Goal: Task Accomplishment & Management: Complete application form

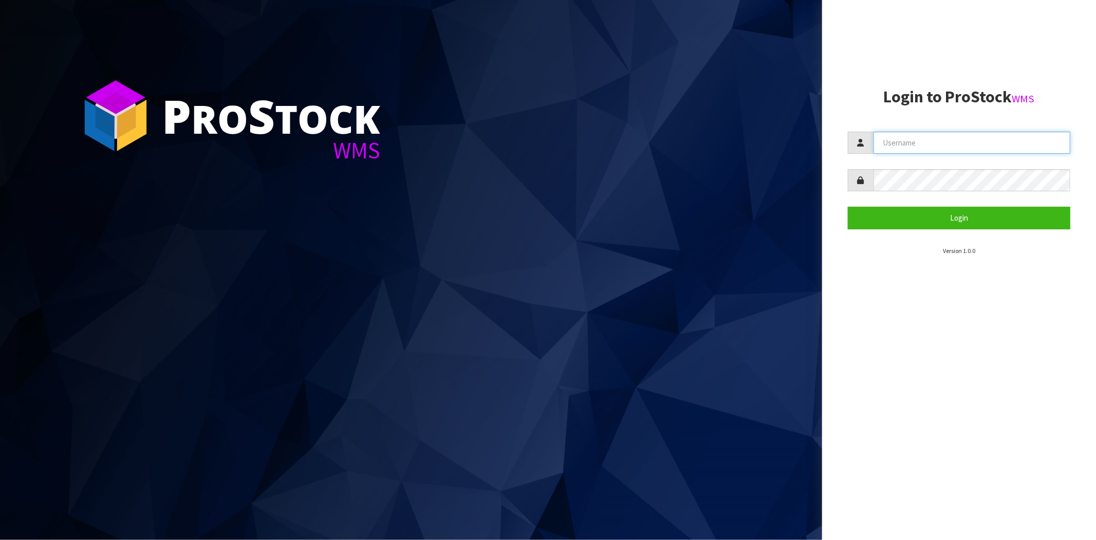
click at [891, 134] on input "text" at bounding box center [972, 143] width 197 height 22
type input "[PERSON_NAME][EMAIL_ADDRESS][DOMAIN_NAME]"
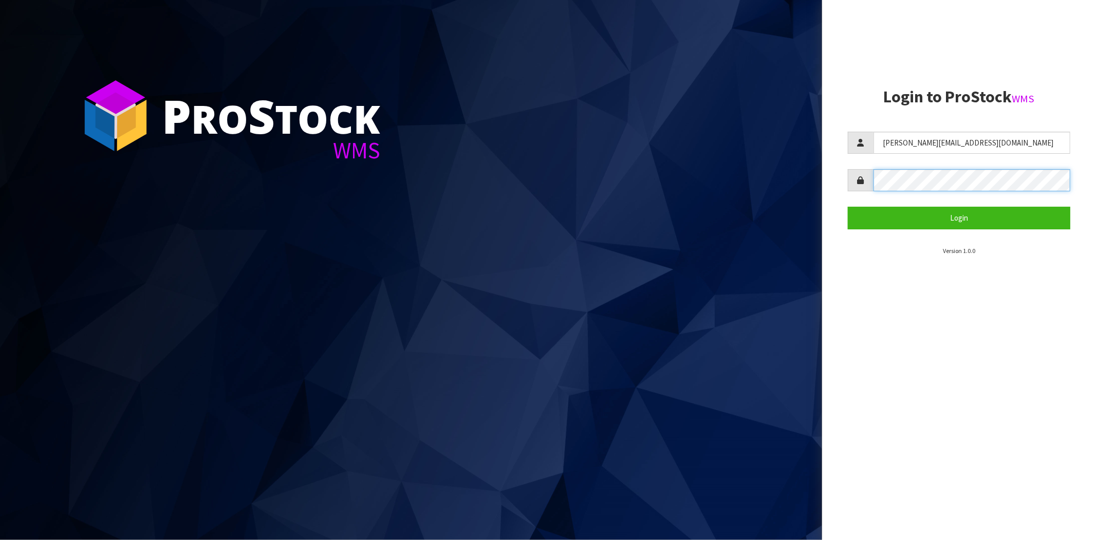
click at [848, 207] on button "Login" at bounding box center [959, 218] width 222 height 22
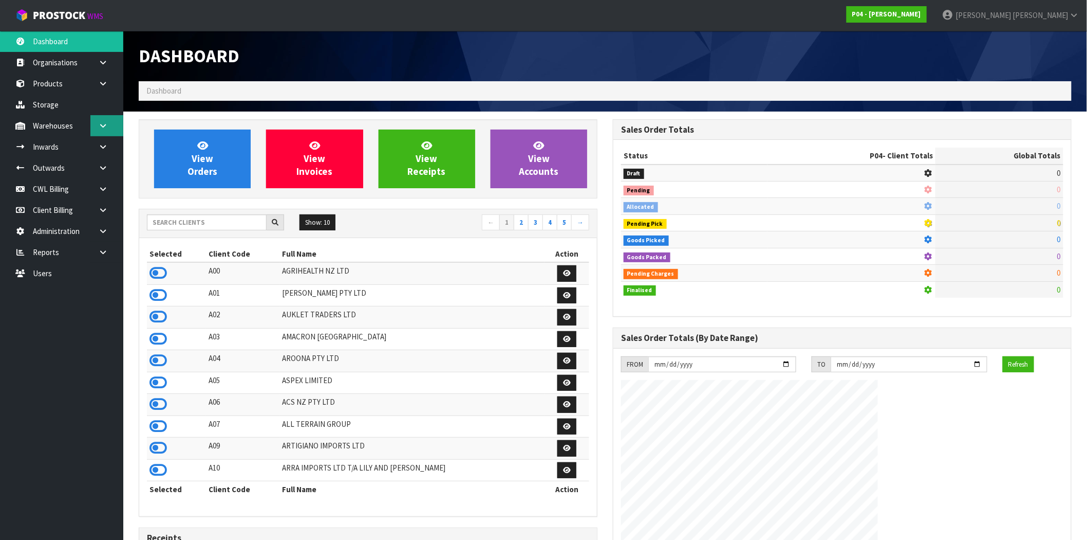
click at [108, 126] on link at bounding box center [106, 125] width 33 height 21
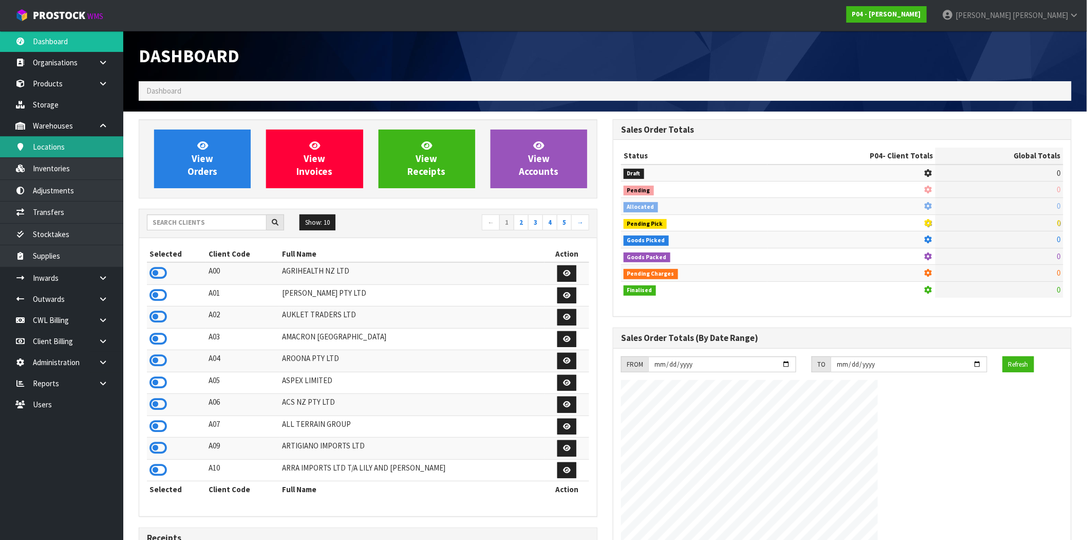
click at [67, 149] on link "Locations" at bounding box center [61, 146] width 123 height 21
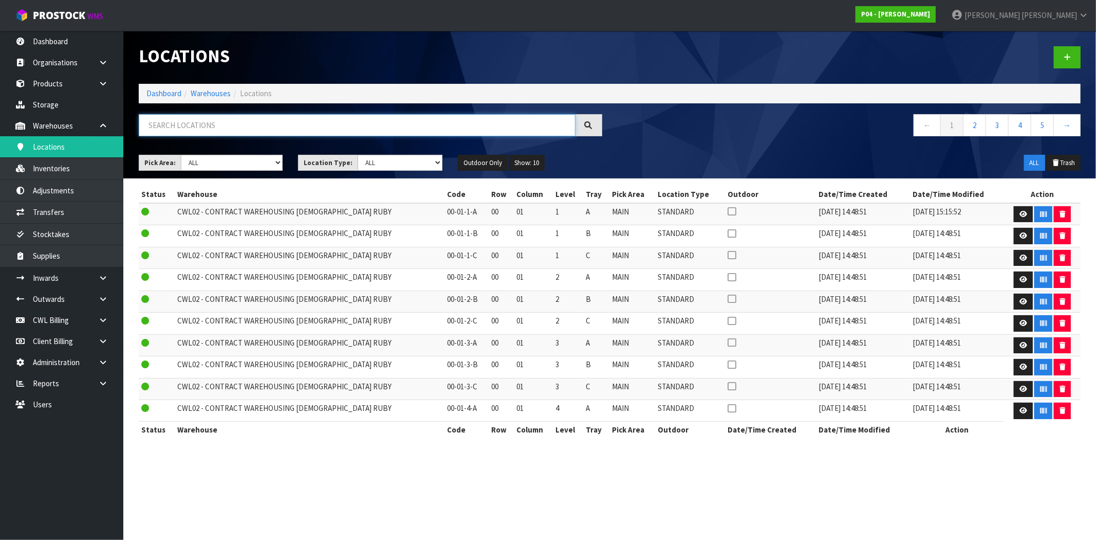
click at [194, 120] on input "text" at bounding box center [357, 125] width 437 height 22
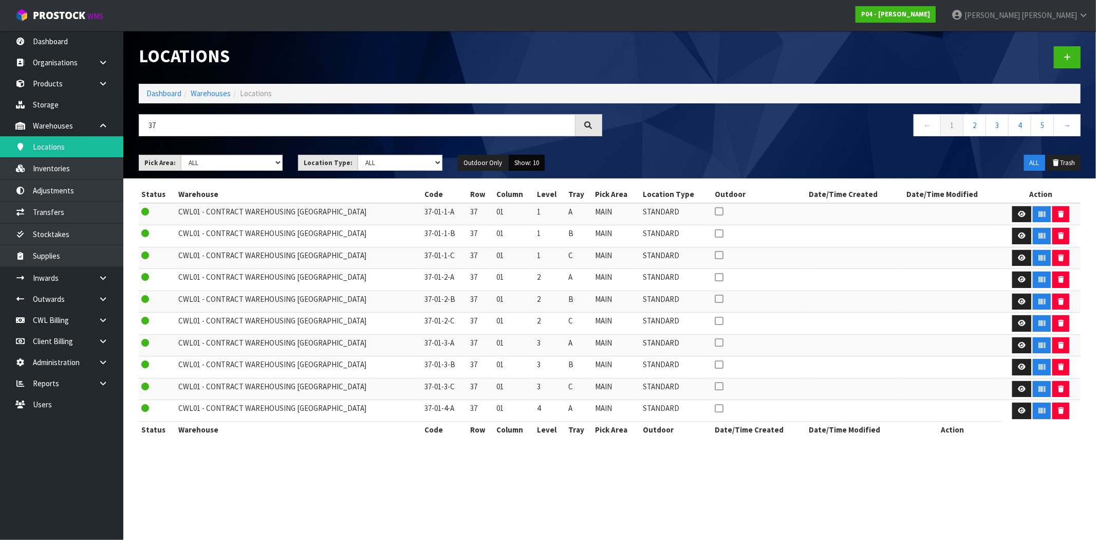
click at [541, 162] on button "Show: 10" at bounding box center [527, 163] width 36 height 16
click at [565, 225] on link "50" at bounding box center [549, 224] width 81 height 14
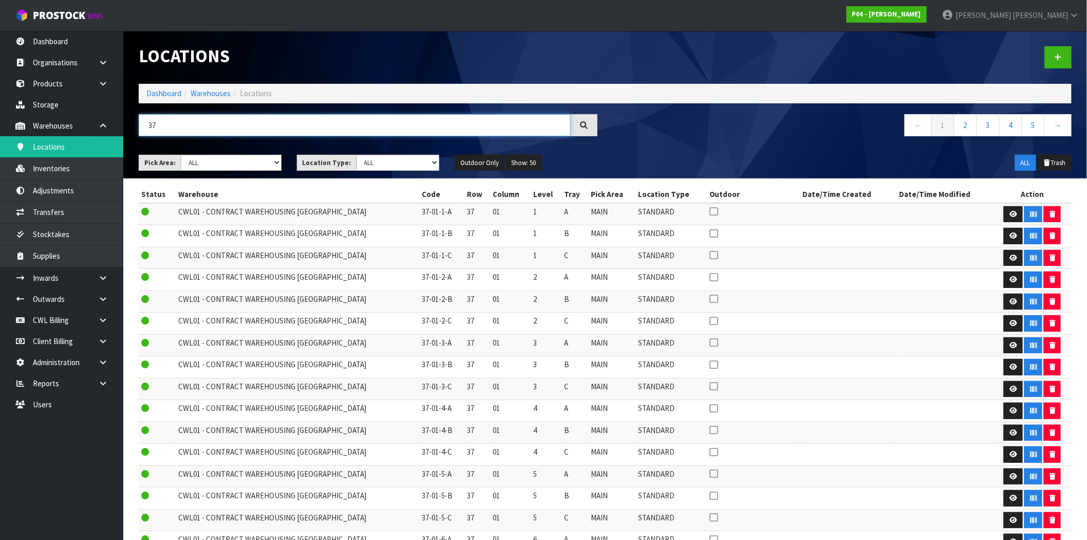
click at [258, 125] on input "37" at bounding box center [355, 125] width 432 height 22
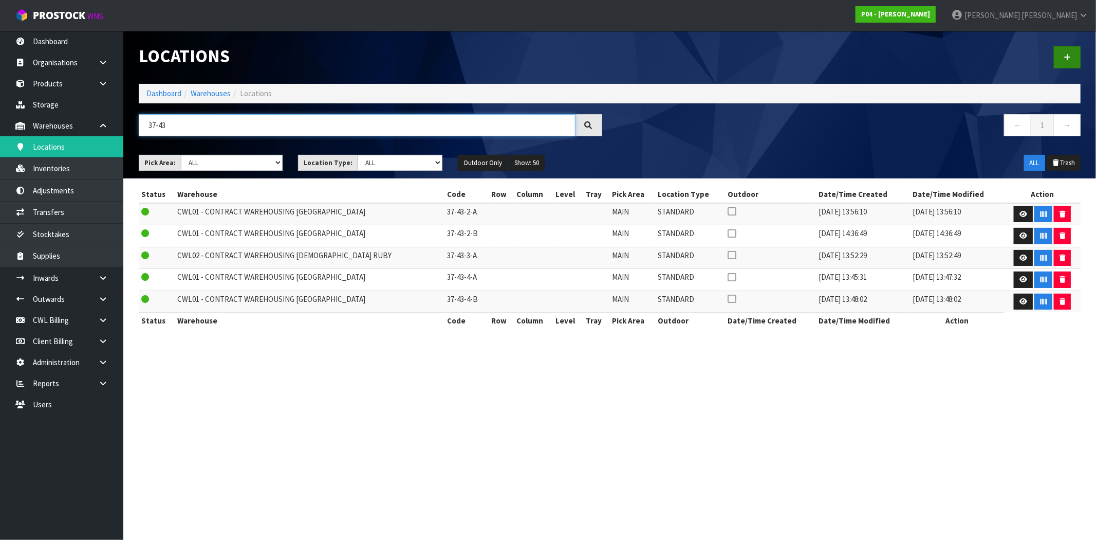
type input "37-43"
click at [1073, 57] on link at bounding box center [1067, 57] width 27 height 22
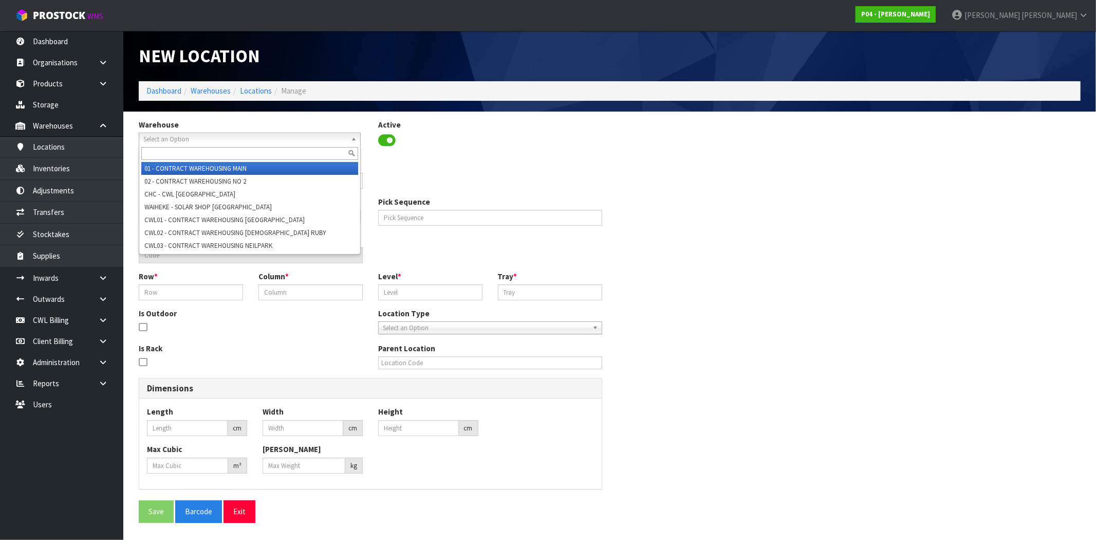
click at [289, 141] on span "Select an Option" at bounding box center [244, 139] width 203 height 12
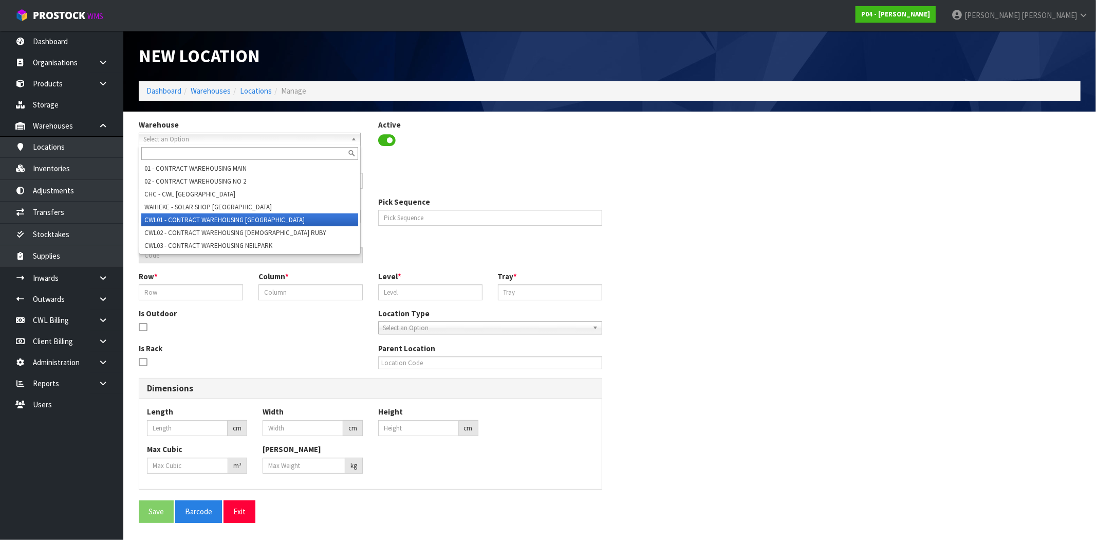
click at [286, 218] on li "CWL01 - CONTRACT WAREHOUSING ALLENS ROAD" at bounding box center [249, 219] width 217 height 13
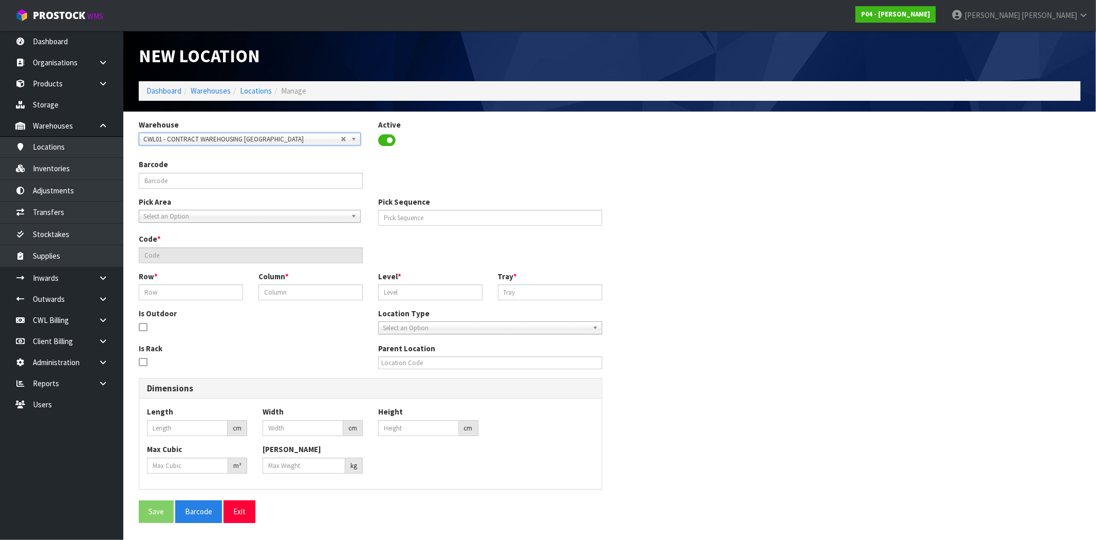
click at [199, 216] on span "Select an Option" at bounding box center [244, 216] width 203 height 12
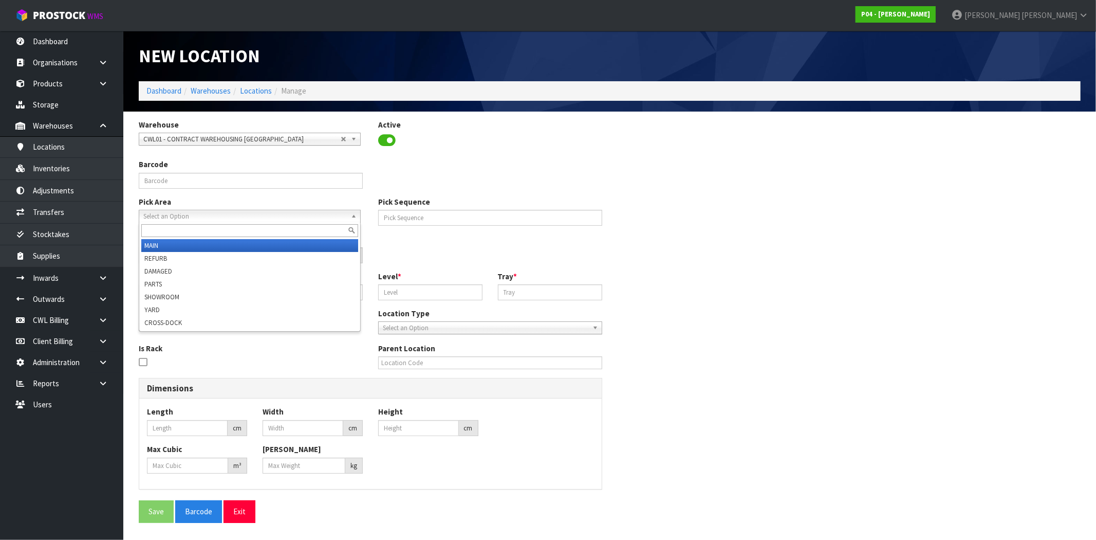
click at [185, 248] on li "MAIN" at bounding box center [249, 245] width 217 height 13
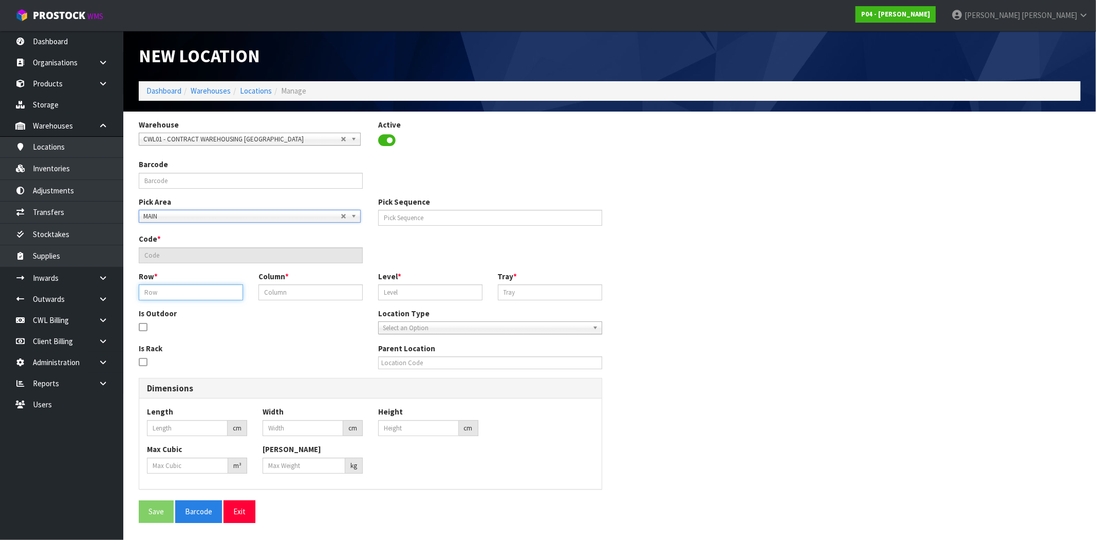
click at [187, 290] on input "text" at bounding box center [191, 292] width 104 height 16
type input "37"
type input "43"
type input "1"
type input "37-43-1-A"
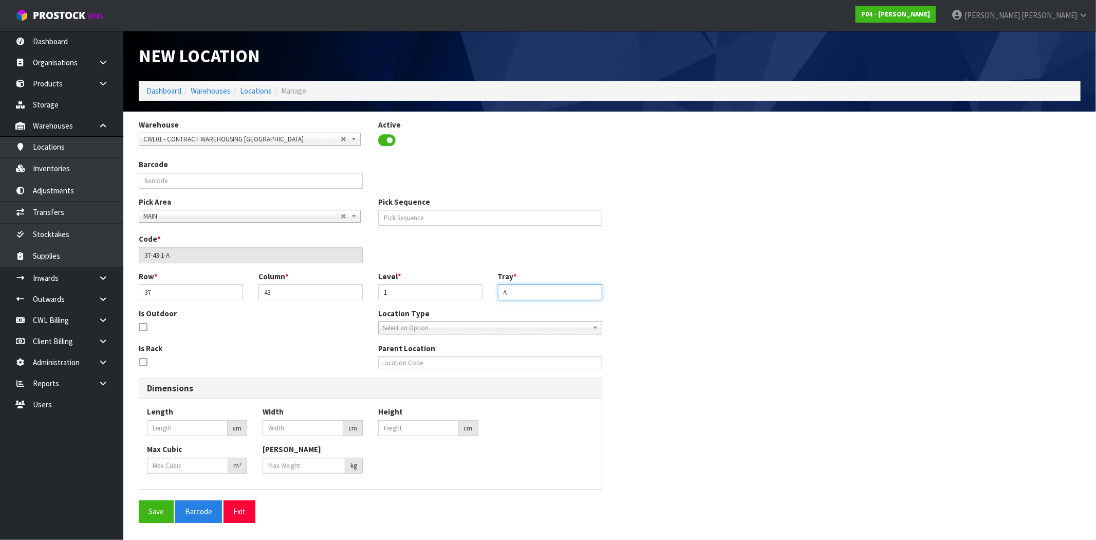
type input "A"
click at [422, 327] on span "Select an Option" at bounding box center [486, 328] width 206 height 12
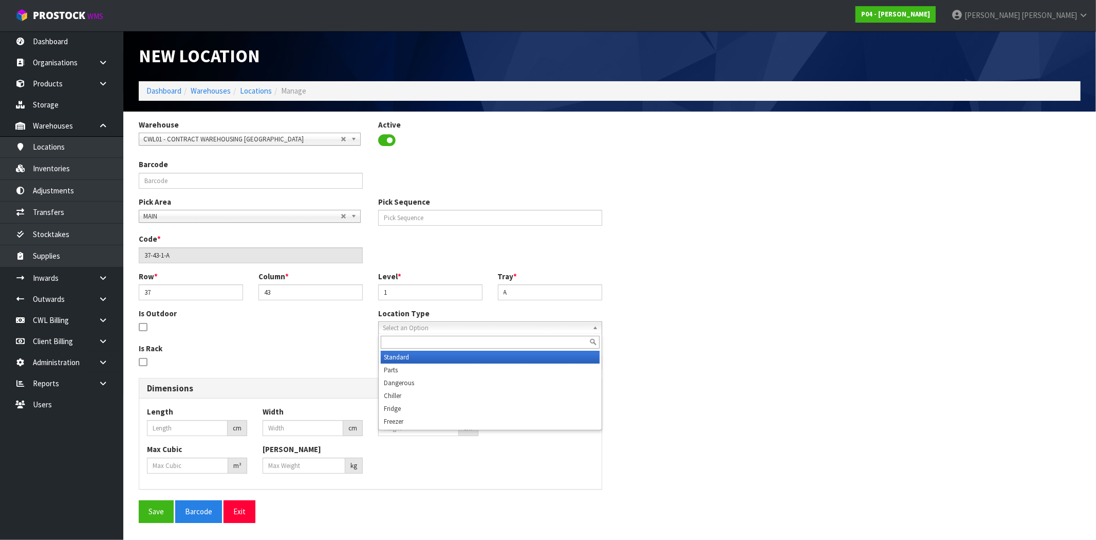
click at [407, 360] on li "Standard" at bounding box center [490, 356] width 219 height 13
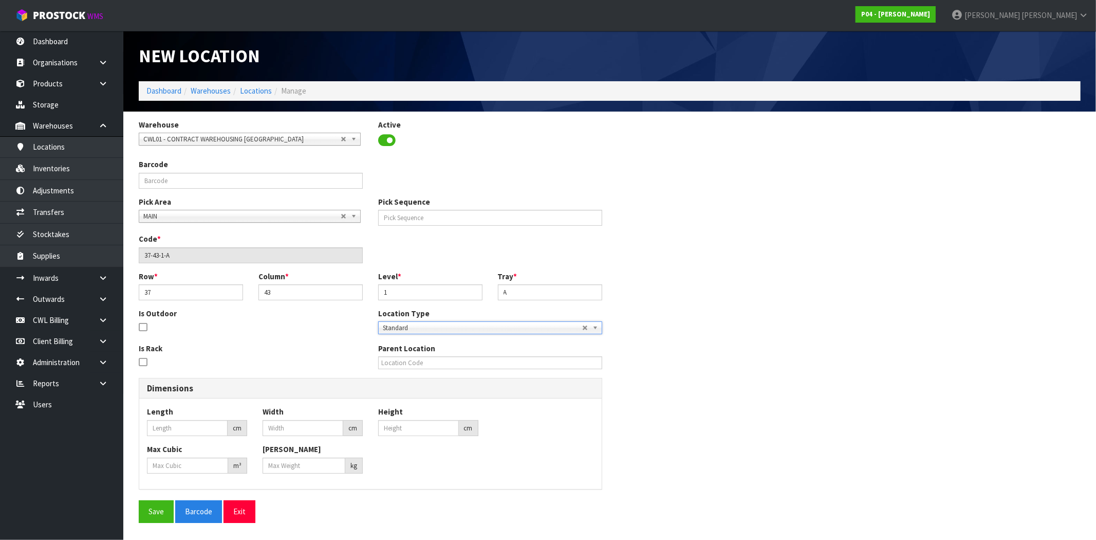
click at [685, 379] on div "Dimensions Length cm Width cm Height cm Max Cubic m³ Max Weight kg" at bounding box center [609, 439] width 957 height 123
click at [162, 512] on button "Save" at bounding box center [156, 511] width 35 height 22
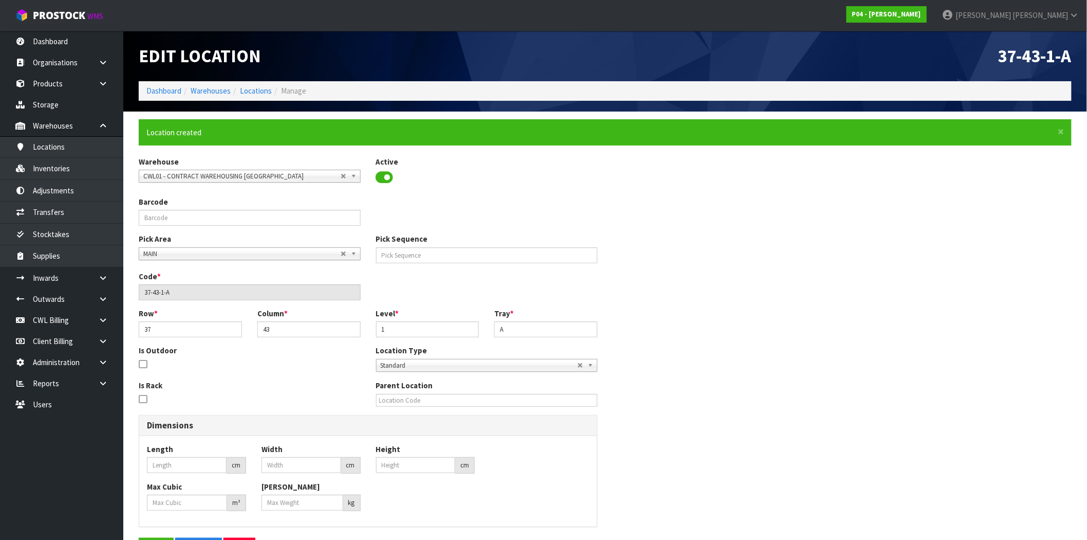
type input "0"
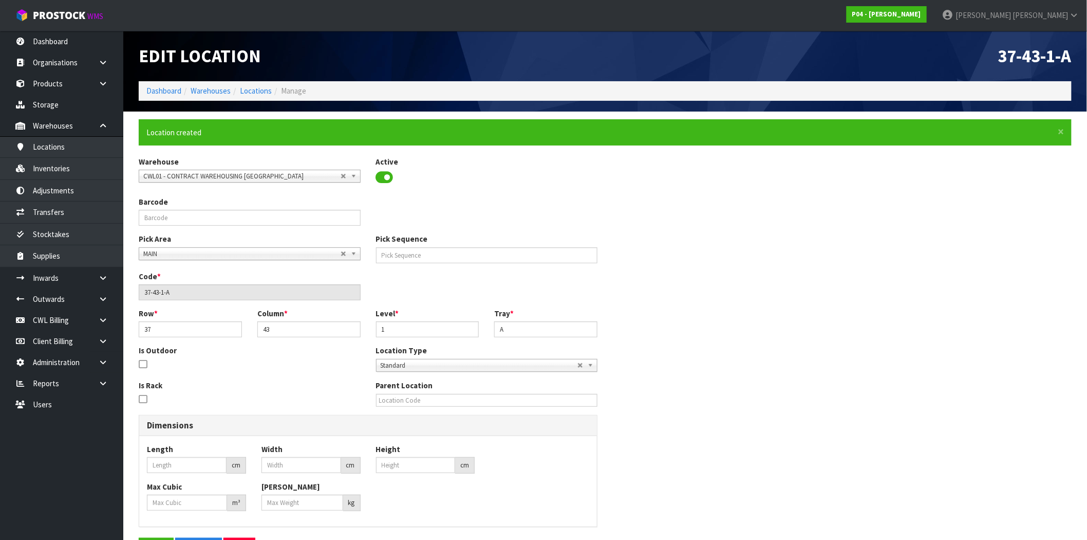
type input "0"
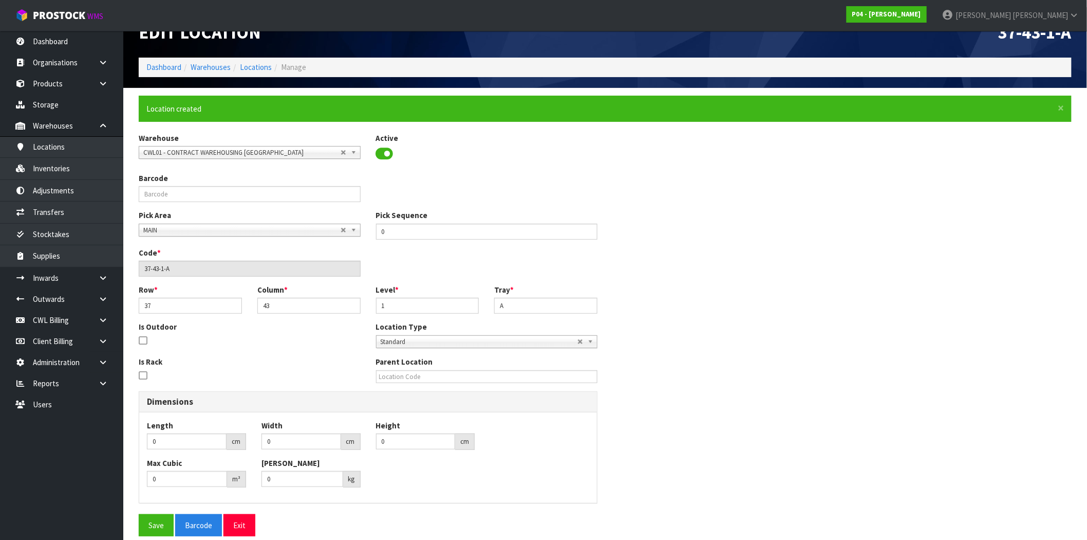
scroll to position [36, 0]
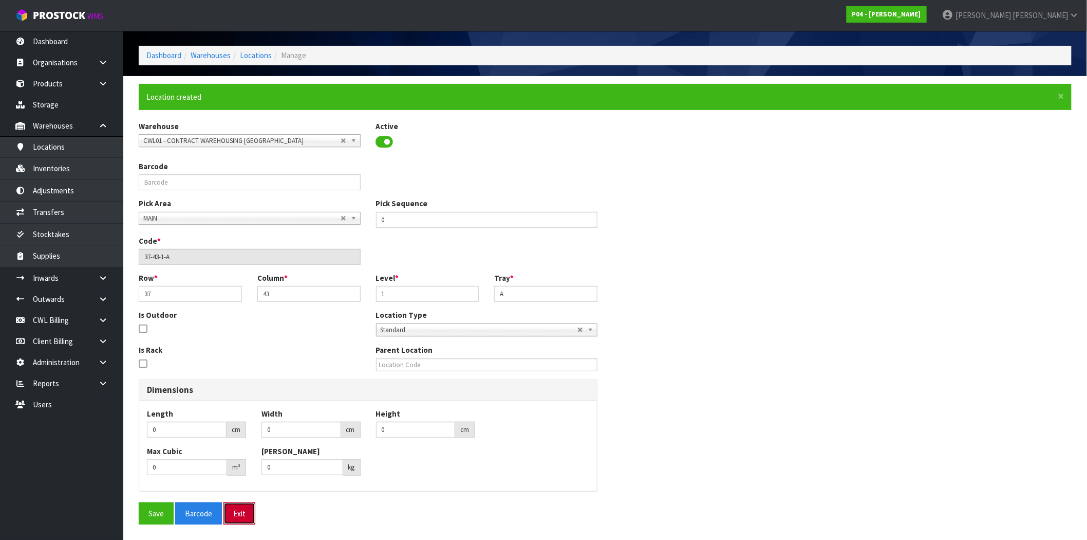
click at [243, 515] on button "Exit" at bounding box center [240, 513] width 32 height 22
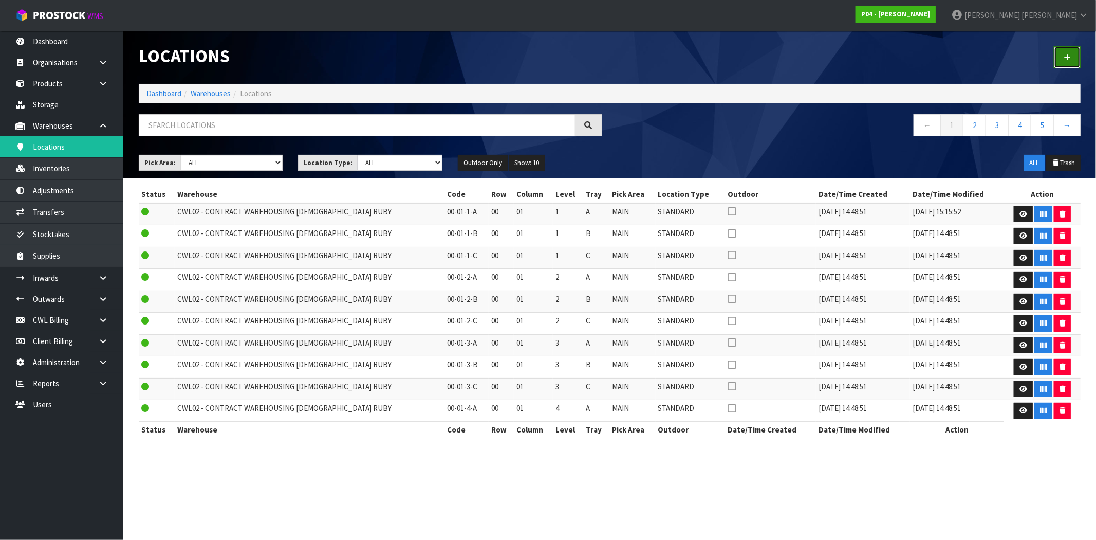
click at [1075, 57] on link at bounding box center [1067, 57] width 27 height 22
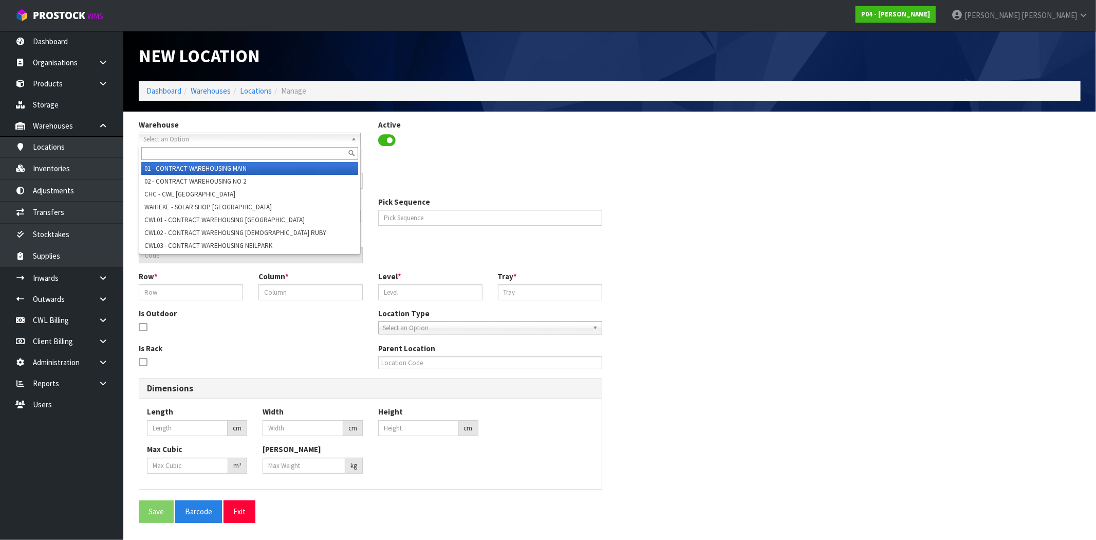
click at [259, 136] on span "Select an Option" at bounding box center [244, 139] width 203 height 12
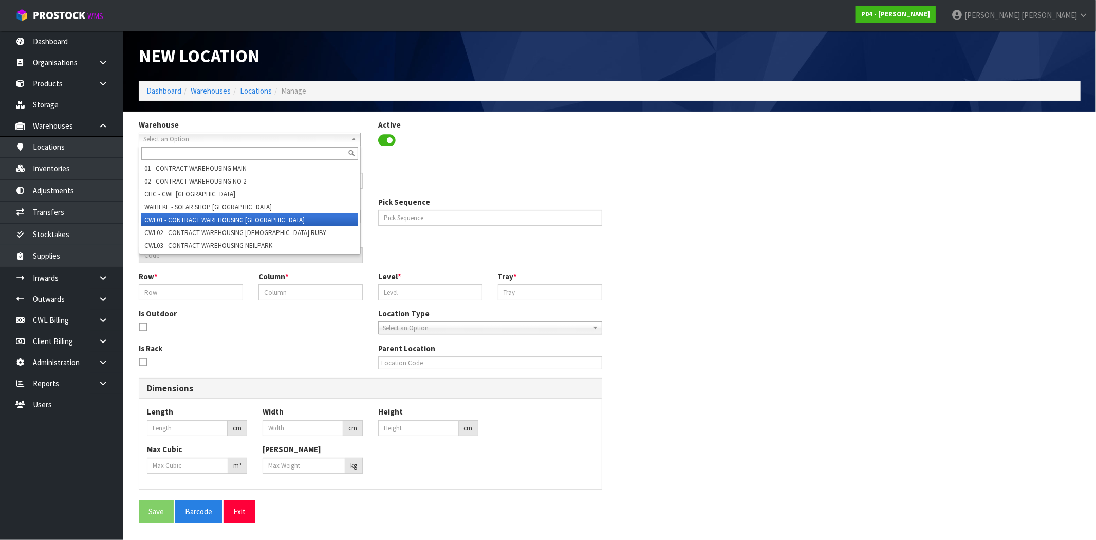
click at [248, 219] on li "CWL01 - CONTRACT WAREHOUSING ALLENS ROAD" at bounding box center [249, 219] width 217 height 13
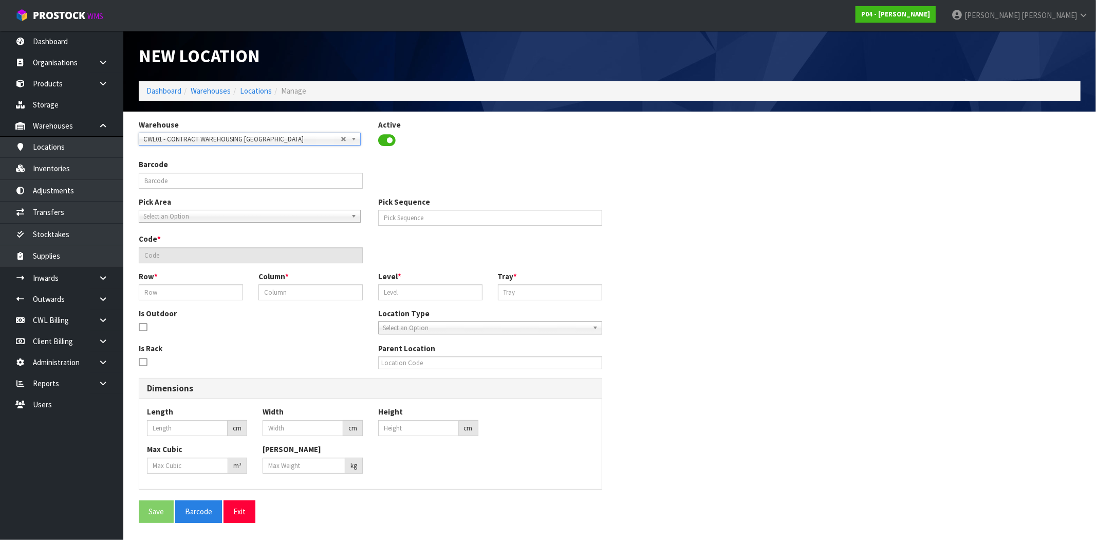
click at [227, 214] on span "Select an Option" at bounding box center [244, 216] width 203 height 12
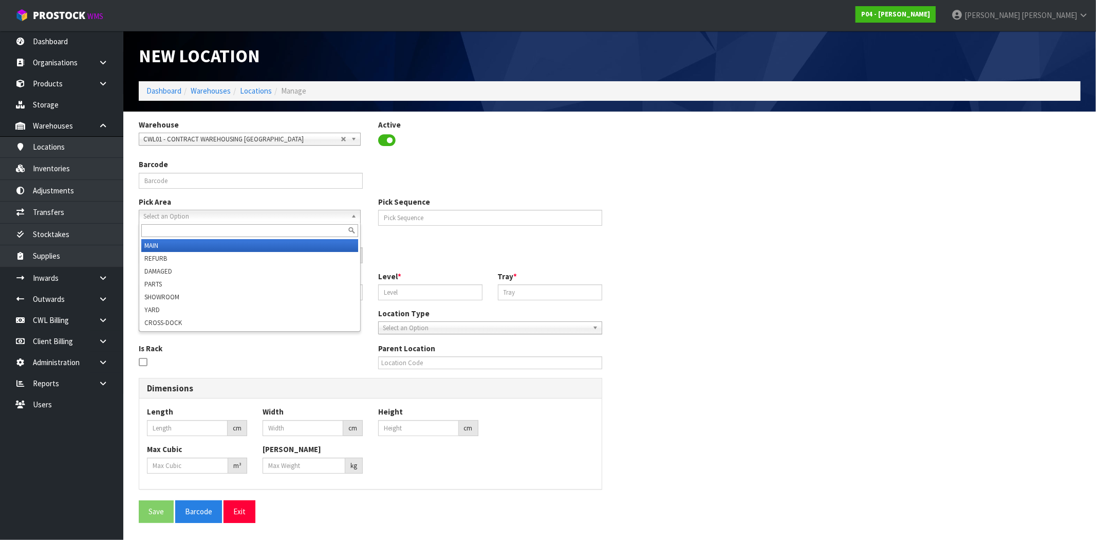
click at [163, 245] on li "MAIN" at bounding box center [249, 245] width 217 height 13
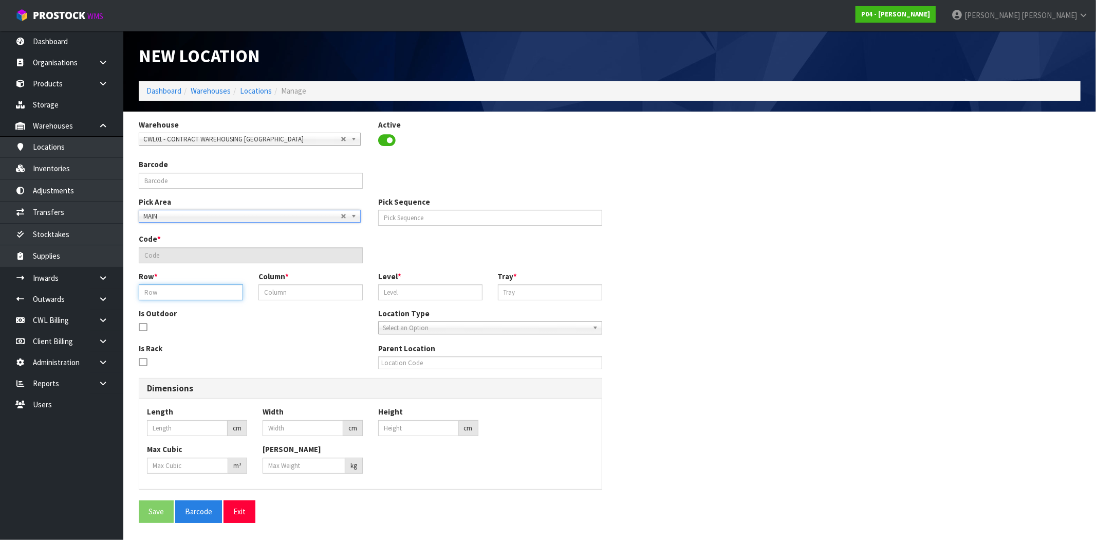
click at [169, 294] on input "text" at bounding box center [191, 292] width 104 height 16
type input "37"
type input "43"
type input "1"
type input "37-43-1-B"
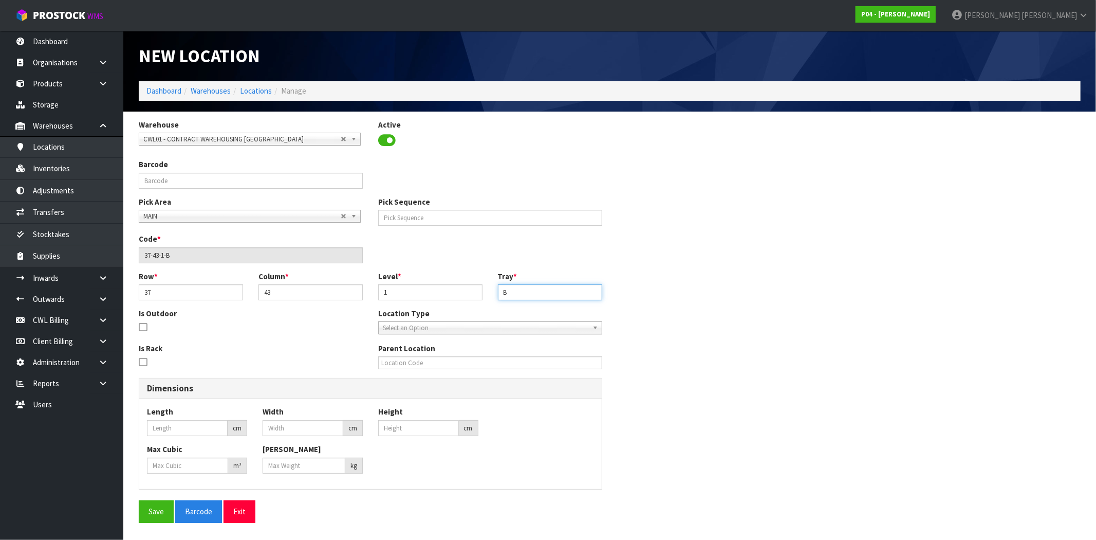
type input "B"
click at [448, 331] on span "Select an Option" at bounding box center [486, 328] width 206 height 12
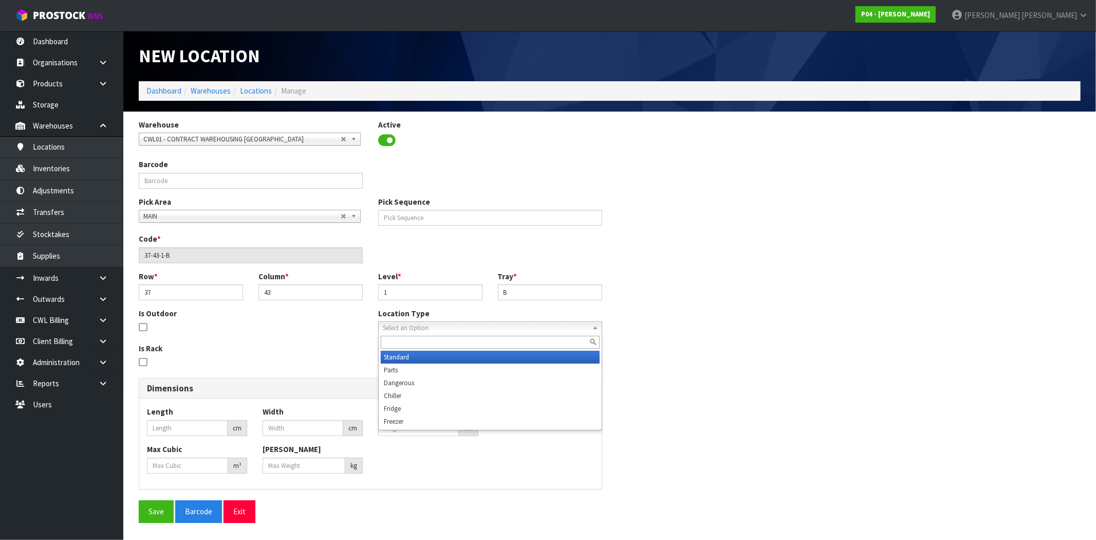
click at [443, 360] on li "Standard" at bounding box center [490, 356] width 219 height 13
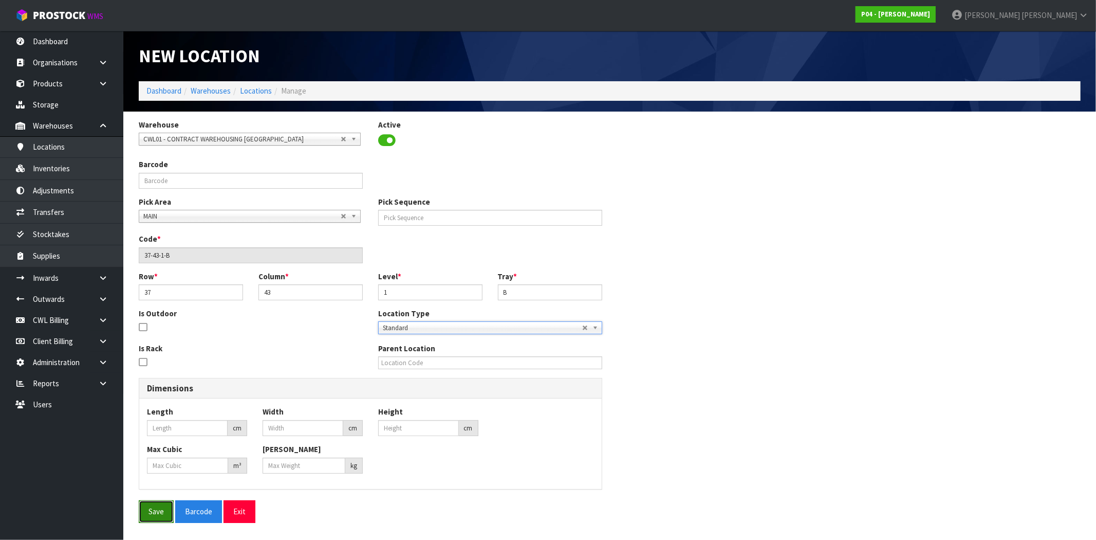
click at [161, 515] on button "Save" at bounding box center [156, 511] width 35 height 22
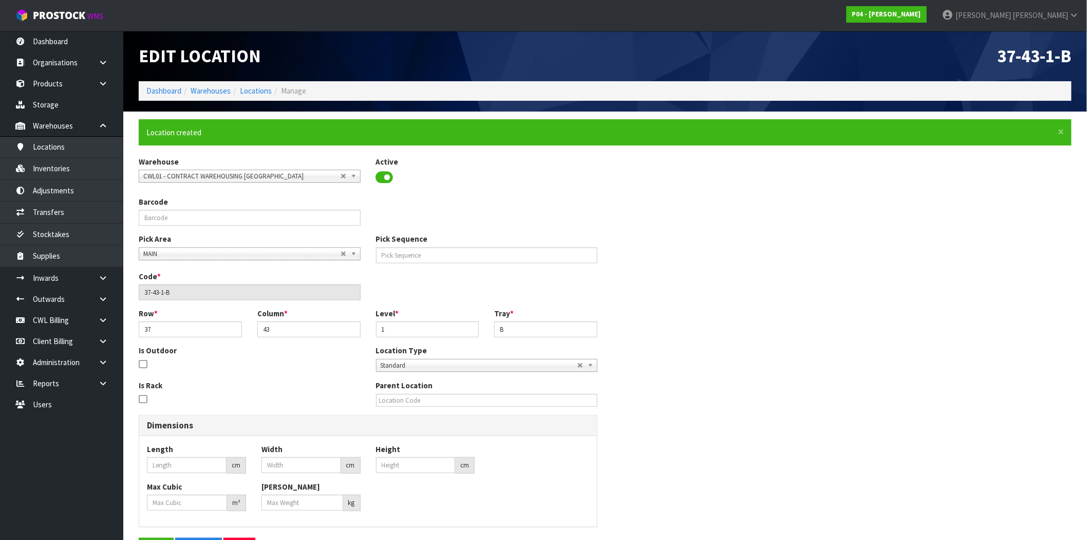
type input "0"
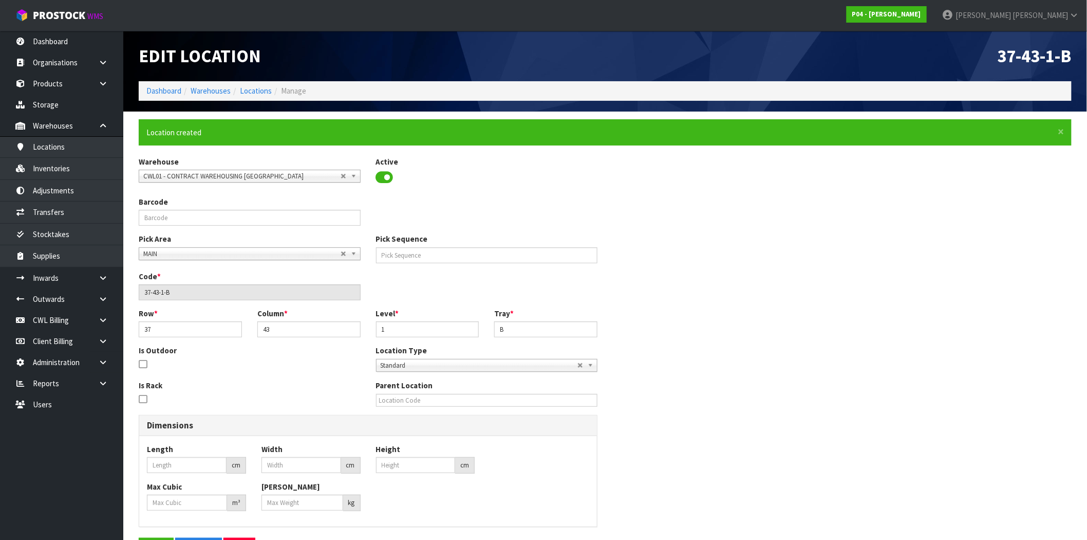
type input "0"
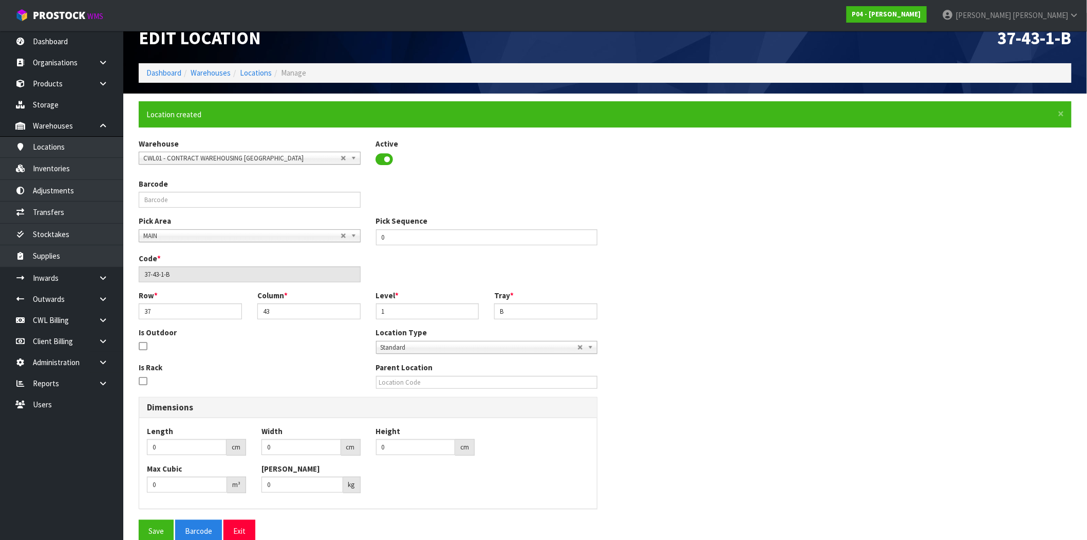
scroll to position [36, 0]
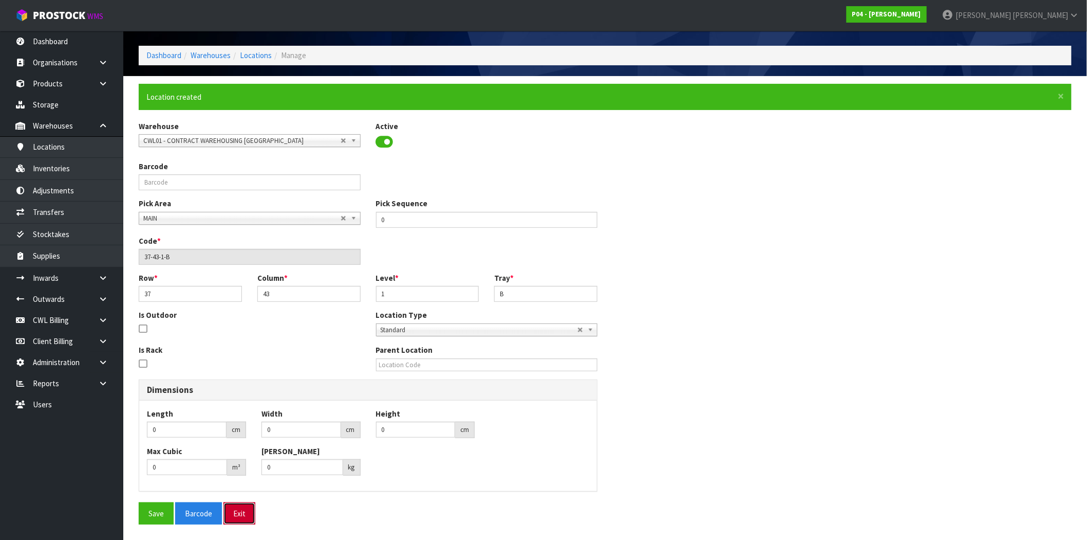
click at [244, 512] on button "Exit" at bounding box center [240, 513] width 32 height 22
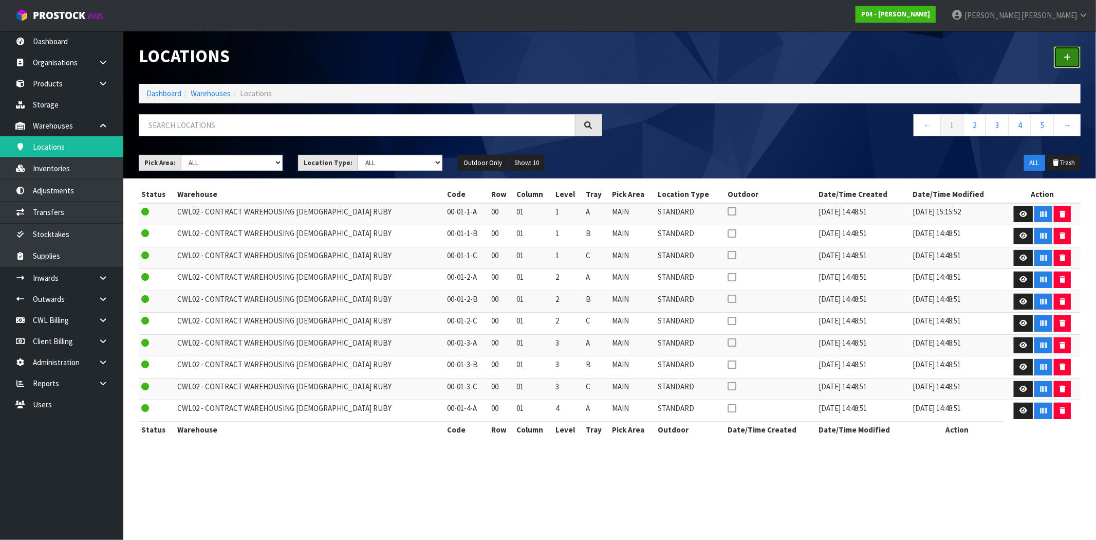
click at [1057, 59] on link at bounding box center [1067, 57] width 27 height 22
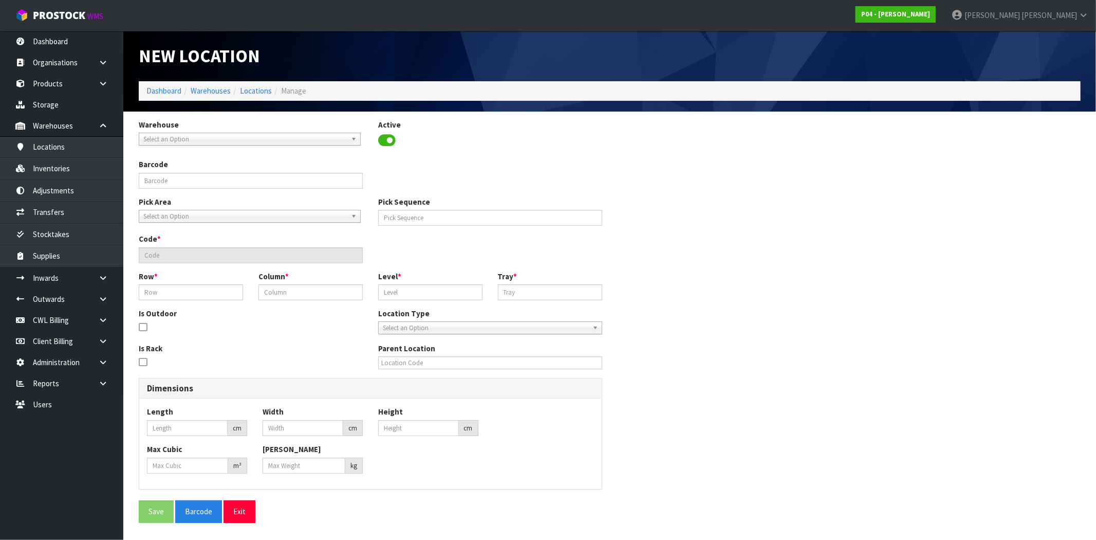
click at [226, 137] on span "Select an Option" at bounding box center [244, 139] width 203 height 12
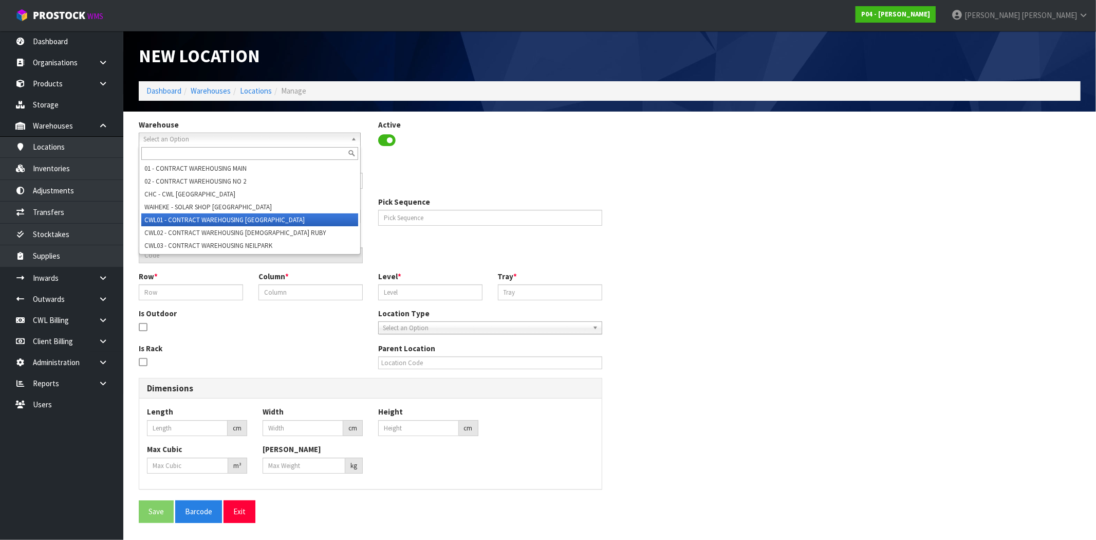
click at [253, 222] on li "CWL01 - CONTRACT WAREHOUSING ALLENS ROAD" at bounding box center [249, 219] width 217 height 13
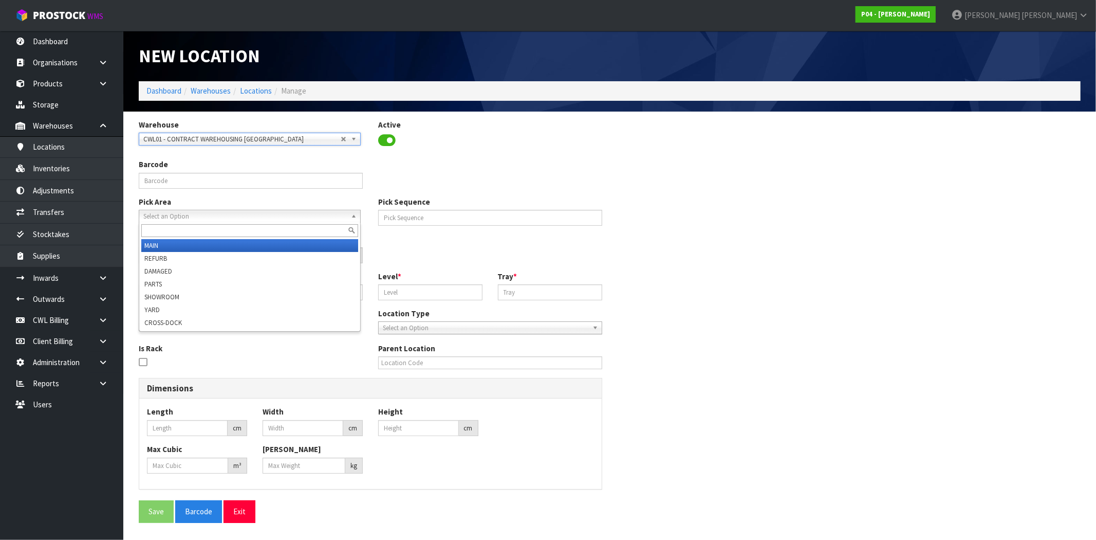
click at [211, 213] on span "Select an Option" at bounding box center [244, 216] width 203 height 12
click at [178, 244] on li "MAIN" at bounding box center [249, 245] width 217 height 13
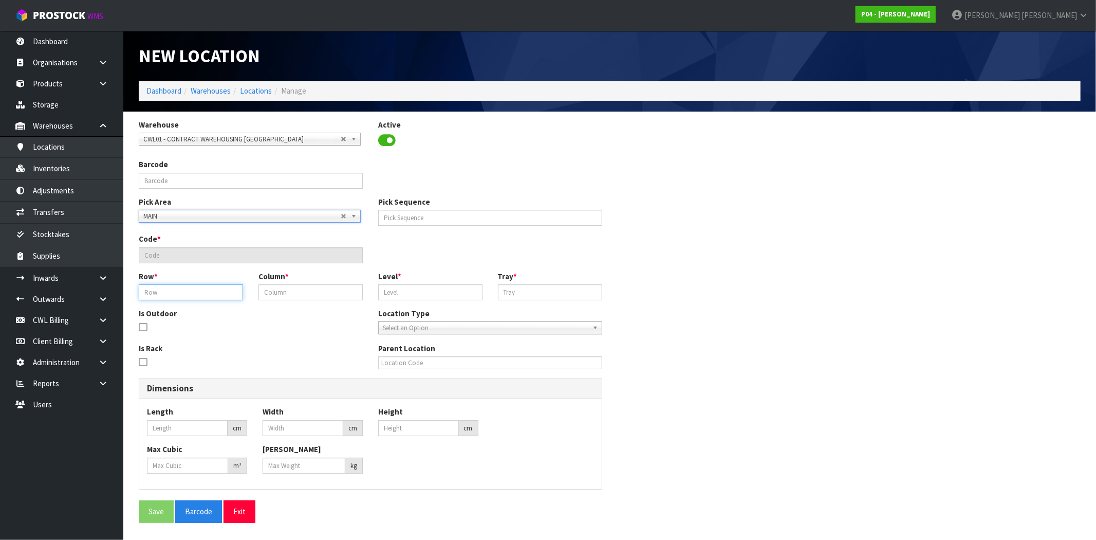
click at [187, 295] on input "text" at bounding box center [191, 292] width 104 height 16
type input "37"
type input "43"
type input "3"
type input "37-43-3-B"
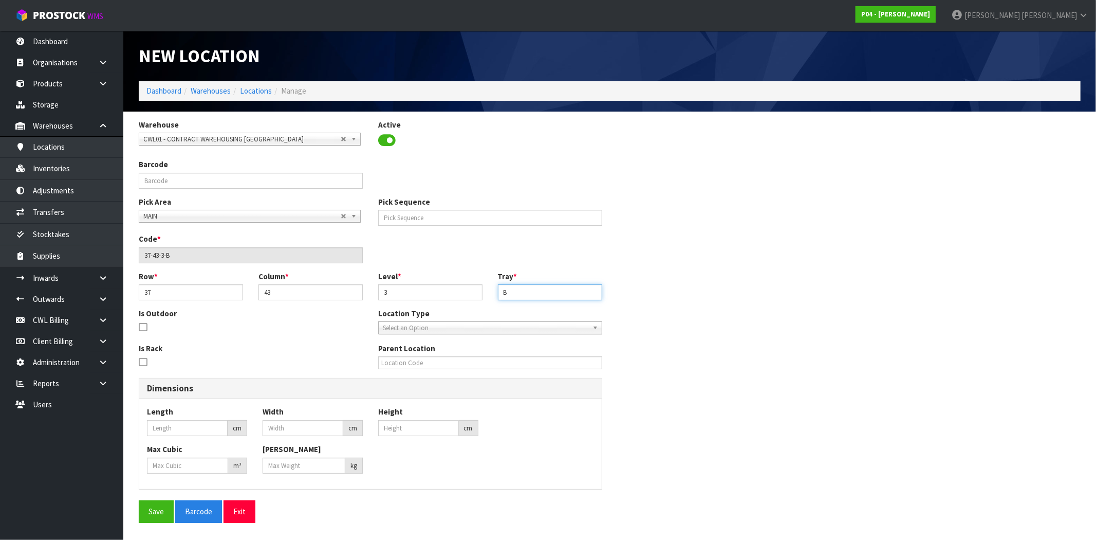
type input "B"
click at [411, 325] on span "Select an Option" at bounding box center [486, 328] width 206 height 12
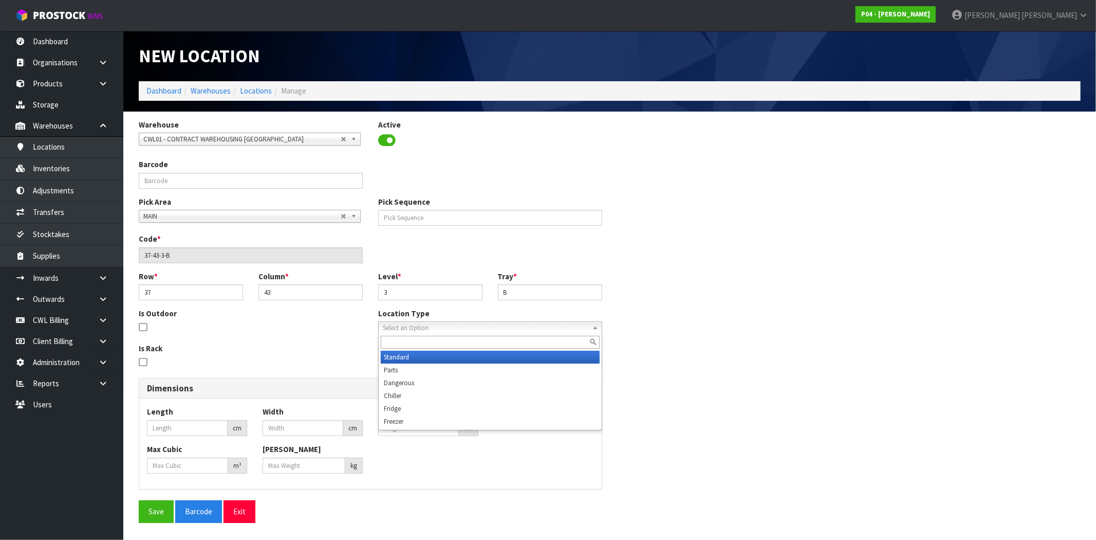
click at [387, 356] on li "Standard" at bounding box center [490, 356] width 219 height 13
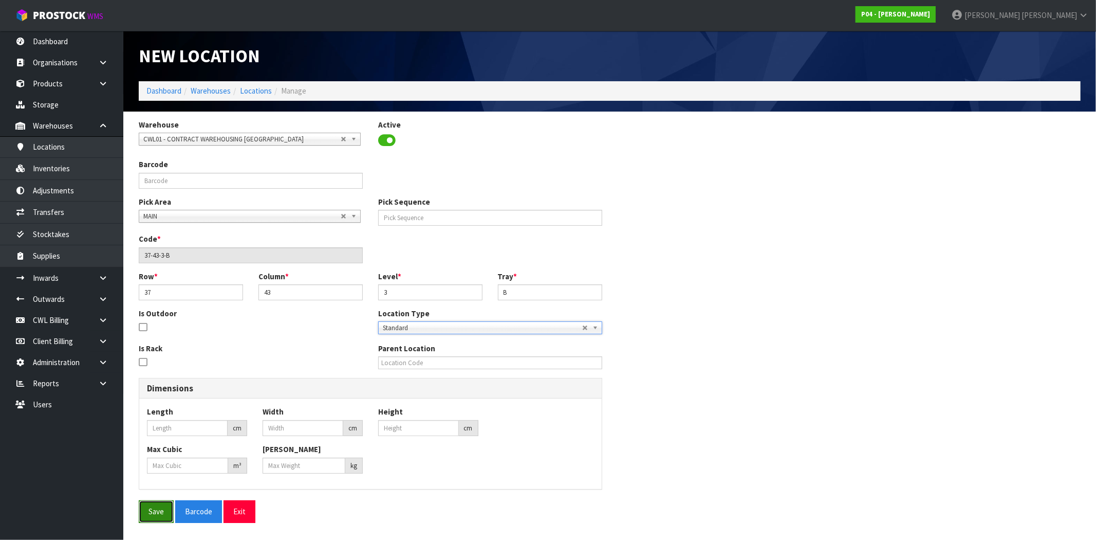
click at [161, 514] on button "Save" at bounding box center [156, 511] width 35 height 22
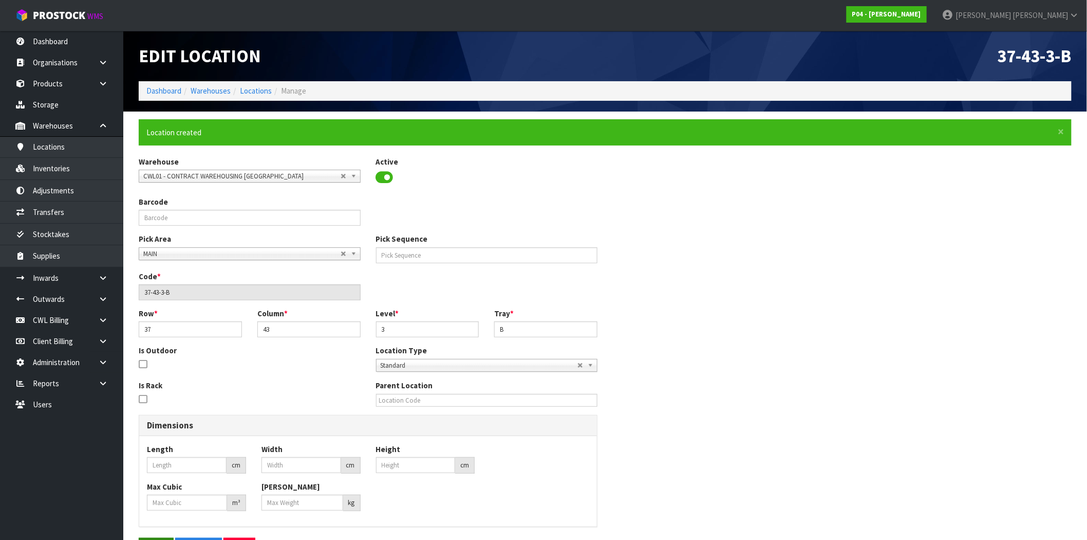
type input "0"
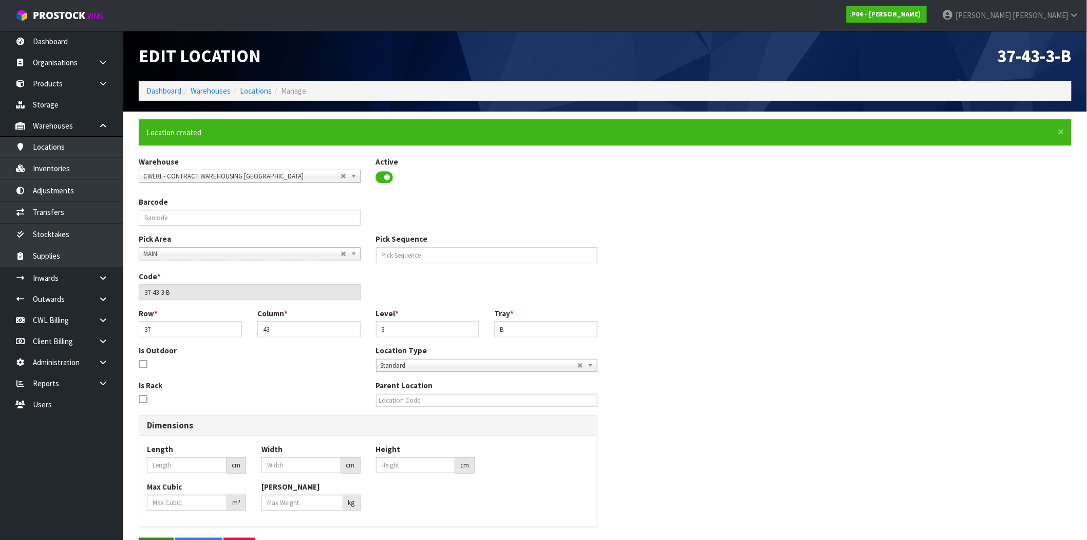
type input "0"
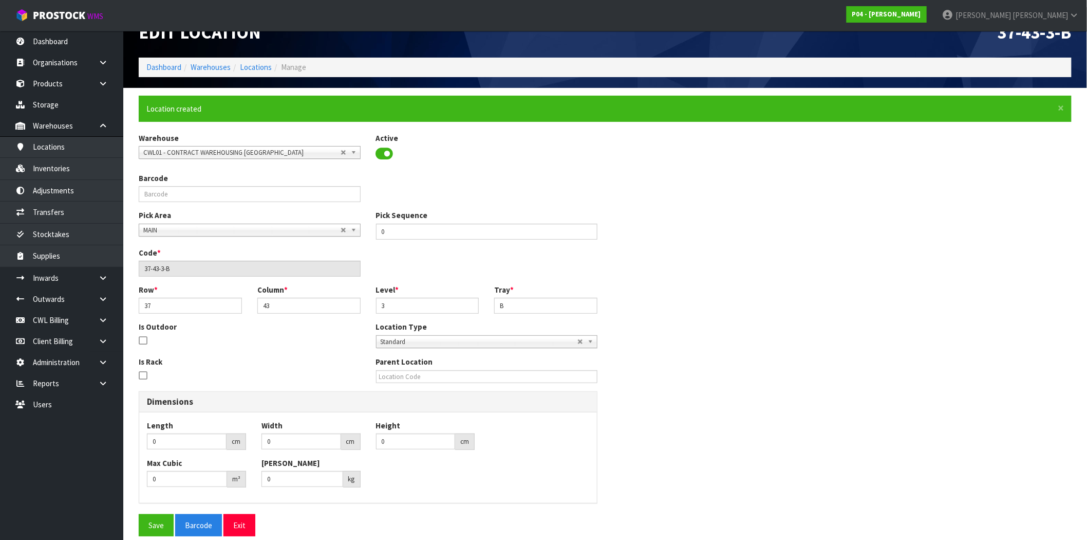
scroll to position [36, 0]
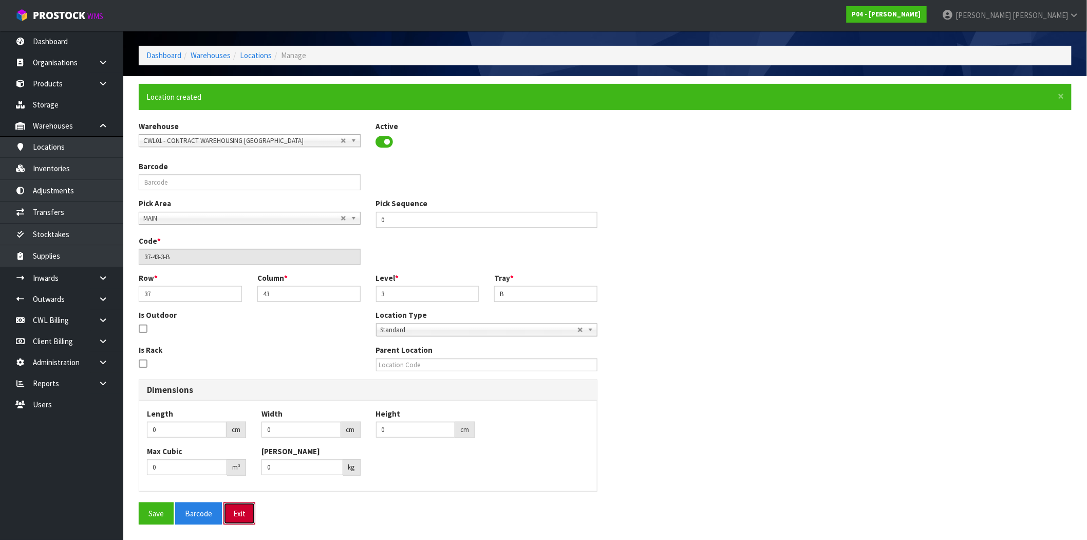
click at [250, 515] on button "Exit" at bounding box center [240, 513] width 32 height 22
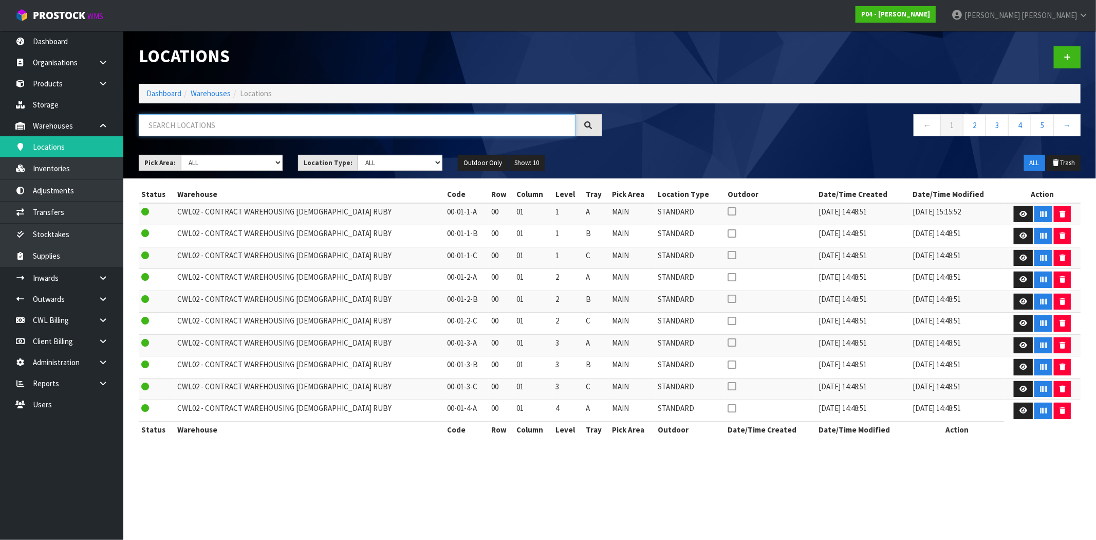
click at [289, 125] on input "text" at bounding box center [357, 125] width 437 height 22
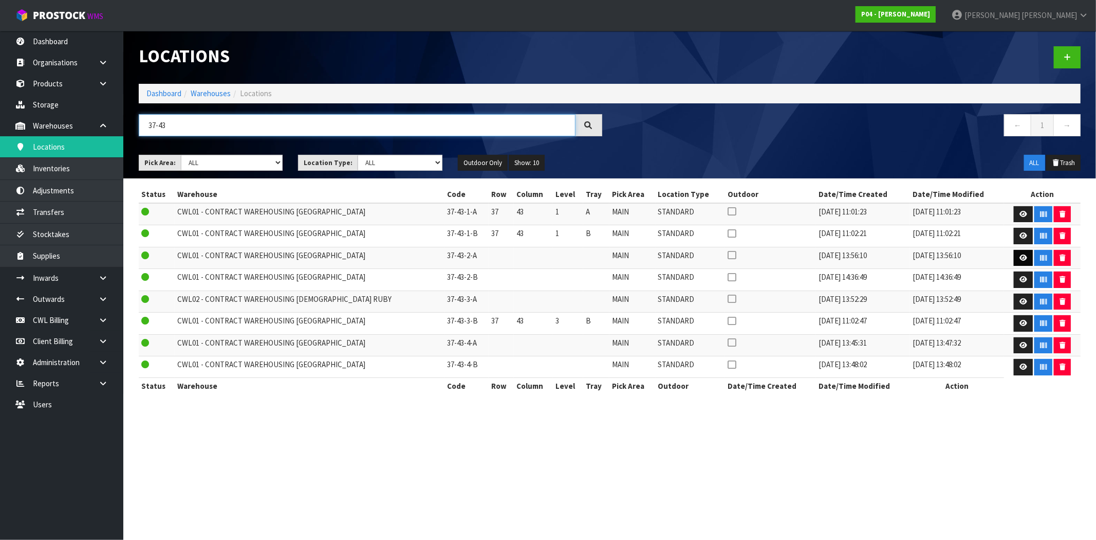
type input "37-43"
click at [1019, 256] on icon at bounding box center [1023, 257] width 8 height 7
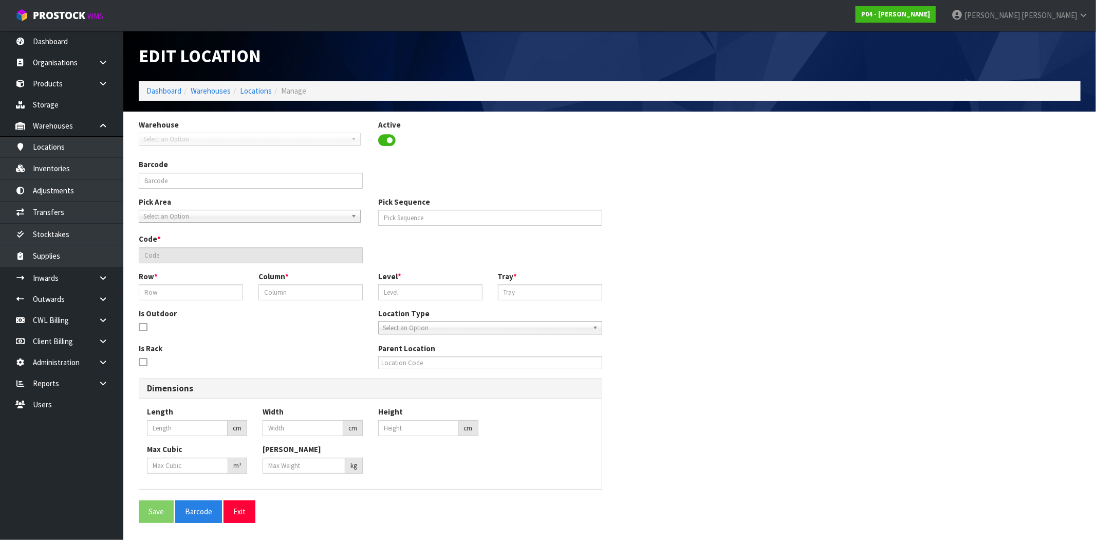
type input "0"
type input "37-43-2-A"
type input "0"
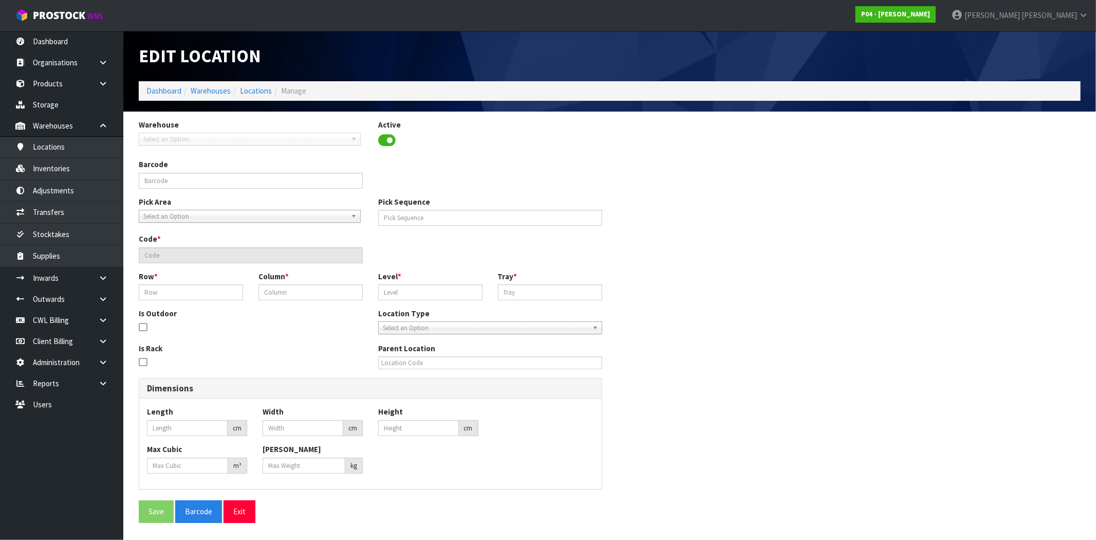
type input "0"
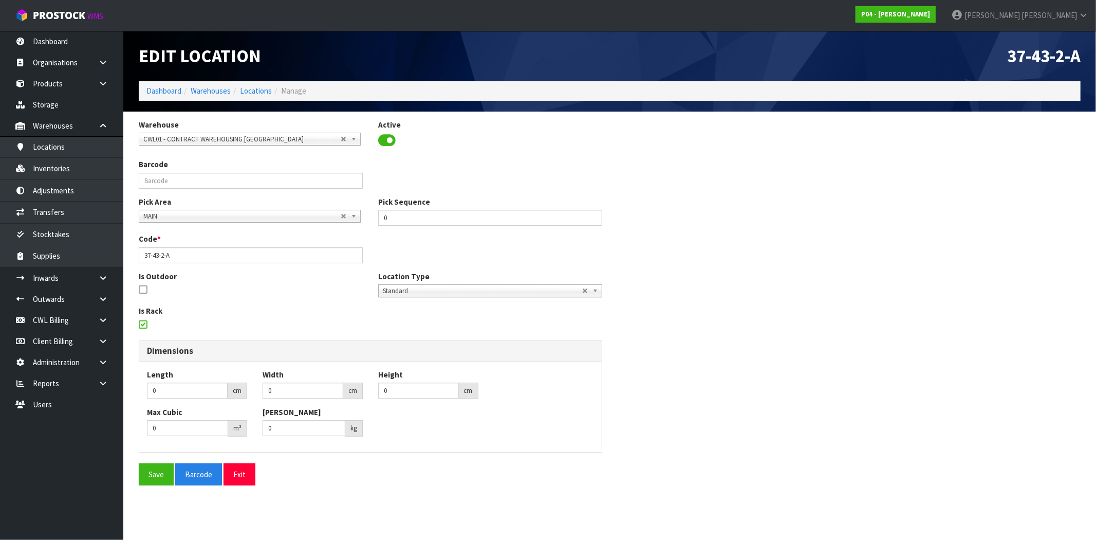
click at [142, 325] on icon at bounding box center [143, 324] width 8 height 1
click at [0, 0] on input "checkbox" at bounding box center [0, 0] width 0 height 0
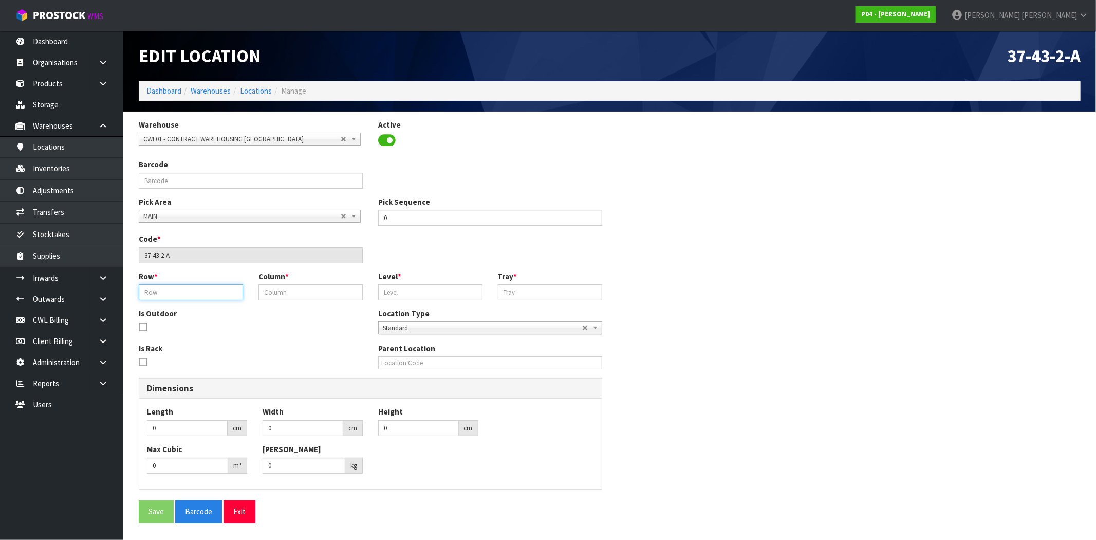
click at [186, 291] on input "text" at bounding box center [191, 292] width 104 height 16
click at [238, 515] on button "Exit" at bounding box center [240, 511] width 32 height 22
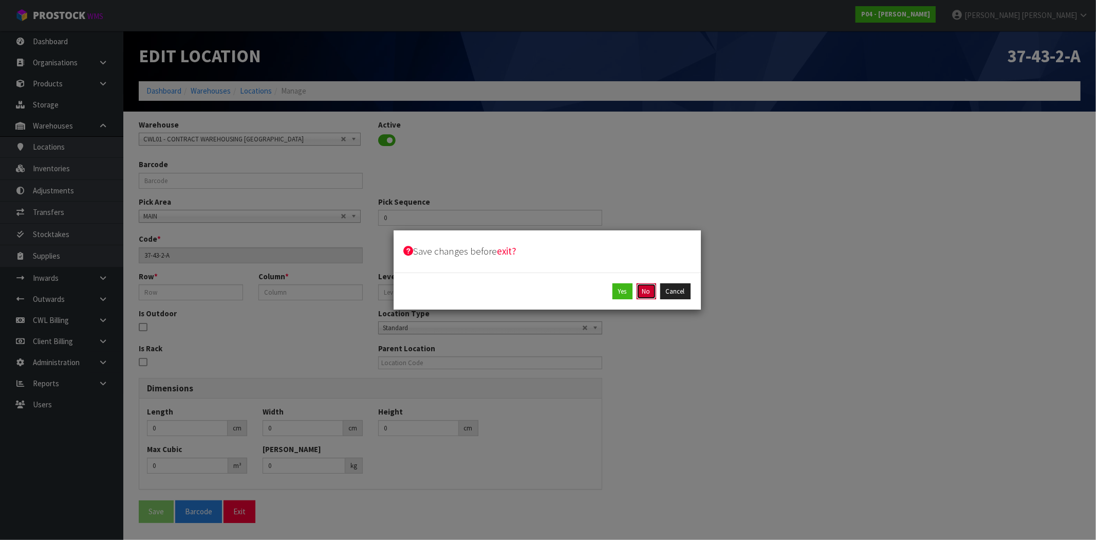
click at [646, 293] on button "No" at bounding box center [647, 291] width 20 height 16
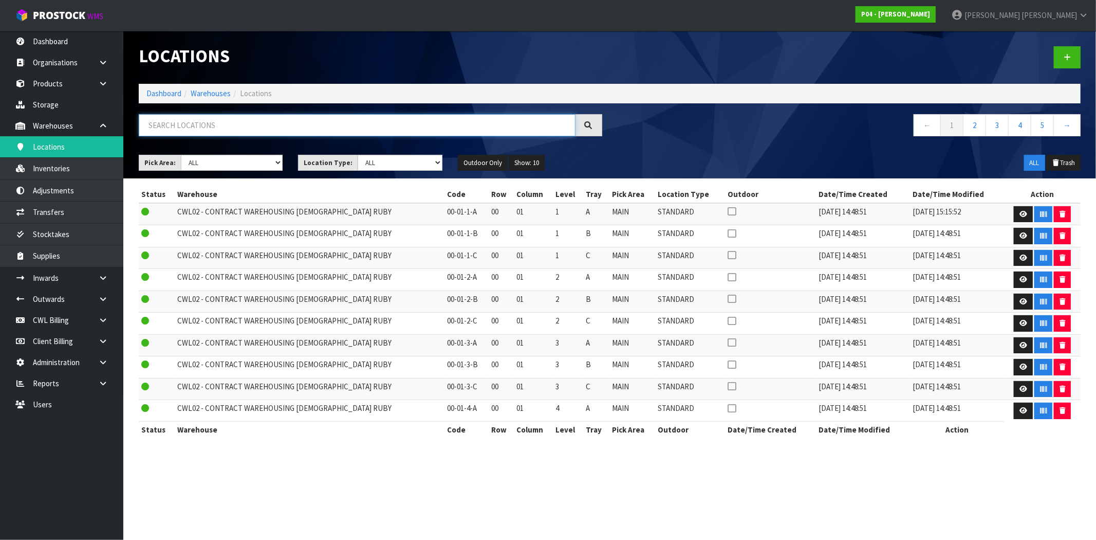
click at [214, 124] on input "text" at bounding box center [357, 125] width 437 height 22
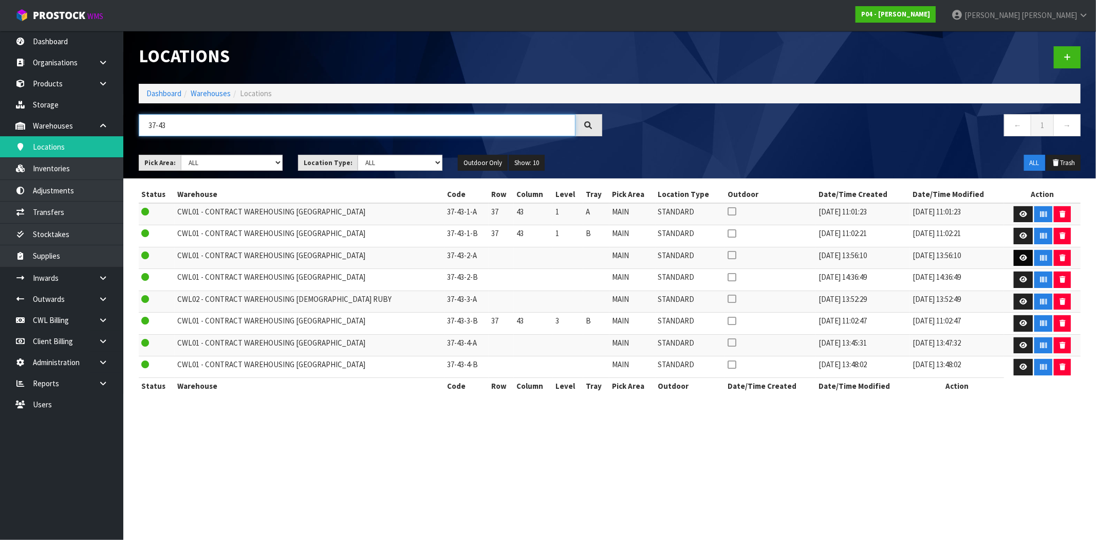
type input "37-43"
click at [1018, 262] on link at bounding box center [1023, 258] width 19 height 16
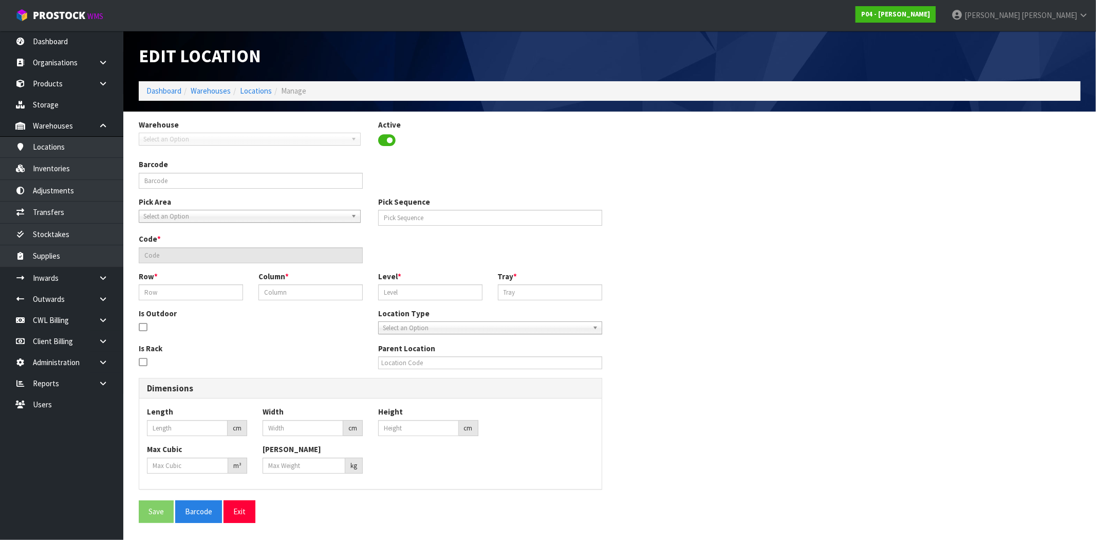
type input "0"
type input "37-43-2-A"
type input "0"
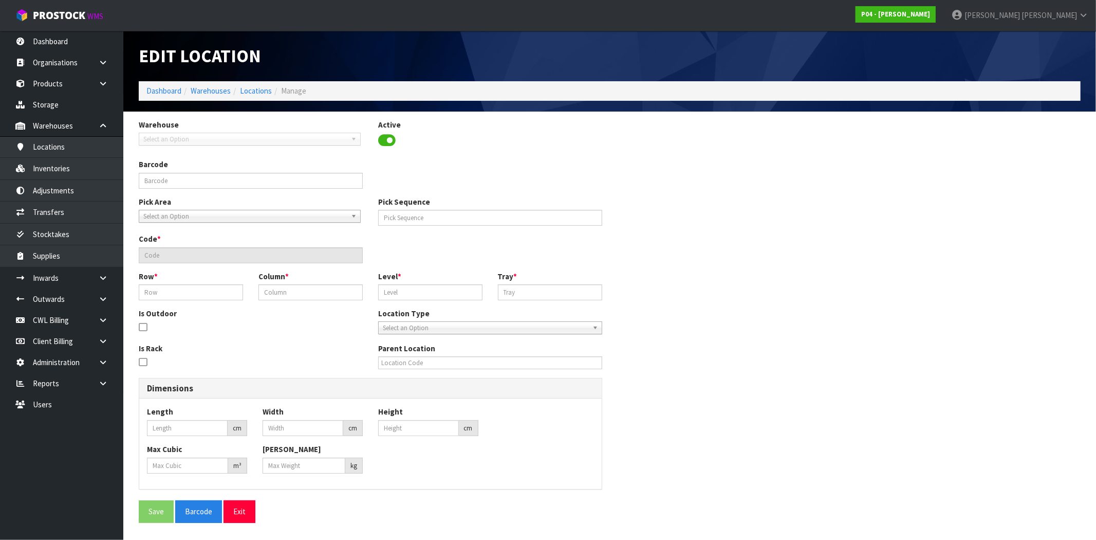
type input "0"
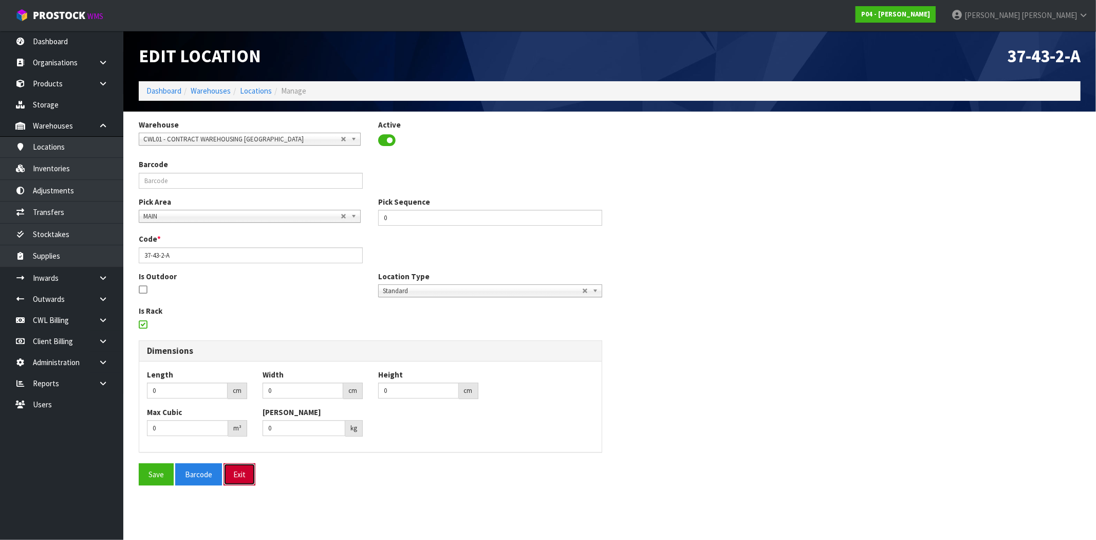
click at [242, 476] on button "Exit" at bounding box center [240, 474] width 32 height 22
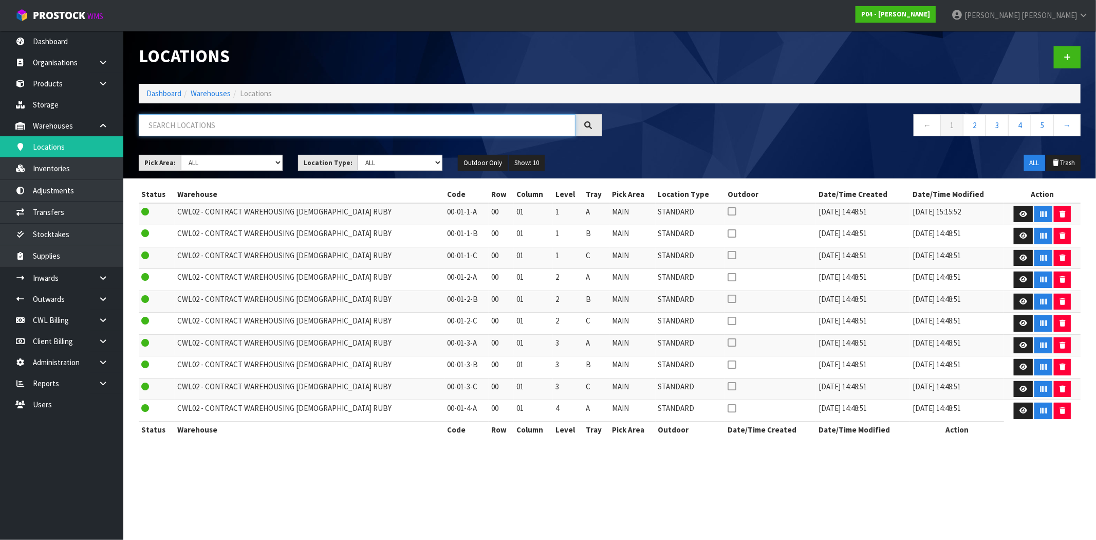
click at [212, 131] on input "text" at bounding box center [357, 125] width 437 height 22
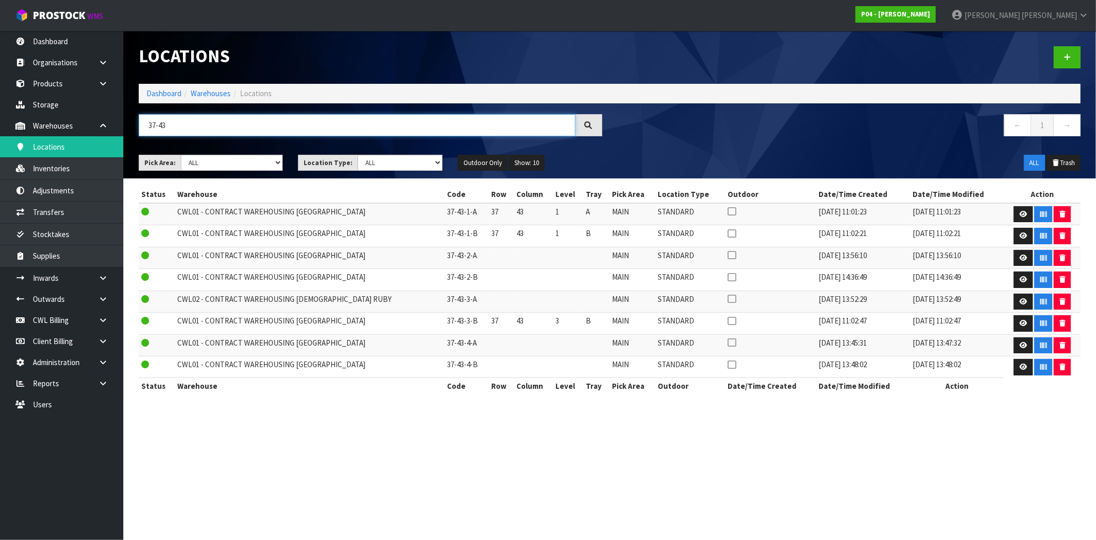
type input "37-43"
drag, startPoint x: 331, startPoint y: 300, endPoint x: 173, endPoint y: 306, distance: 157.8
click at [173, 306] on tr "CWL02 - CONTRACT WAREHOUSING LADY RUBY 37-43-3-A MAIN STANDARD 14/06/2023 13:52…" at bounding box center [610, 301] width 942 height 22
click at [1019, 258] on icon at bounding box center [1023, 257] width 8 height 7
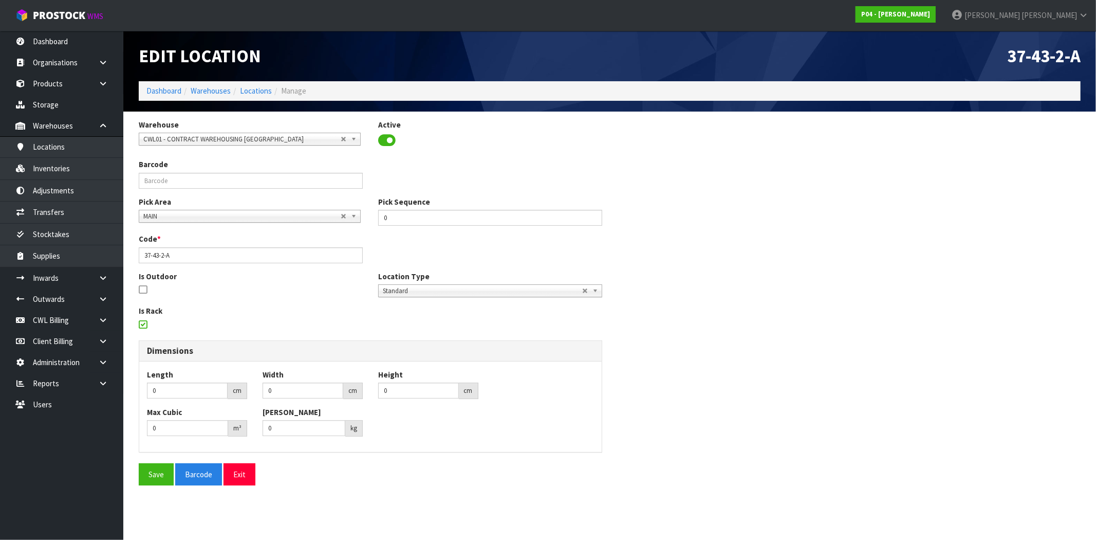
click at [140, 325] on icon at bounding box center [143, 324] width 8 height 1
click at [0, 0] on input "checkbox" at bounding box center [0, 0] width 0 height 0
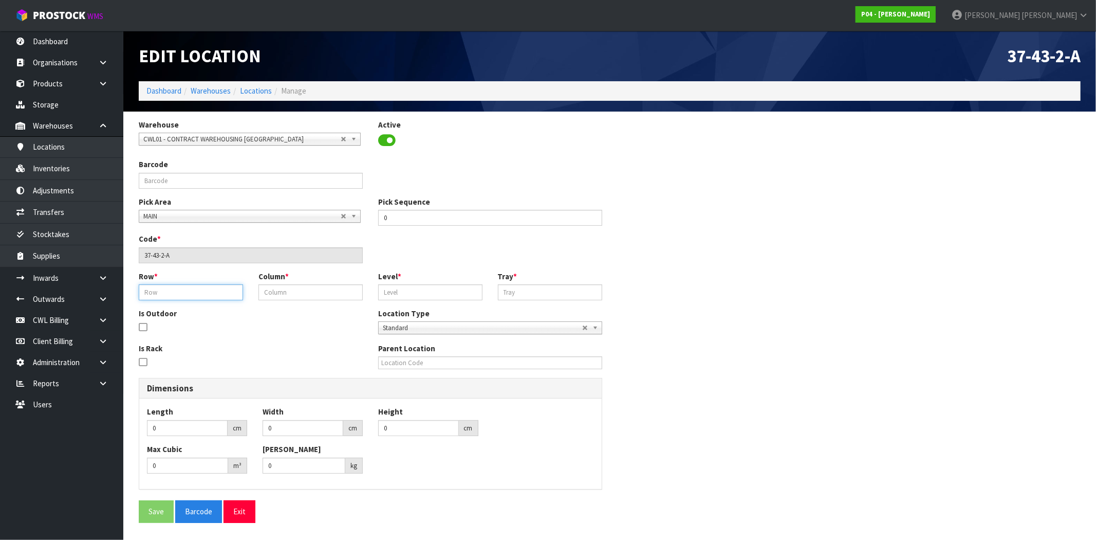
click at [172, 294] on input "text" at bounding box center [191, 292] width 104 height 16
type input "37"
type input "43"
type input "2"
type input "A"
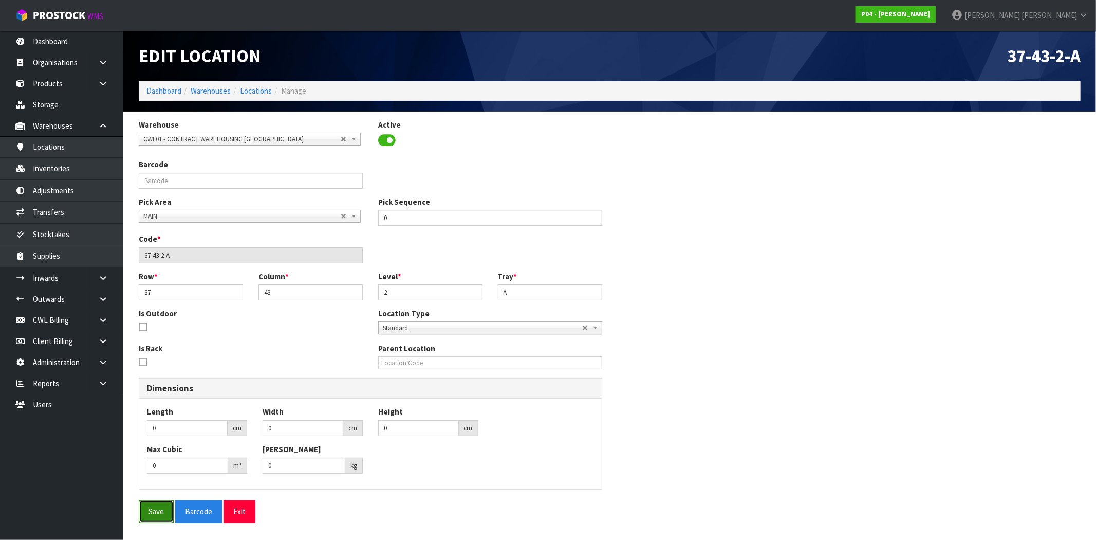
click at [164, 514] on button "Save" at bounding box center [156, 511] width 35 height 22
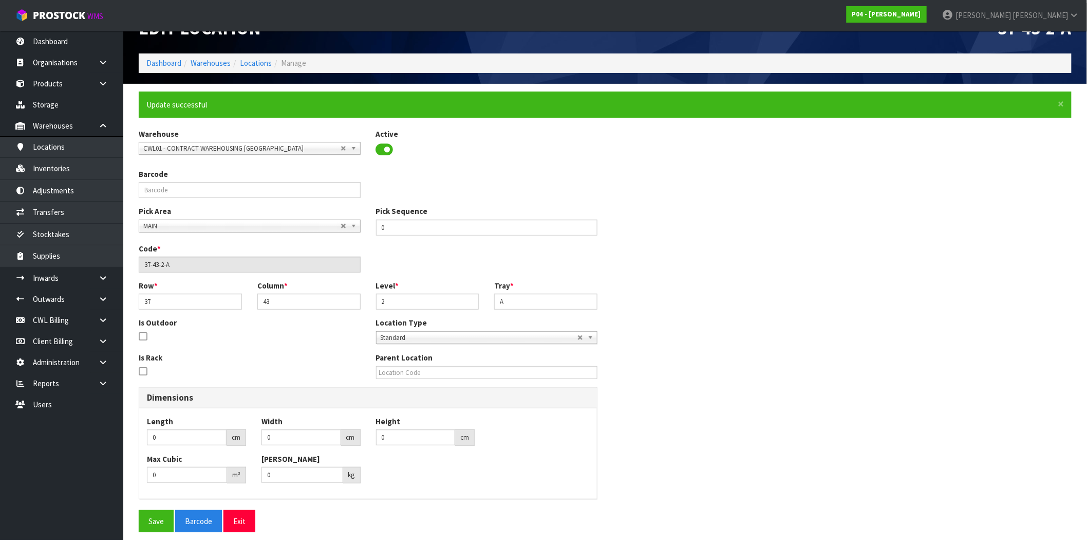
scroll to position [36, 0]
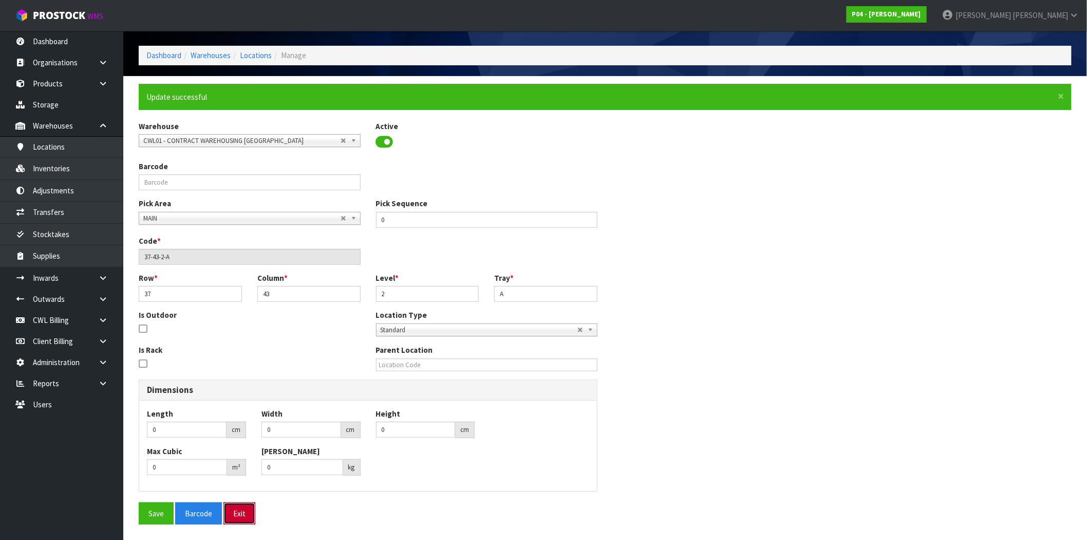
click at [247, 516] on button "Exit" at bounding box center [240, 513] width 32 height 22
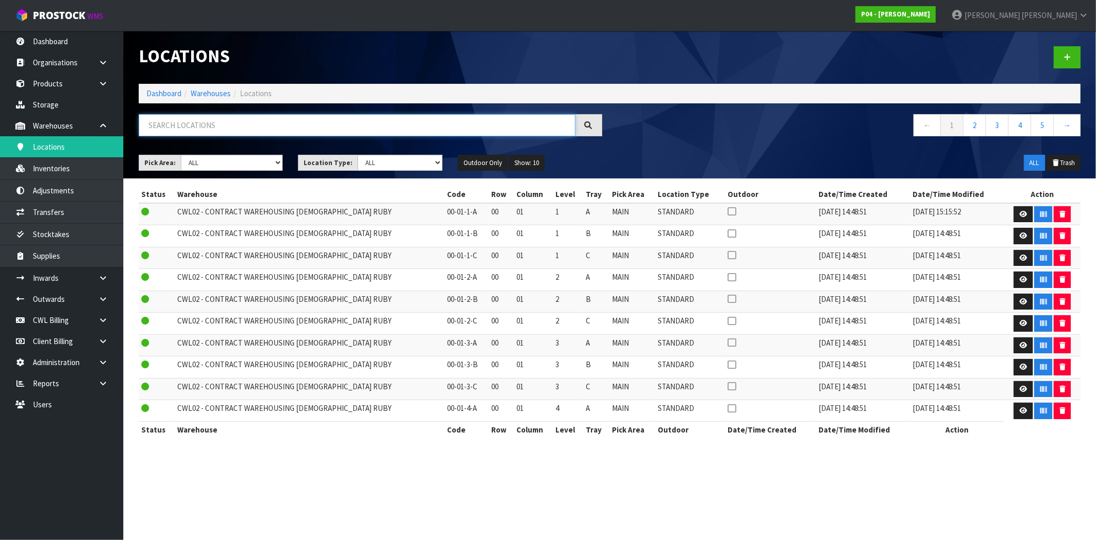
click at [238, 126] on input "text" at bounding box center [357, 125] width 437 height 22
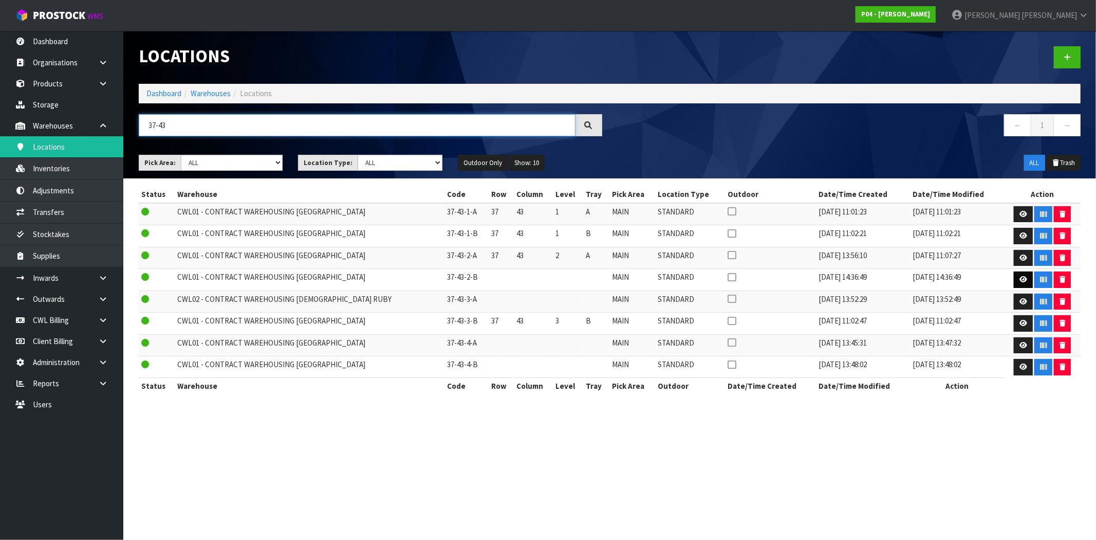
type input "37-43"
click at [1023, 283] on link at bounding box center [1023, 279] width 19 height 16
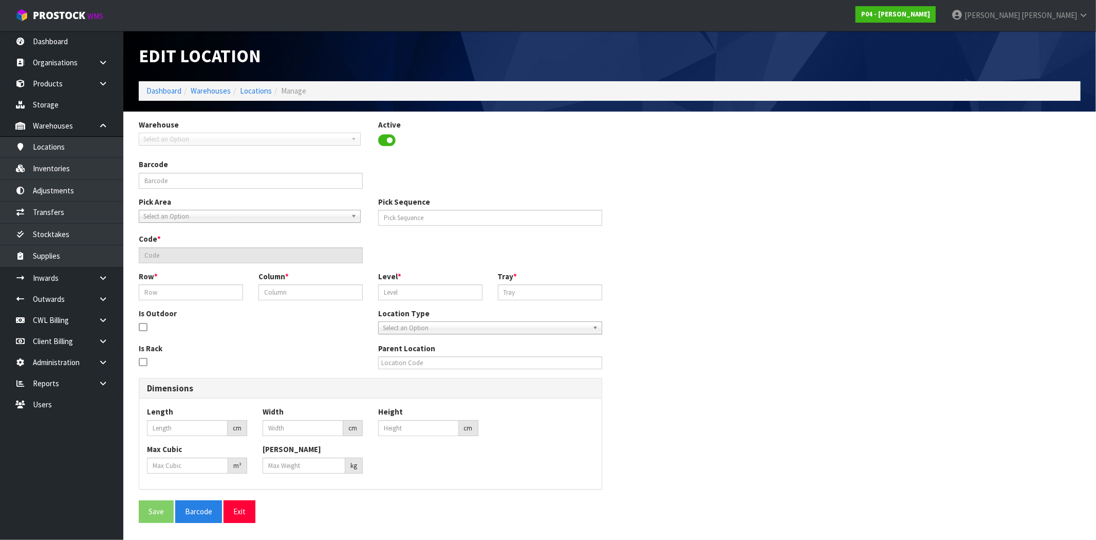
type input "0"
type input "37-43-2-B"
type input "0"
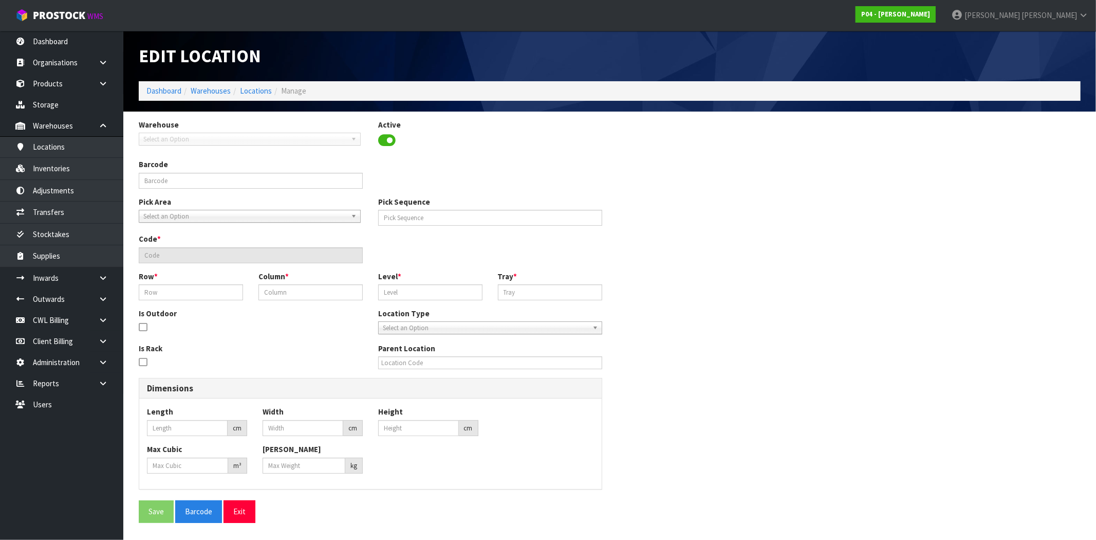
type input "0"
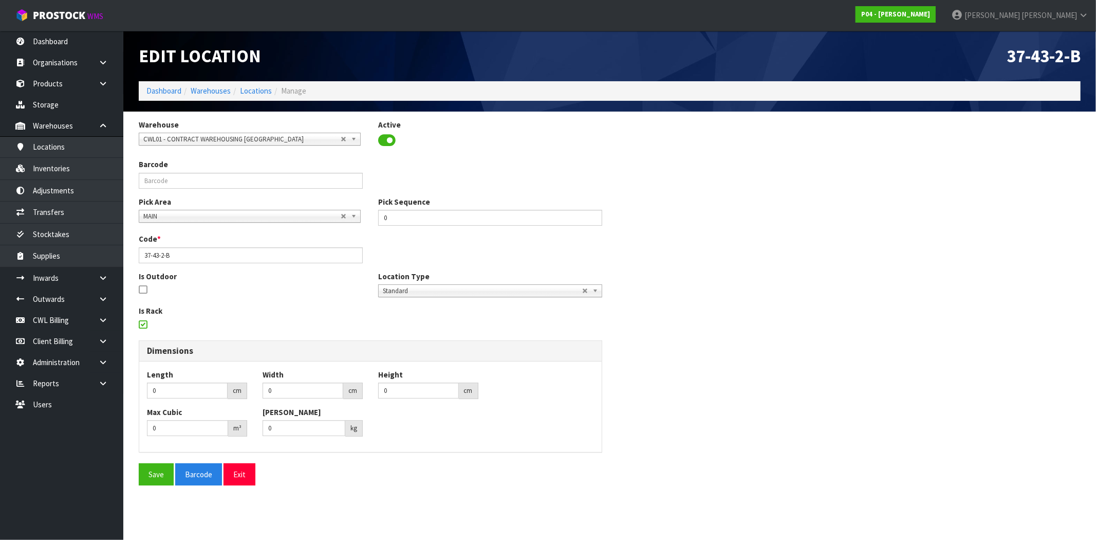
click at [139, 324] on icon at bounding box center [143, 324] width 8 height 1
click at [0, 0] on input "checkbox" at bounding box center [0, 0] width 0 height 0
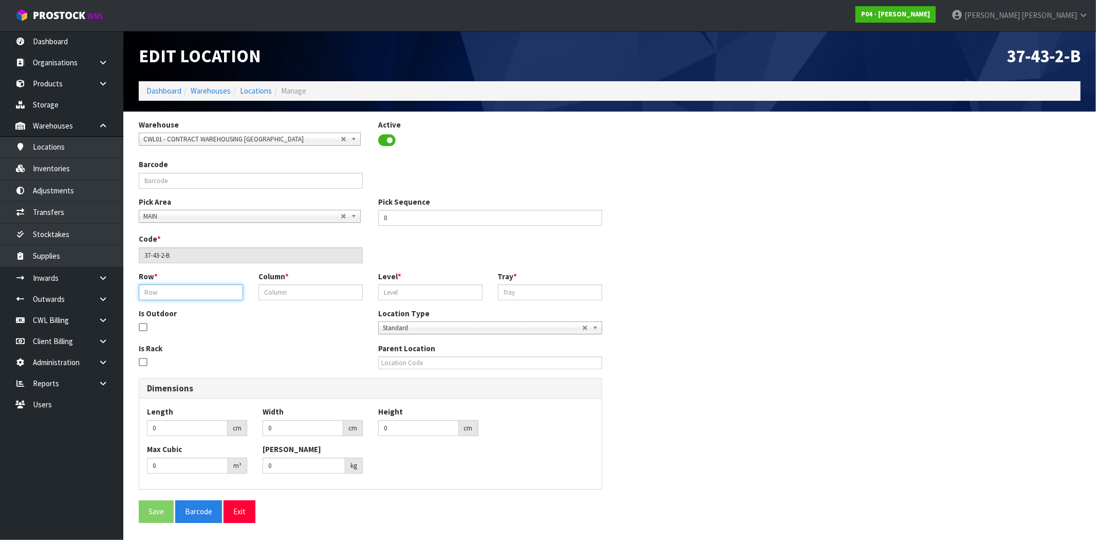
click at [173, 296] on input "text" at bounding box center [191, 292] width 104 height 16
type input "37"
type input "43"
type input "2"
type input "B"
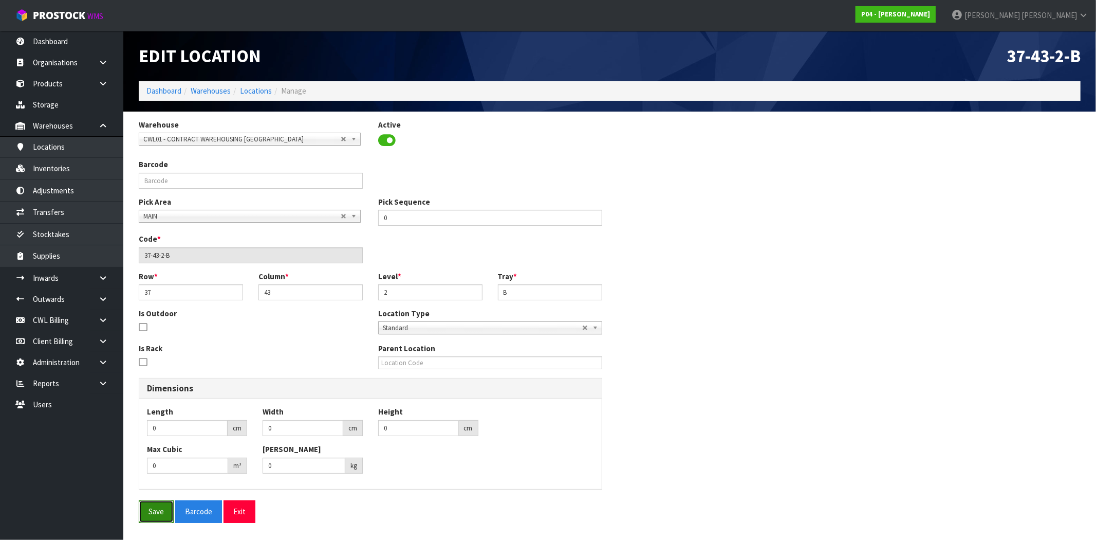
click at [147, 516] on button "Save" at bounding box center [156, 511] width 35 height 22
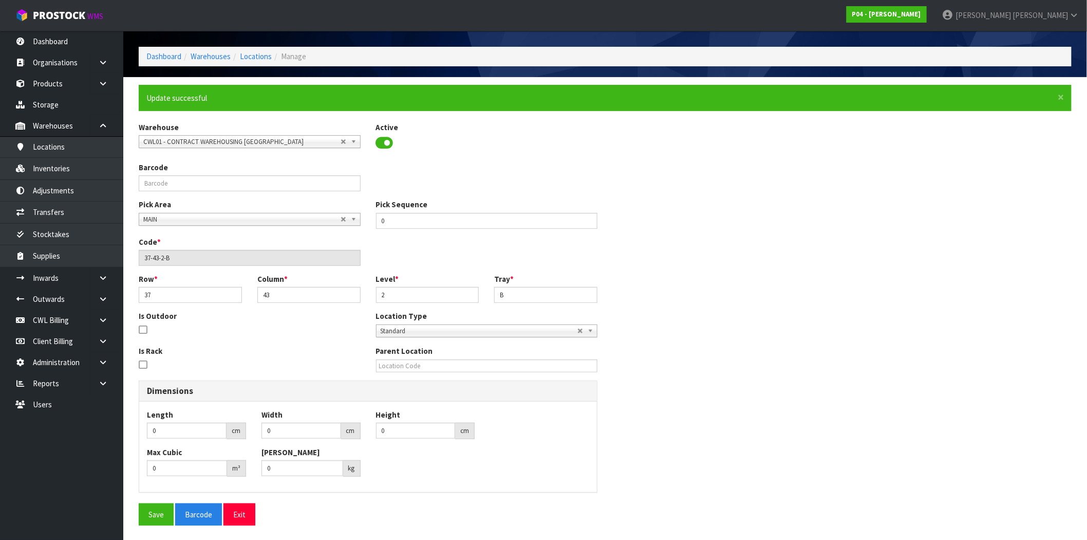
scroll to position [36, 0]
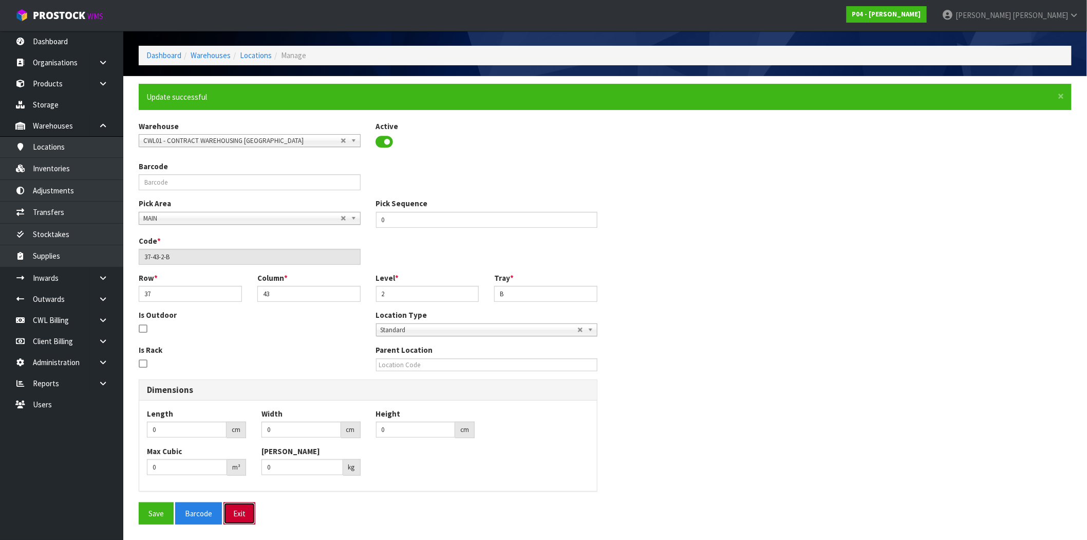
click at [243, 509] on button "Exit" at bounding box center [240, 513] width 32 height 22
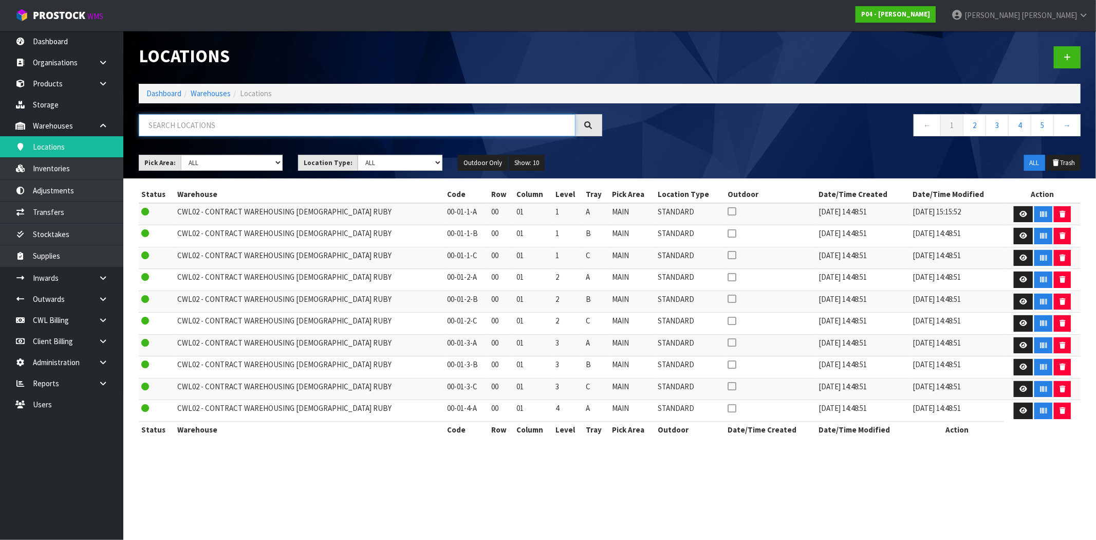
click at [335, 126] on input "text" at bounding box center [357, 125] width 437 height 22
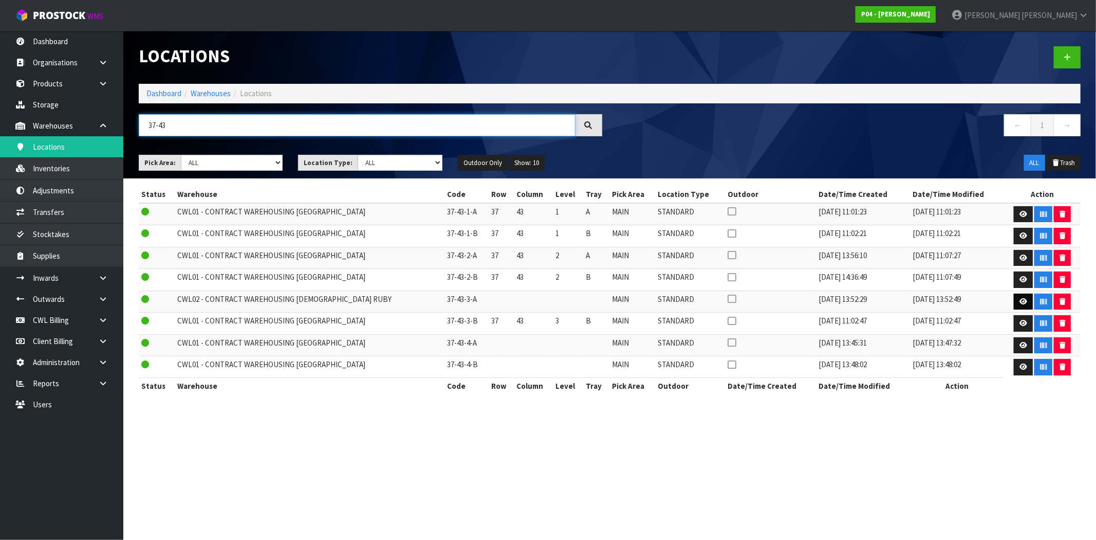
type input "37-43"
click at [1019, 302] on icon at bounding box center [1023, 301] width 8 height 7
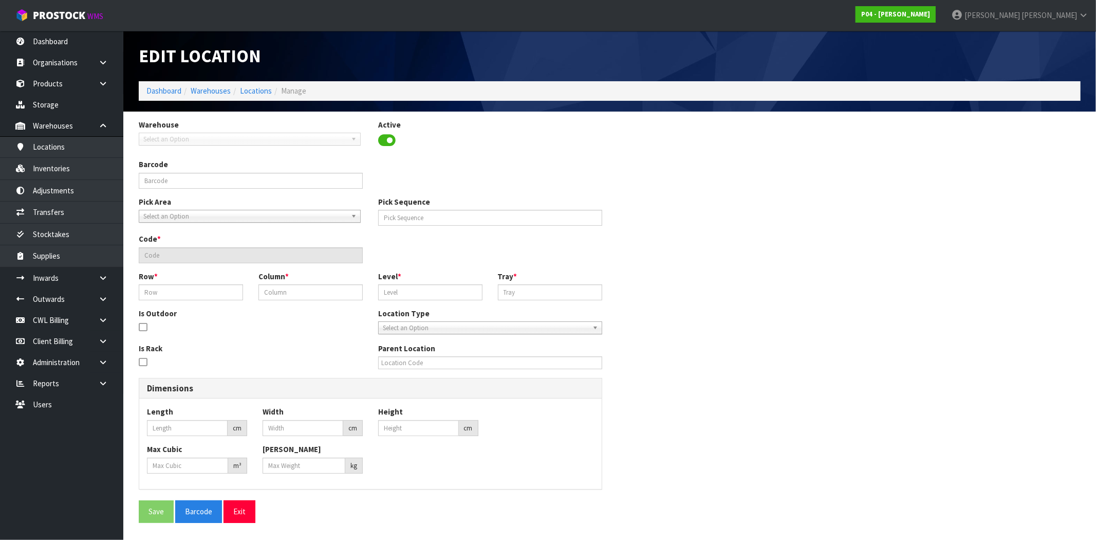
type input "0"
type input "37-43-3-A"
type input "0"
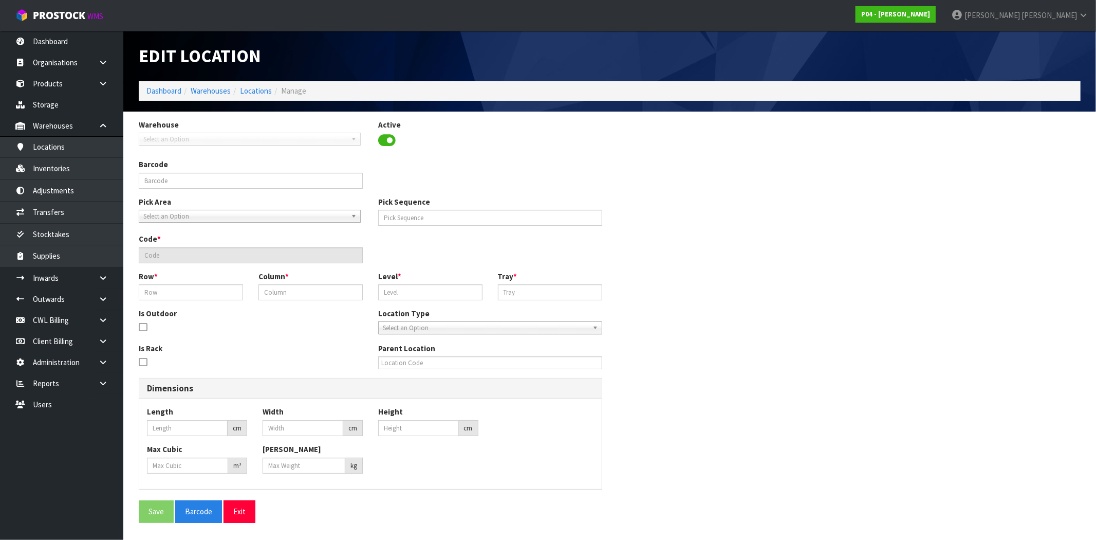
type input "0"
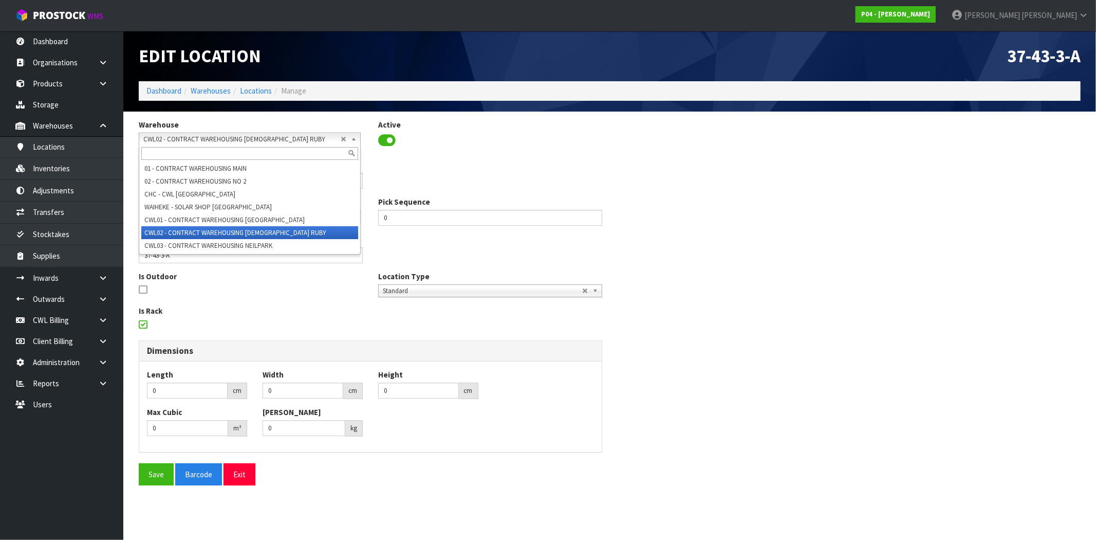
click at [225, 134] on span "CWL02 - CONTRACT WAREHOUSING LADY RUBY" at bounding box center [241, 139] width 197 height 12
click at [282, 345] on div "Dimensions" at bounding box center [370, 351] width 462 height 21
click at [244, 139] on span "CWL02 - CONTRACT WAREHOUSING LADY RUBY" at bounding box center [241, 139] width 197 height 12
click at [229, 298] on div at bounding box center [251, 290] width 224 height 13
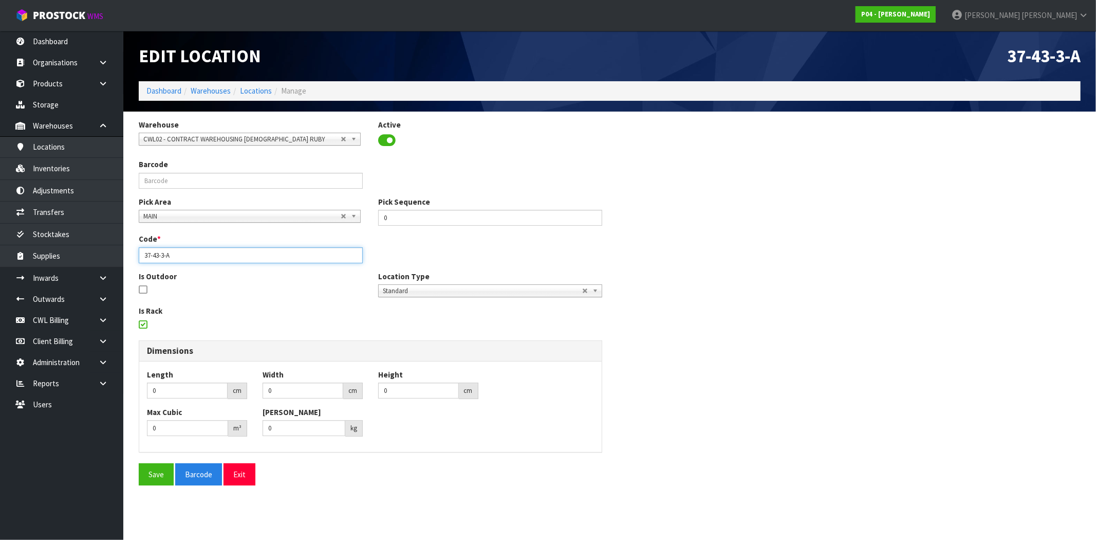
drag, startPoint x: 188, startPoint y: 256, endPoint x: 132, endPoint y: 252, distance: 56.6
click at [132, 252] on div "Code * 37-43-3-A" at bounding box center [250, 247] width 239 height 29
click at [253, 476] on button "Exit" at bounding box center [240, 474] width 32 height 22
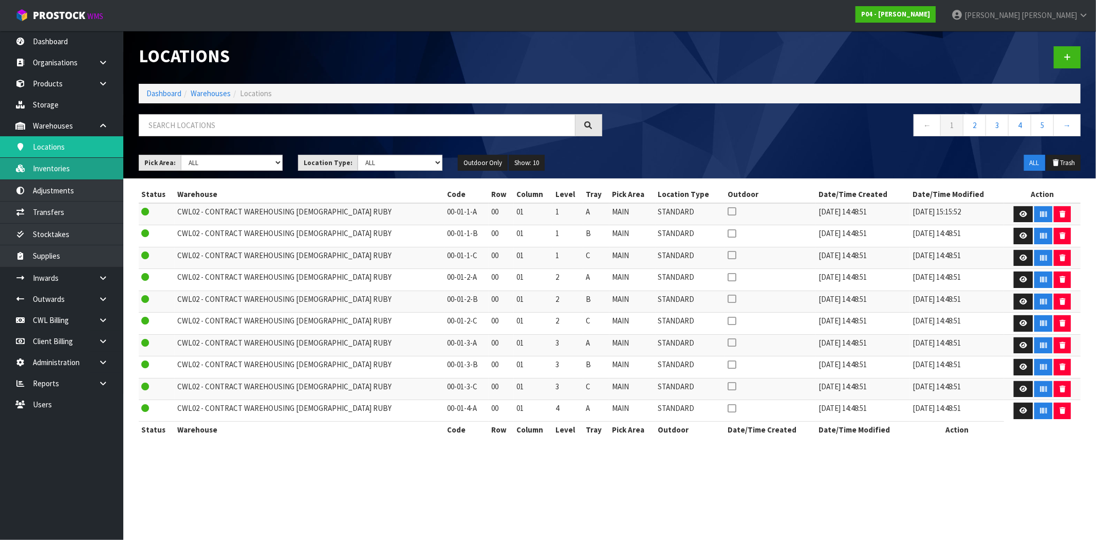
click at [70, 170] on link "Inventories" at bounding box center [61, 168] width 123 height 21
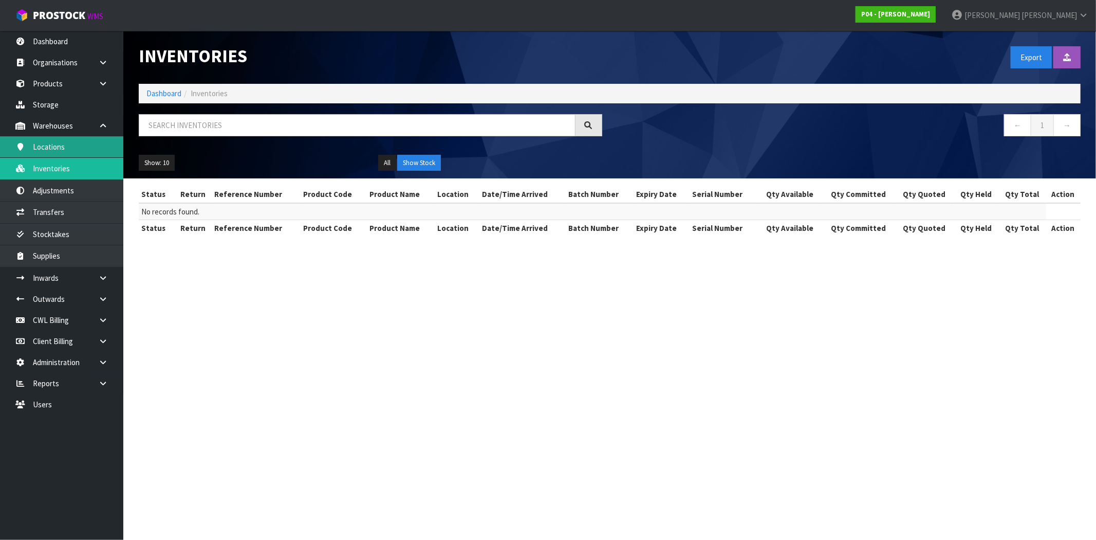
click at [66, 146] on link "Locations" at bounding box center [61, 146] width 123 height 21
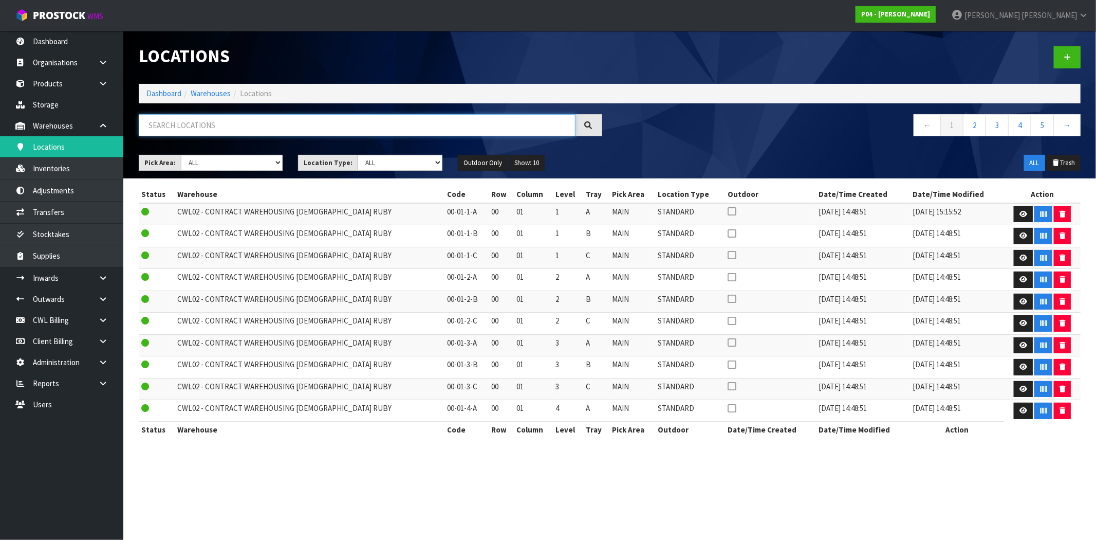
click at [239, 122] on input "text" at bounding box center [357, 125] width 437 height 22
paste input "37-43-3-A"
type input "37-43-3-A"
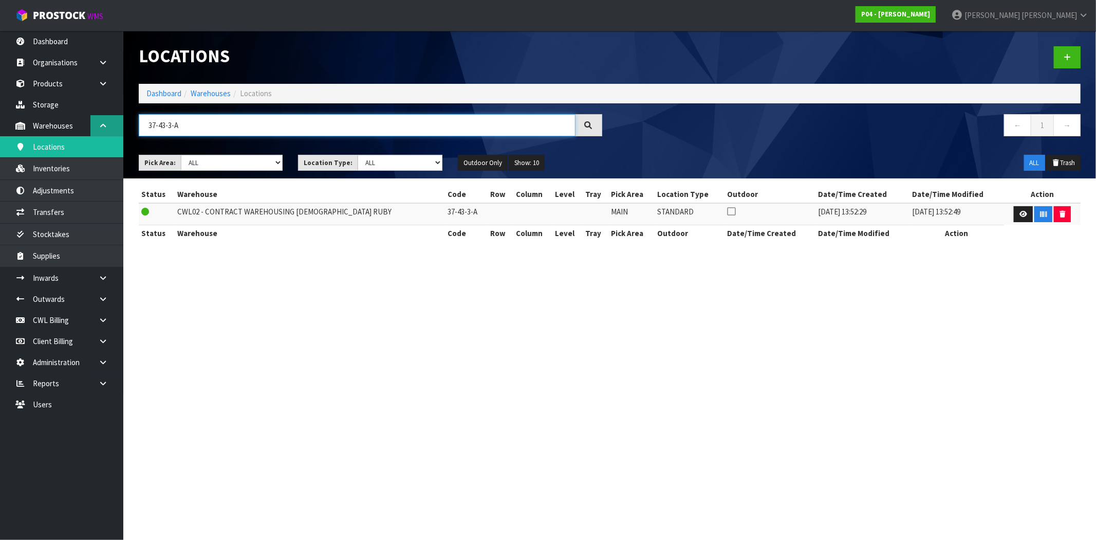
drag, startPoint x: 216, startPoint y: 123, endPoint x: 100, endPoint y: 128, distance: 116.2
click at [100, 128] on body "Toggle navigation ProStock WMS P04 - PEGGY Maji Torres Logout Dashboard Organis…" at bounding box center [548, 270] width 1096 height 540
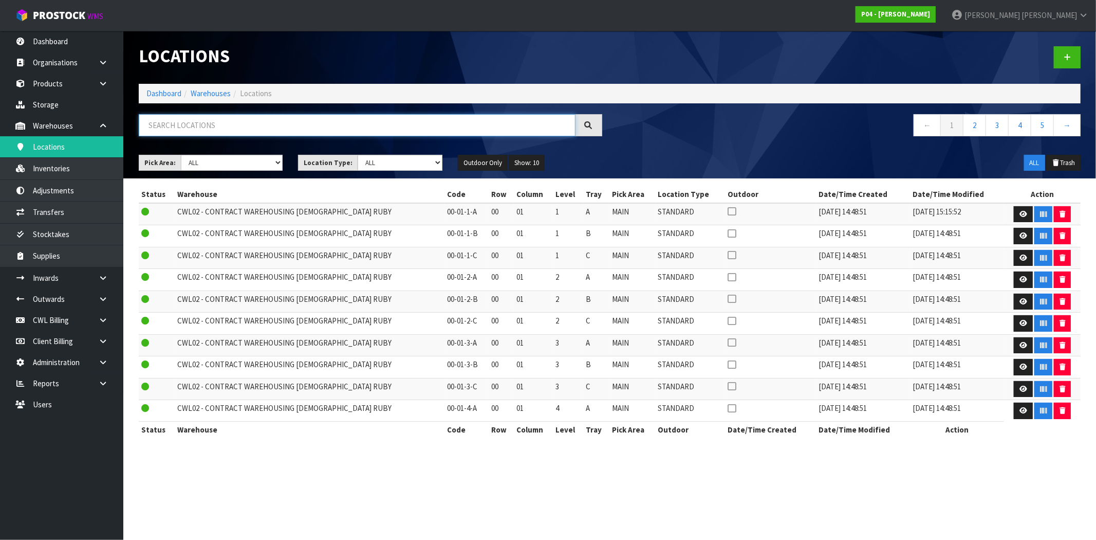
click at [217, 124] on input "text" at bounding box center [357, 125] width 437 height 22
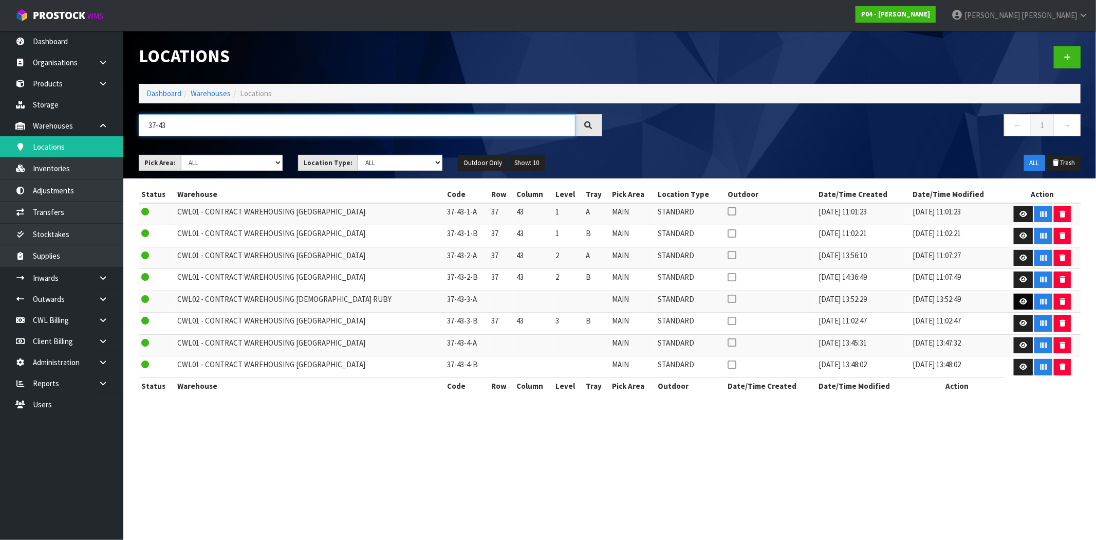
type input "37-43"
click at [1014, 308] on link at bounding box center [1023, 301] width 19 height 16
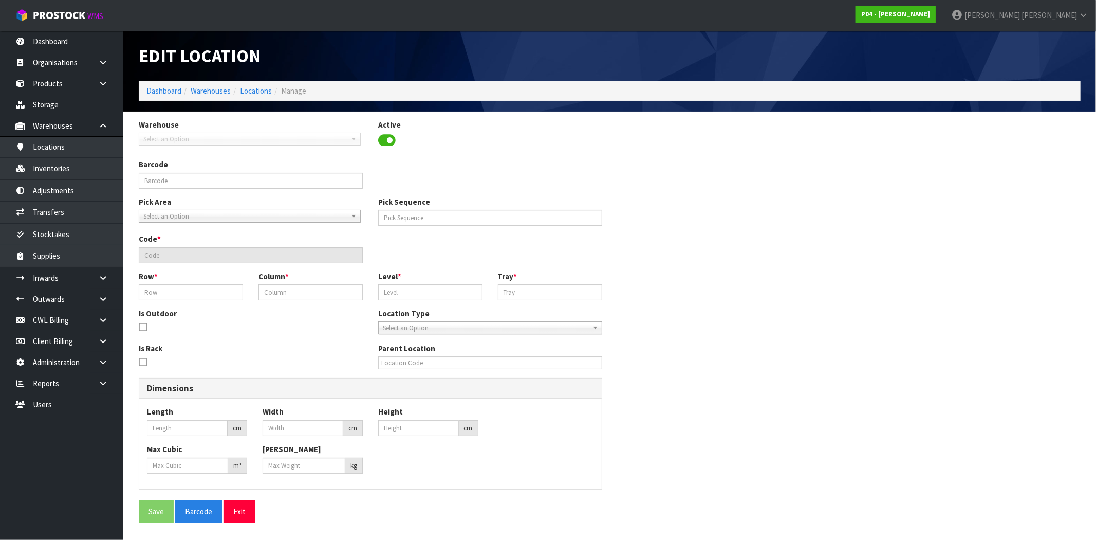
type input "0"
type input "37-43-3-A"
type input "0"
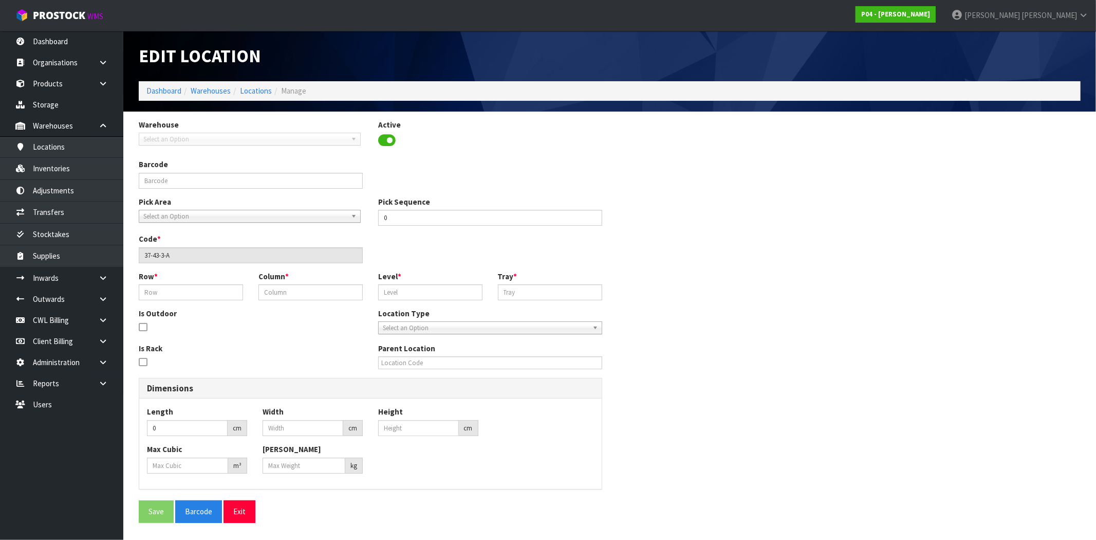
type input "0"
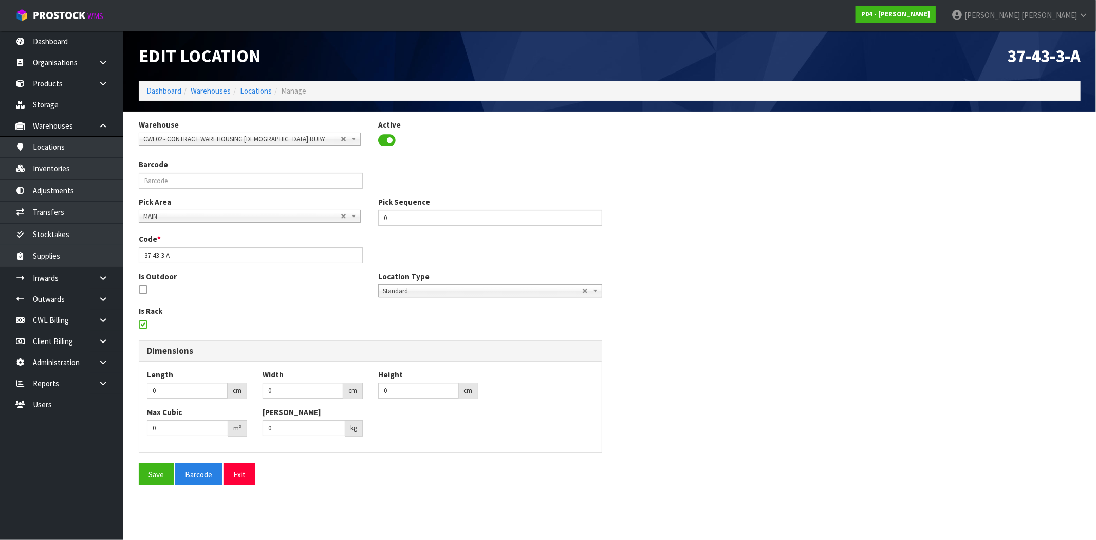
click at [235, 139] on span "CWL02 - CONTRACT WAREHOUSING LADY RUBY" at bounding box center [241, 139] width 197 height 12
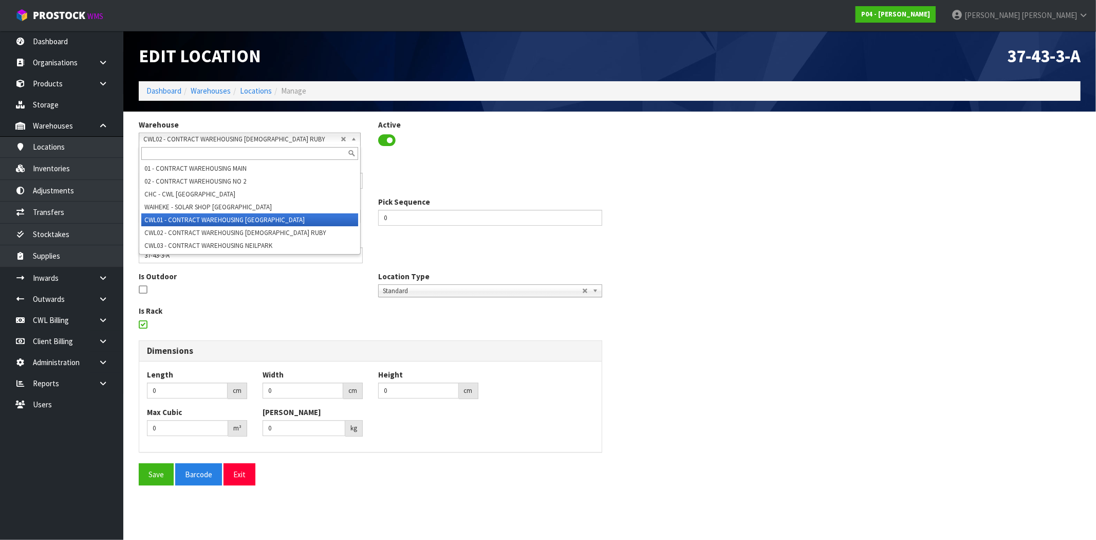
click at [237, 217] on li "CWL01 - CONTRACT WAREHOUSING ALLENS ROAD" at bounding box center [249, 219] width 217 height 13
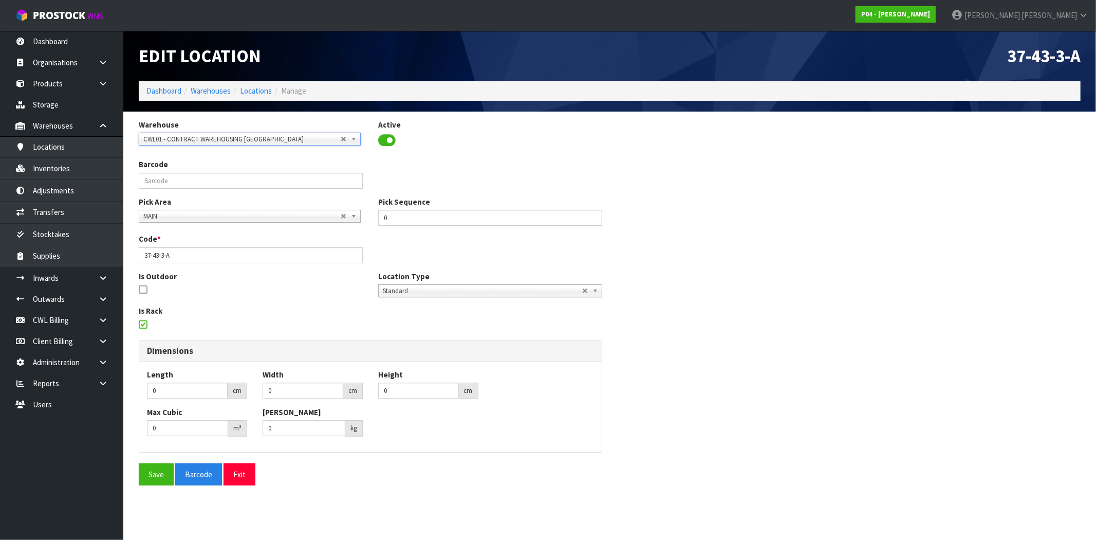
click at [142, 324] on icon at bounding box center [143, 324] width 8 height 1
click at [0, 0] on input "checkbox" at bounding box center [0, 0] width 0 height 0
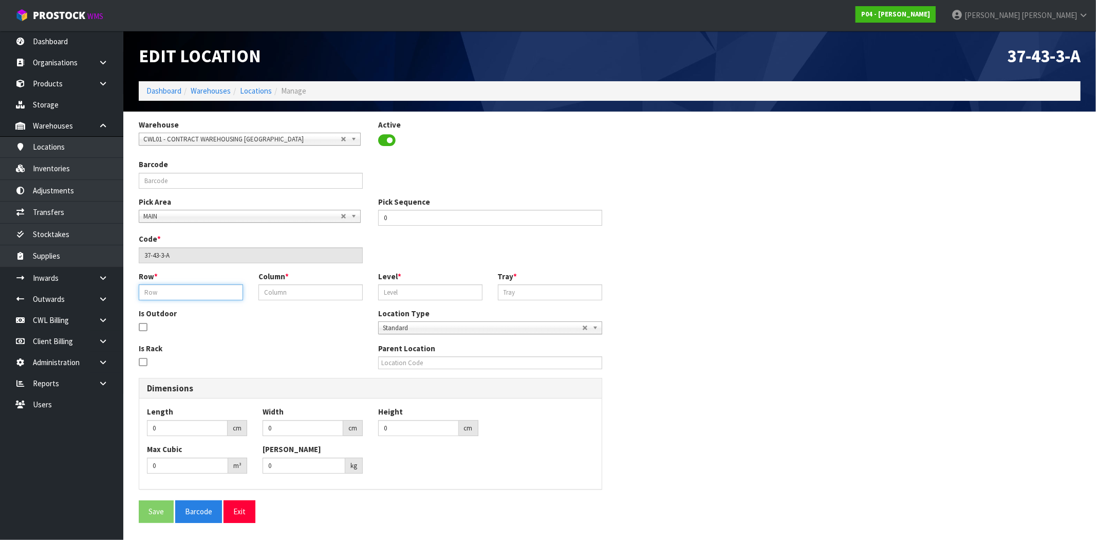
click at [173, 290] on input "text" at bounding box center [191, 292] width 104 height 16
type input "37"
type input "43"
type input "3"
type input "A"
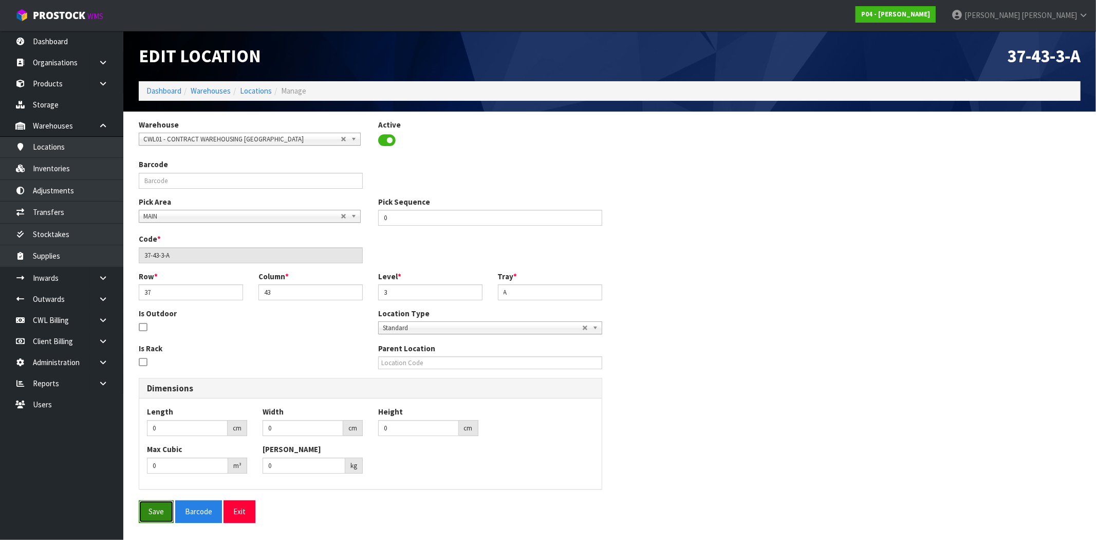
click at [151, 517] on button "Save" at bounding box center [156, 511] width 35 height 22
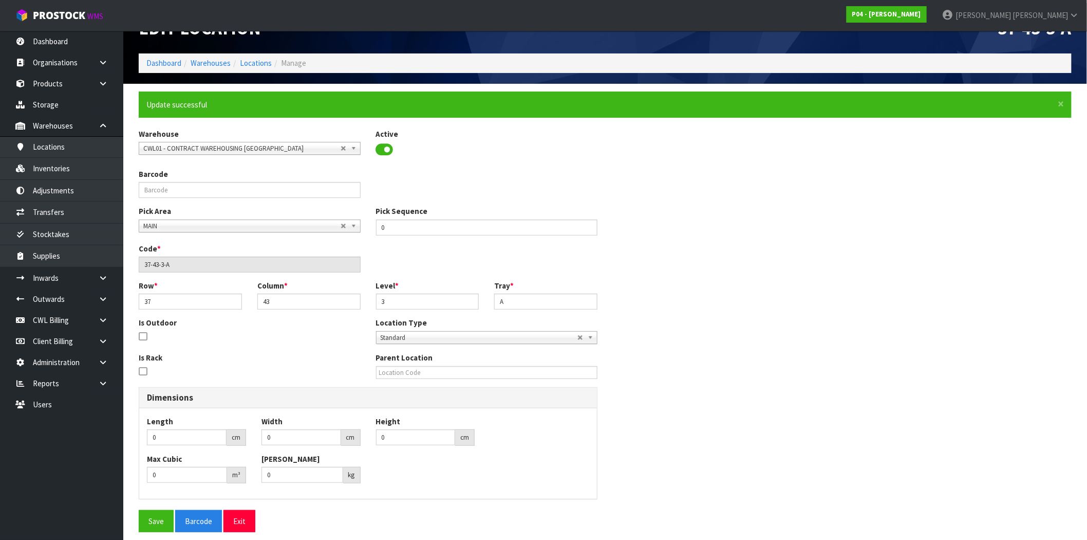
scroll to position [36, 0]
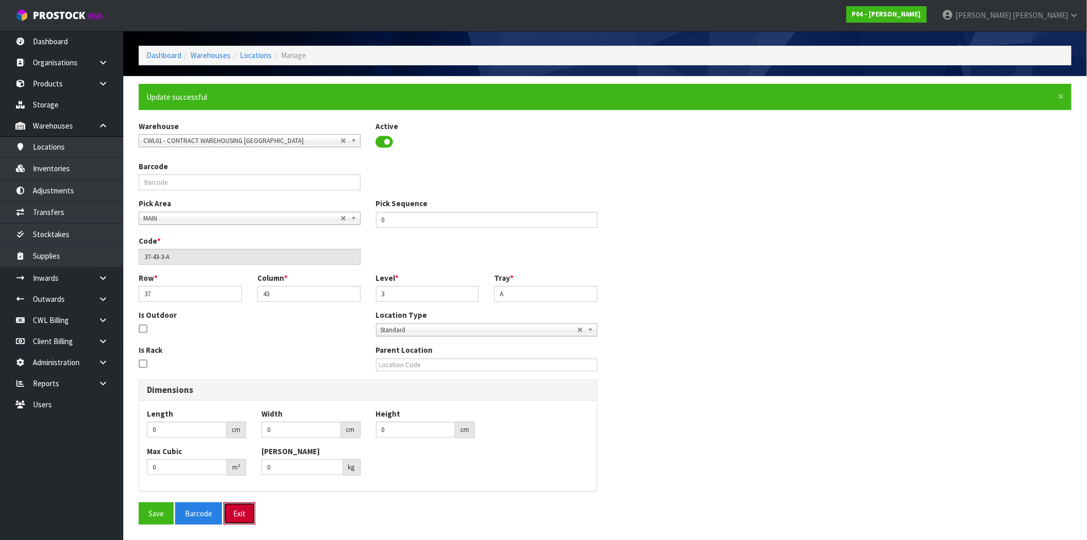
click at [243, 512] on button "Exit" at bounding box center [240, 513] width 32 height 22
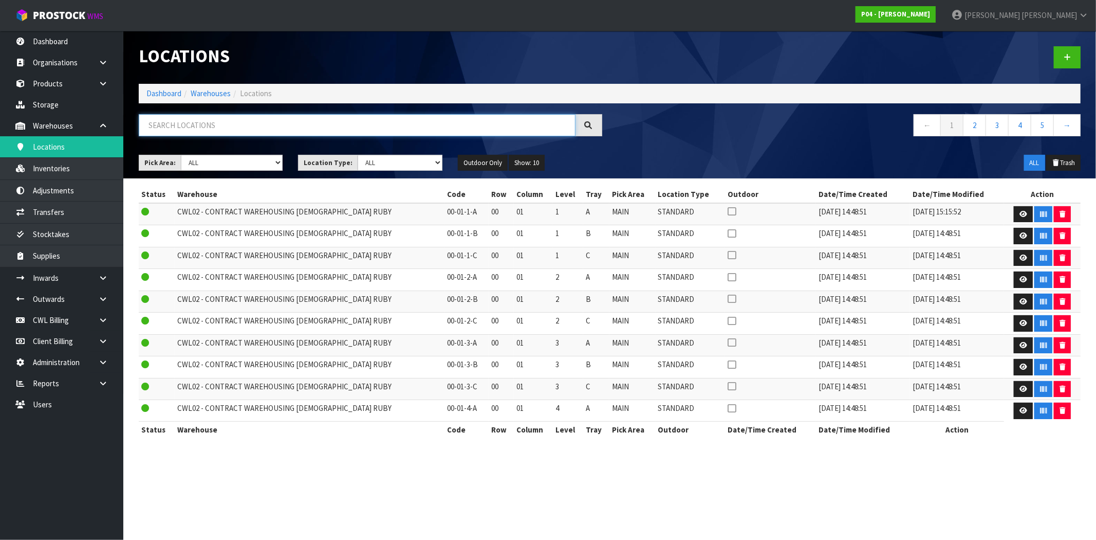
click at [204, 122] on input "text" at bounding box center [357, 125] width 437 height 22
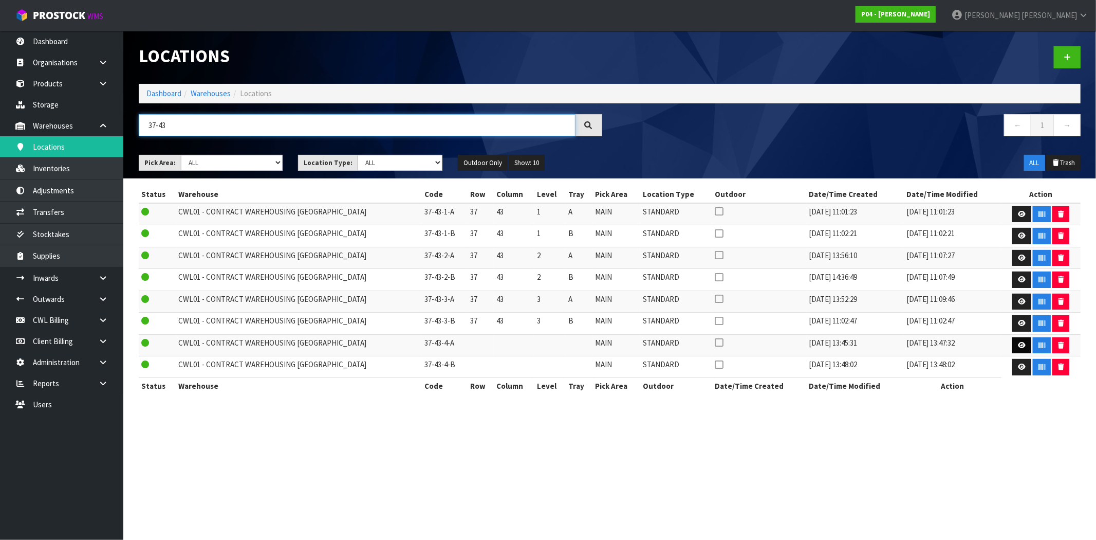
type input "37-43"
click at [1018, 348] on icon at bounding box center [1022, 345] width 8 height 7
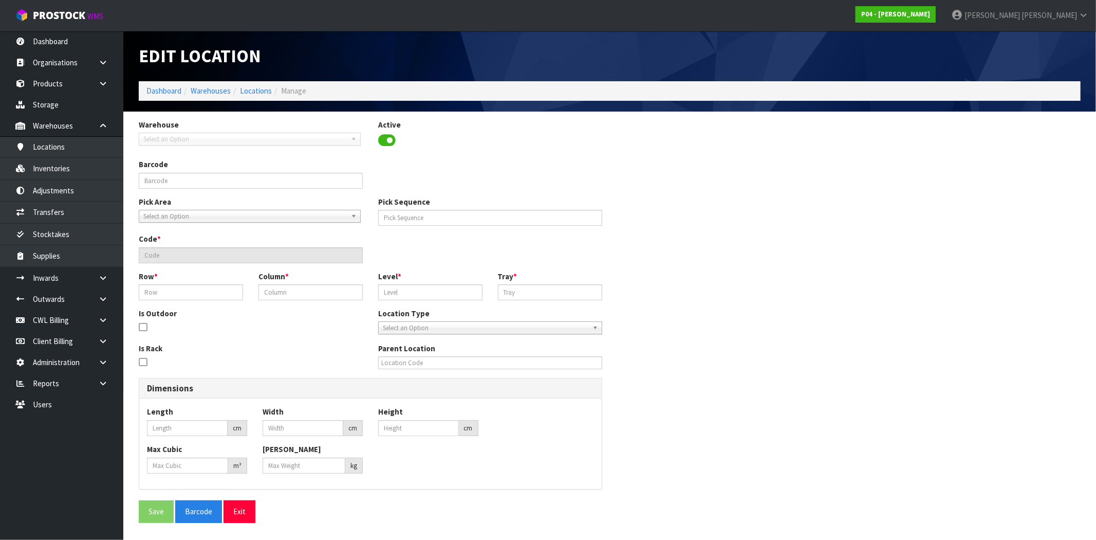
type input "0"
type input "37-43-4-A"
type input "0"
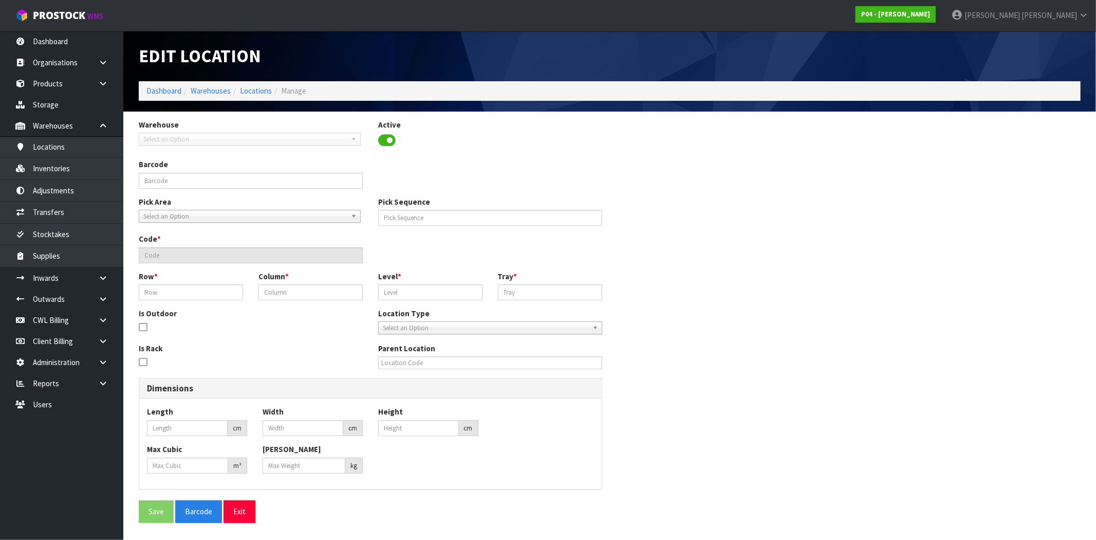
type input "0"
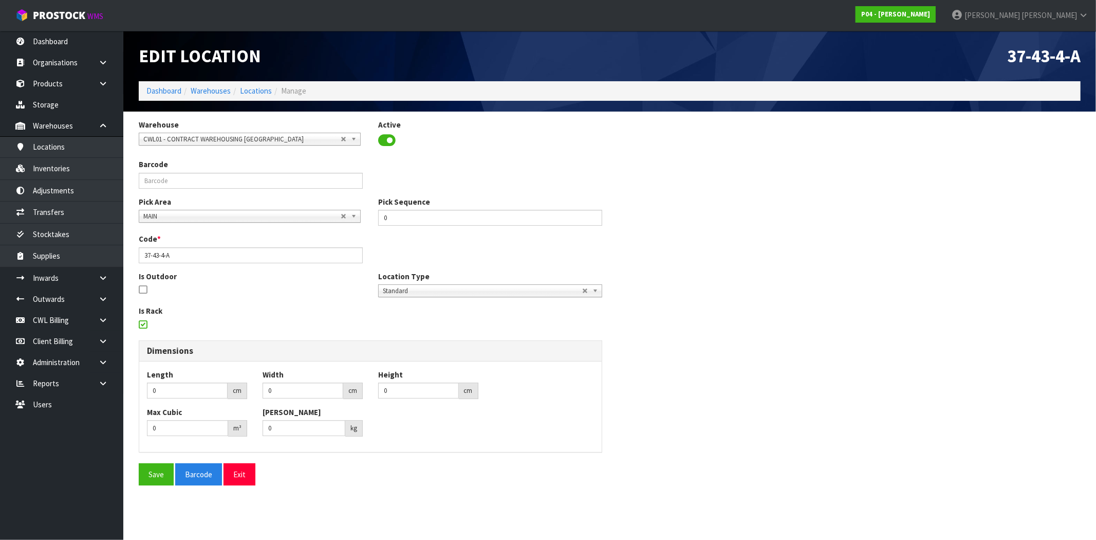
click at [144, 325] on icon at bounding box center [143, 324] width 8 height 1
click at [0, 0] on input "checkbox" at bounding box center [0, 0] width 0 height 0
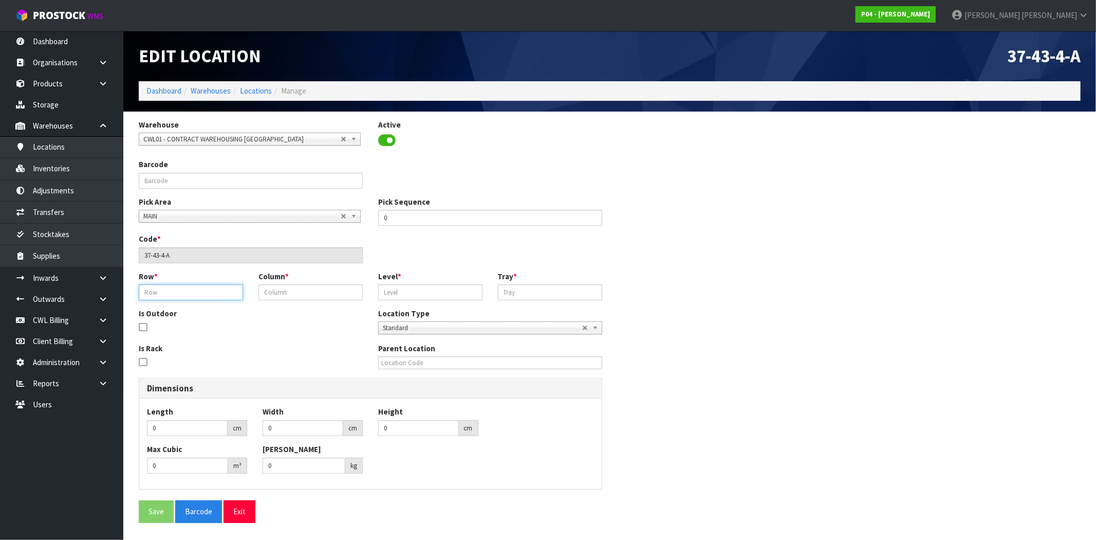
click at [183, 295] on input "text" at bounding box center [191, 292] width 104 height 16
type input "37"
type input "43"
type input "4"
type input "A"
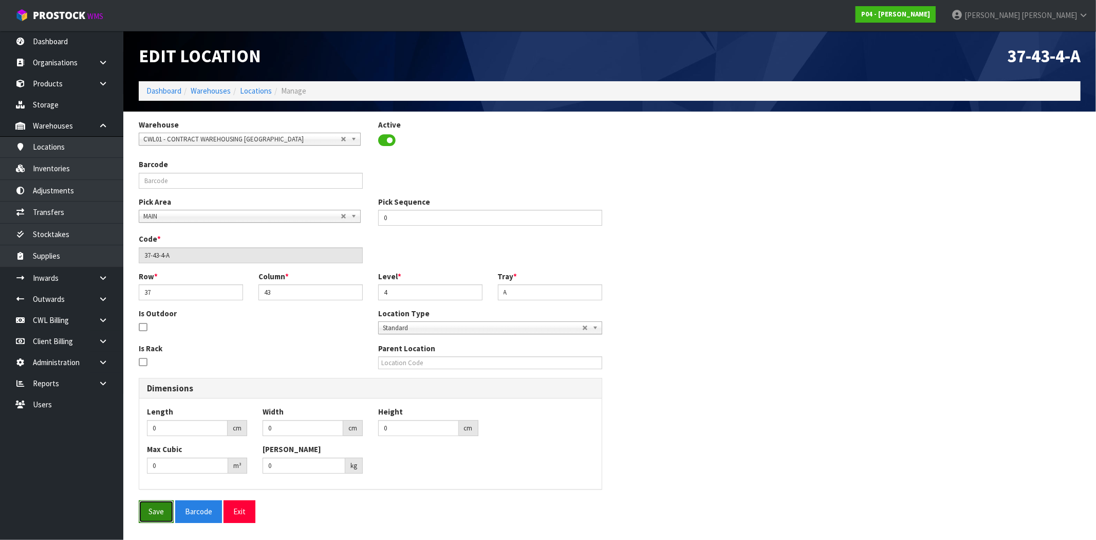
click at [162, 514] on button "Save" at bounding box center [156, 511] width 35 height 22
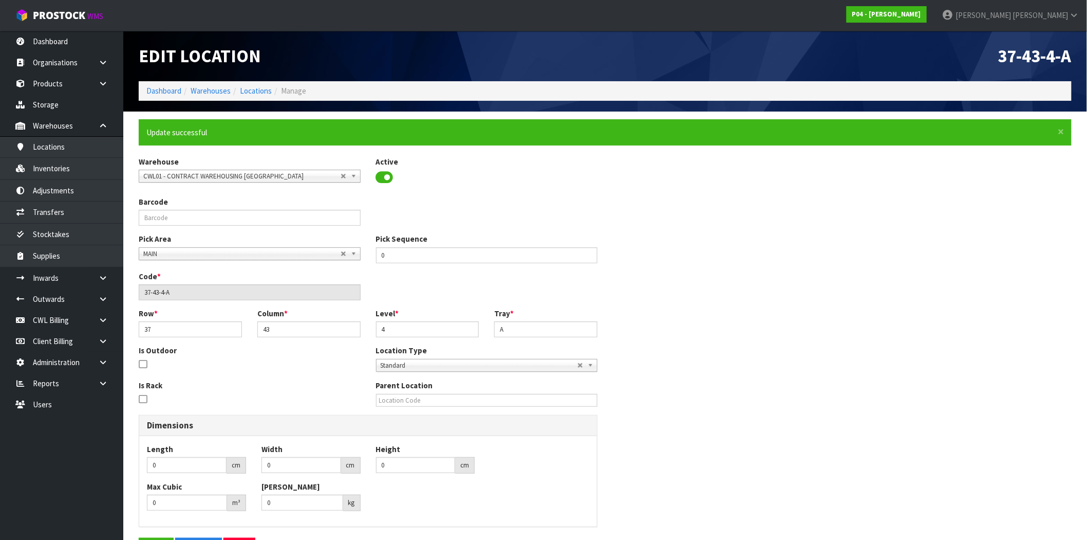
scroll to position [36, 0]
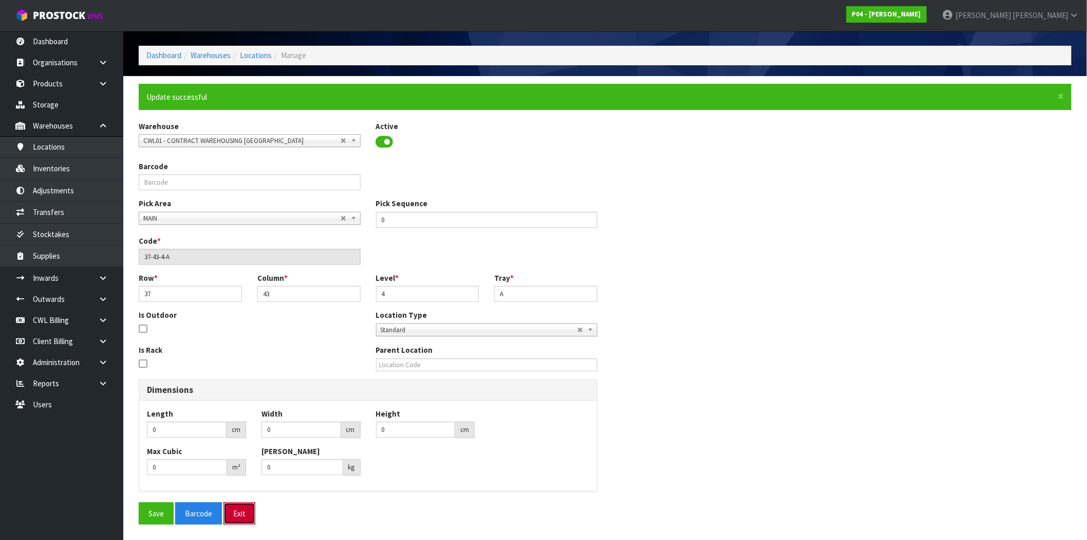
click at [244, 517] on button "Exit" at bounding box center [240, 513] width 32 height 22
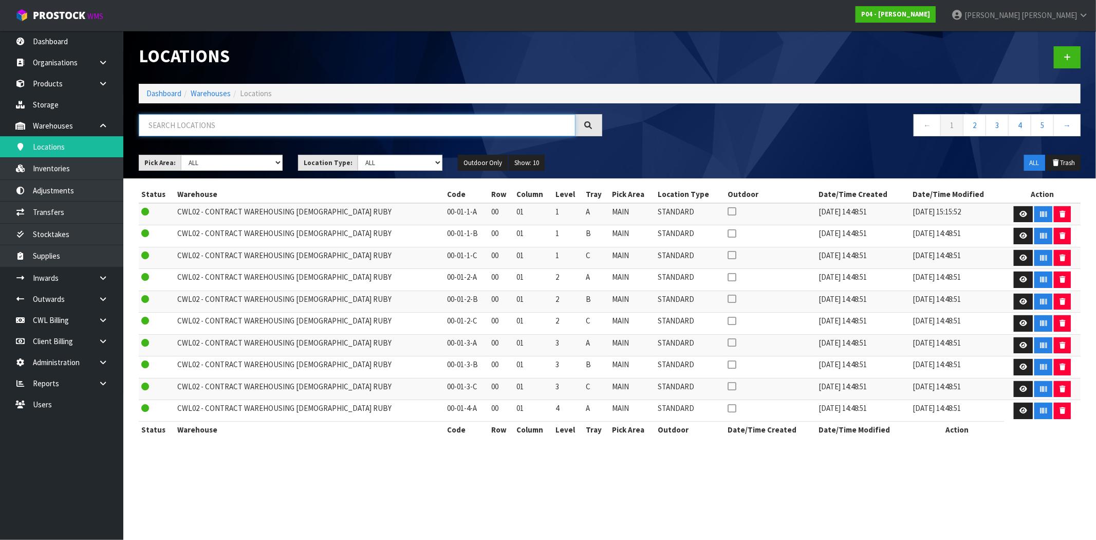
click at [255, 124] on input "text" at bounding box center [357, 125] width 437 height 22
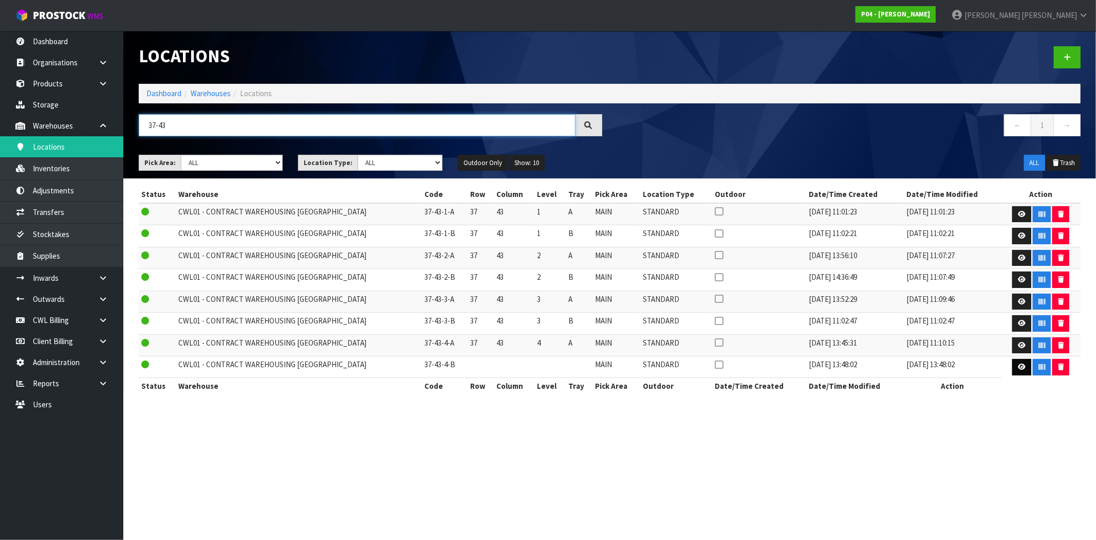
type input "37-43"
click at [1018, 367] on icon at bounding box center [1022, 366] width 8 height 7
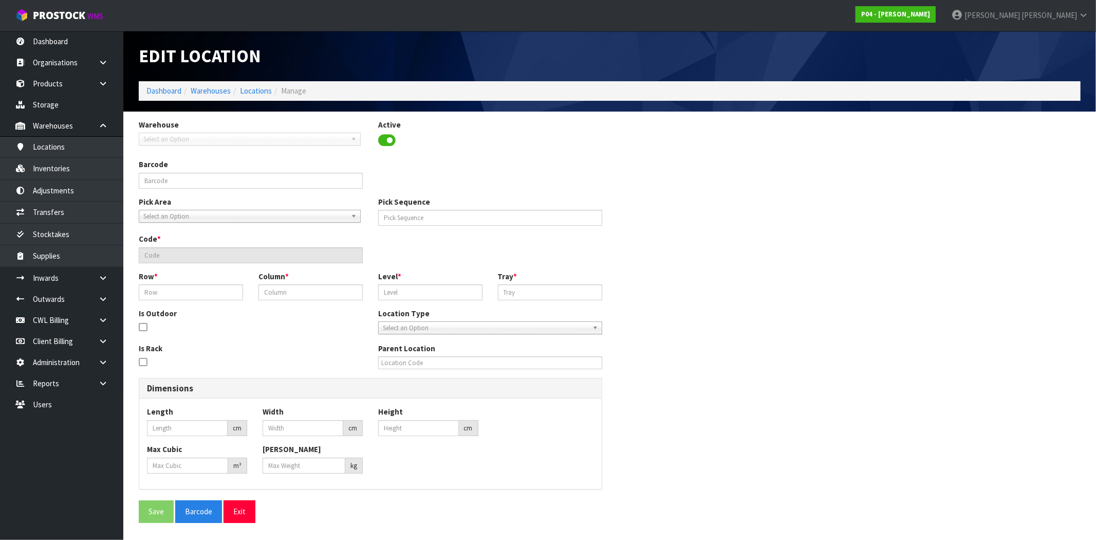
type input "0"
type input "37-43-4-B"
type input "0"
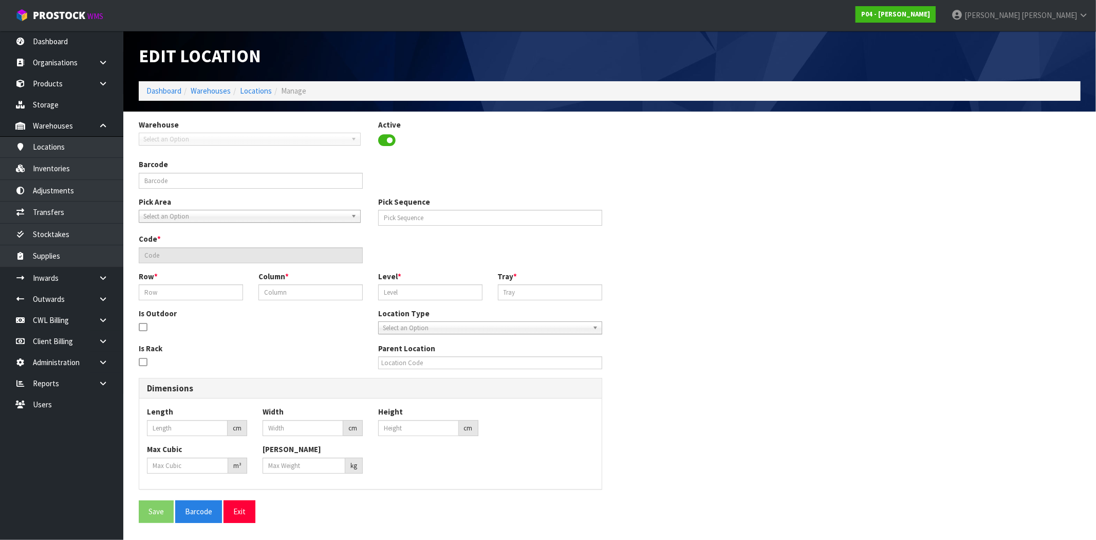
type input "0"
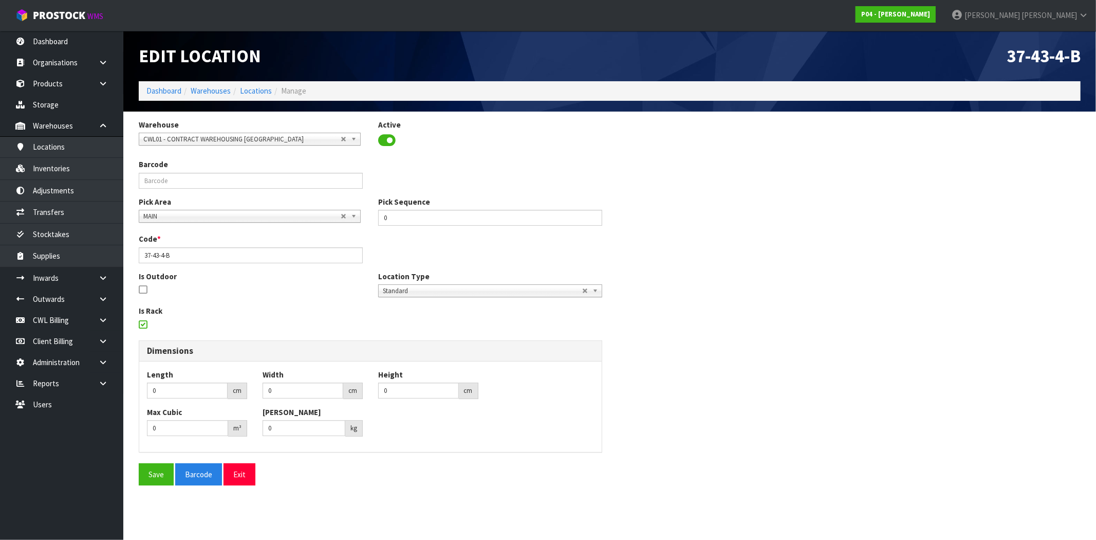
click at [141, 325] on icon at bounding box center [143, 324] width 8 height 1
click at [0, 0] on input "checkbox" at bounding box center [0, 0] width 0 height 0
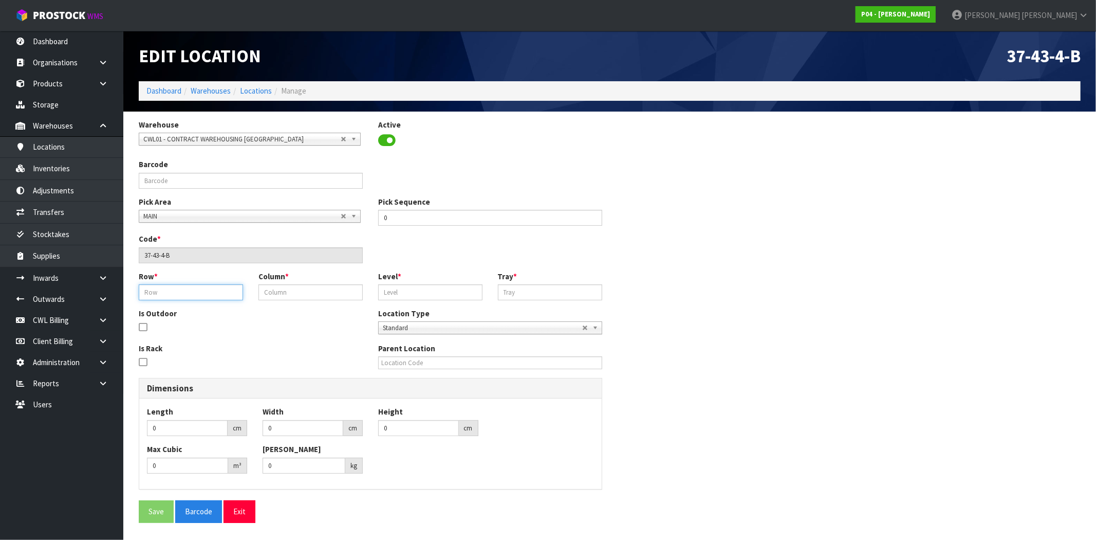
click at [170, 294] on input "text" at bounding box center [191, 292] width 104 height 16
type input "37"
type input "43"
type input "4"
type input "B"
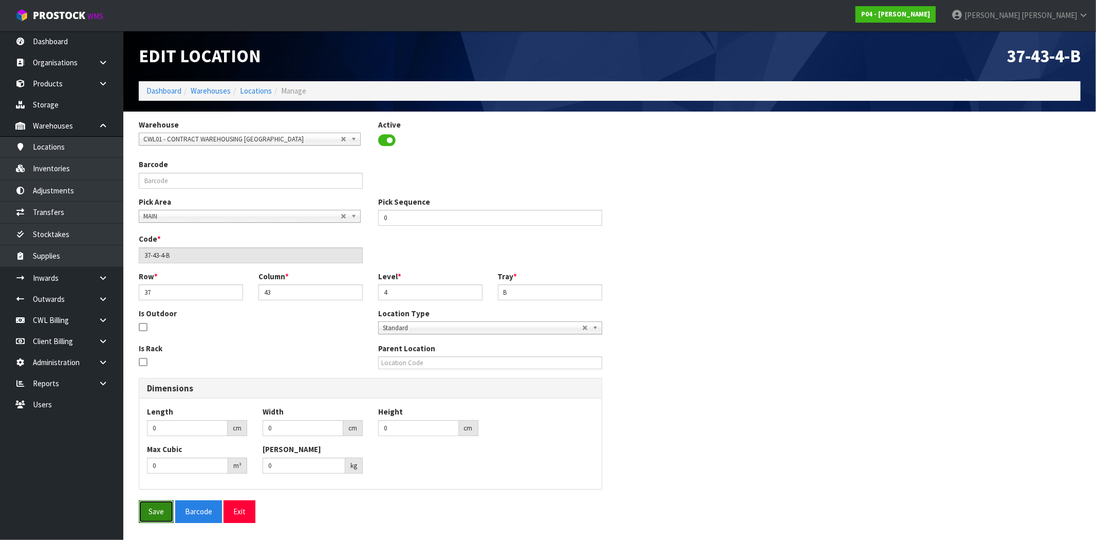
click at [160, 510] on button "Save" at bounding box center [156, 511] width 35 height 22
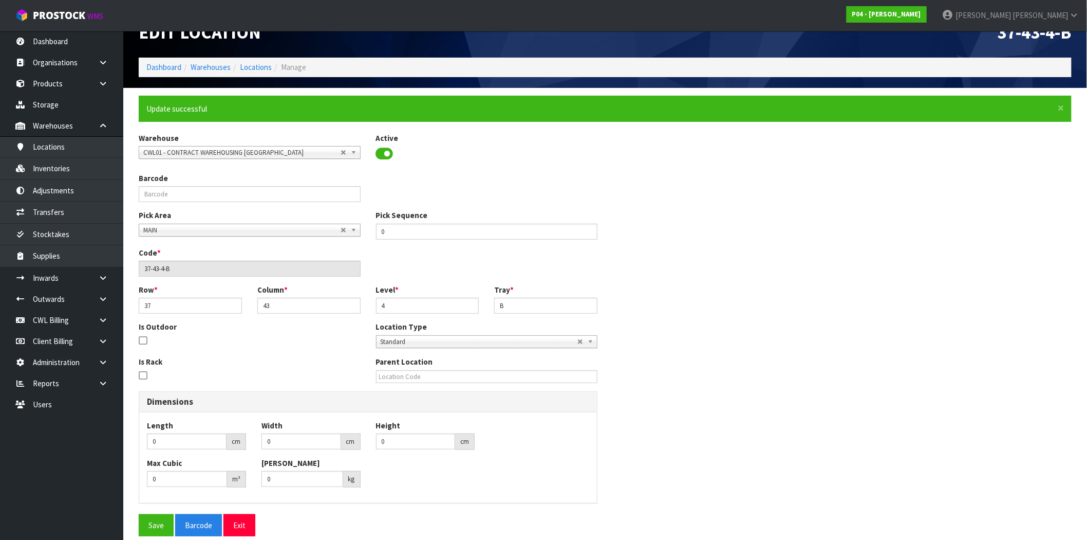
scroll to position [36, 0]
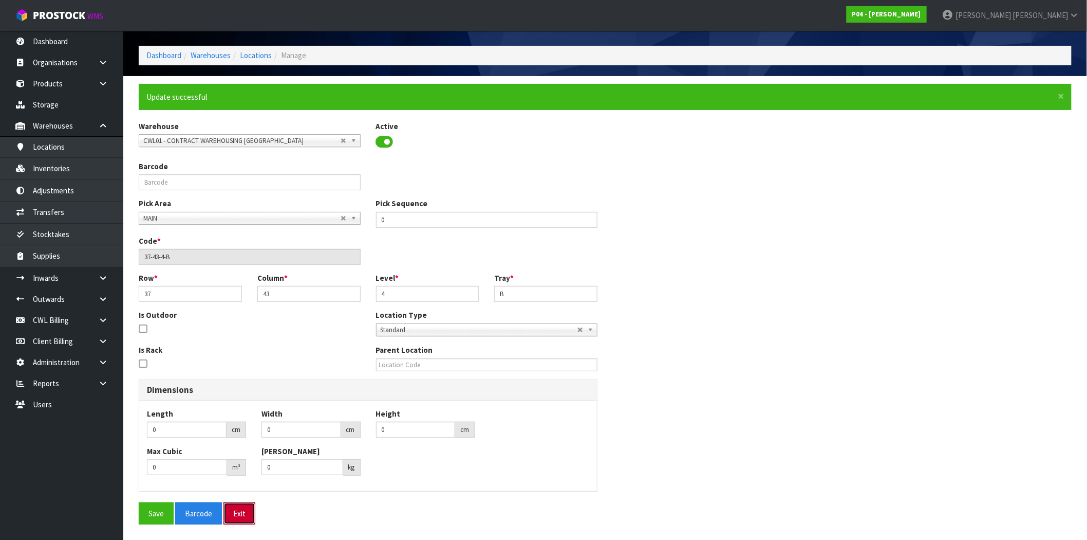
click at [238, 510] on button "Exit" at bounding box center [240, 513] width 32 height 22
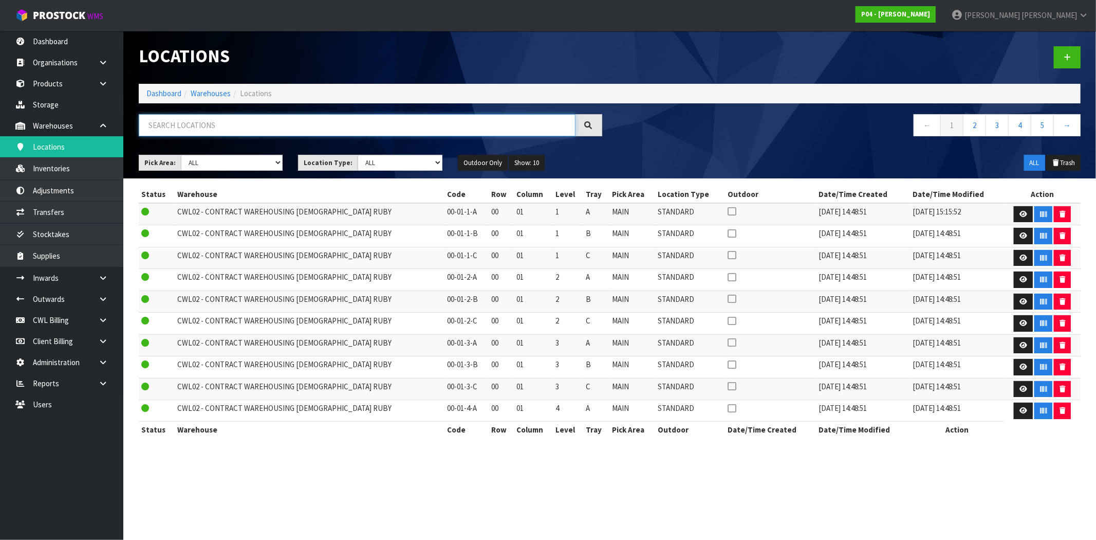
click at [290, 127] on input "text" at bounding box center [357, 125] width 437 height 22
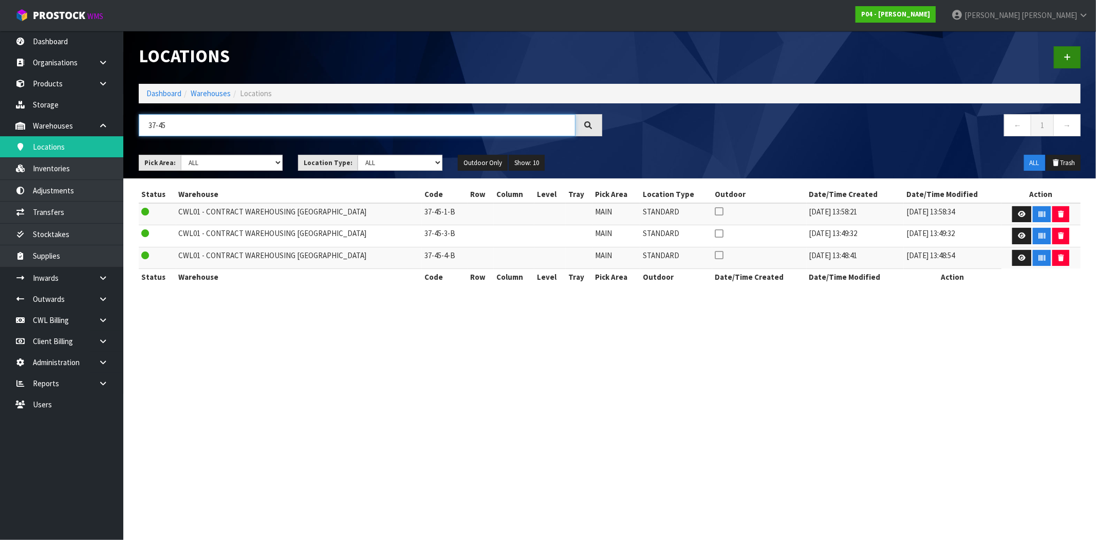
type input "37-45"
click at [1067, 54] on icon at bounding box center [1067, 57] width 7 height 8
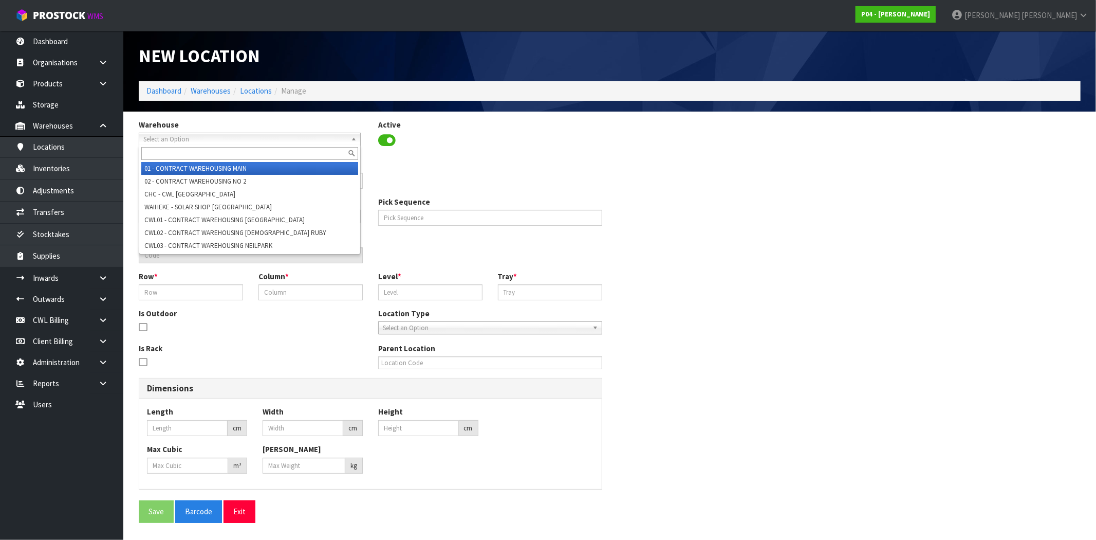
click at [200, 139] on span "Select an Option" at bounding box center [244, 139] width 203 height 12
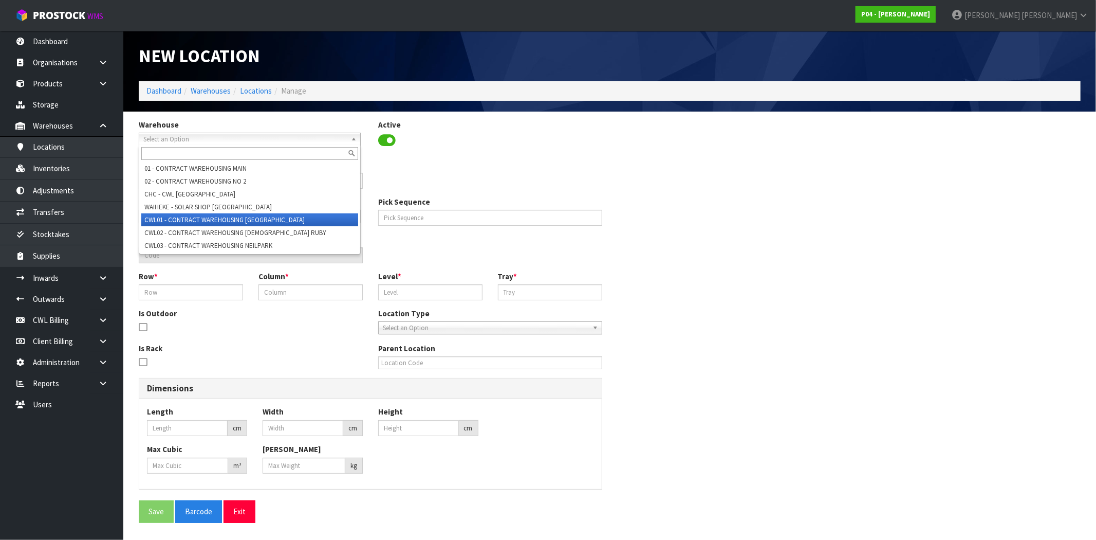
click at [252, 222] on li "CWL01 - CONTRACT WAREHOUSING ALLENS ROAD" at bounding box center [249, 219] width 217 height 13
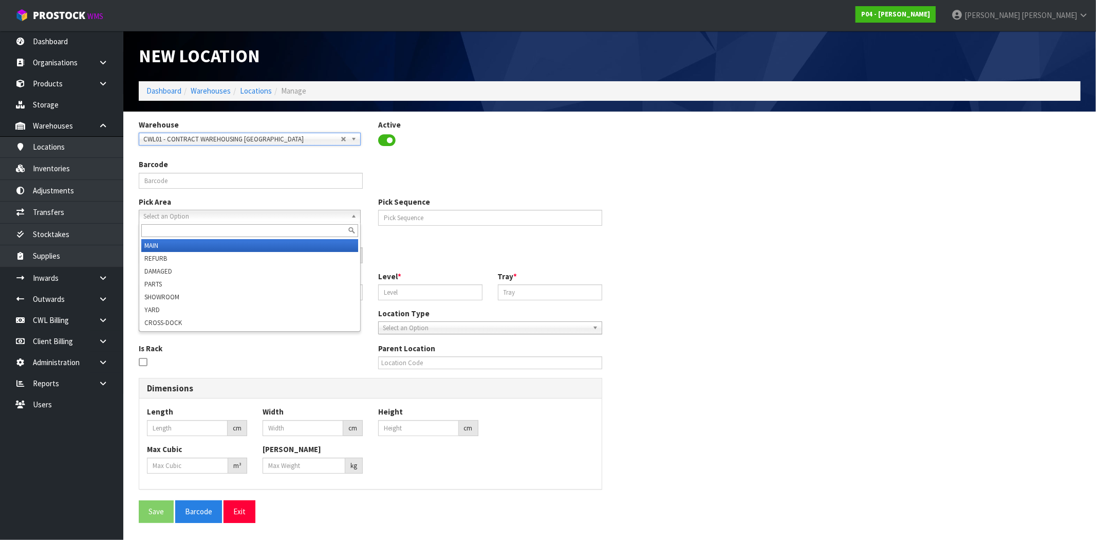
click at [228, 215] on span "Select an Option" at bounding box center [244, 216] width 203 height 12
click at [194, 243] on li "MAIN" at bounding box center [249, 245] width 217 height 13
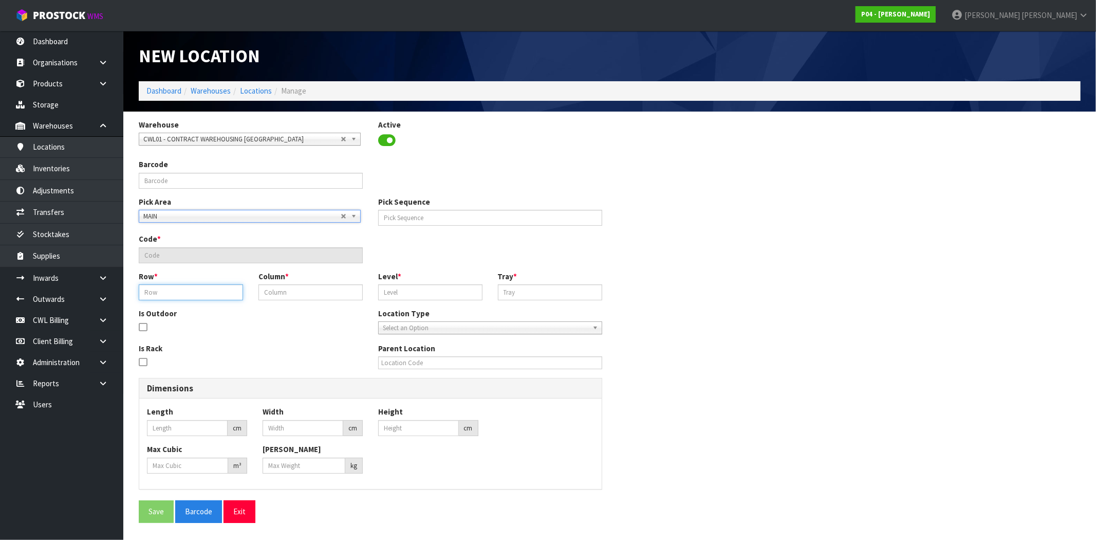
click at [206, 291] on input "text" at bounding box center [191, 292] width 104 height 16
type input "37"
type input "45"
type input "1"
type input "37-45-1-A"
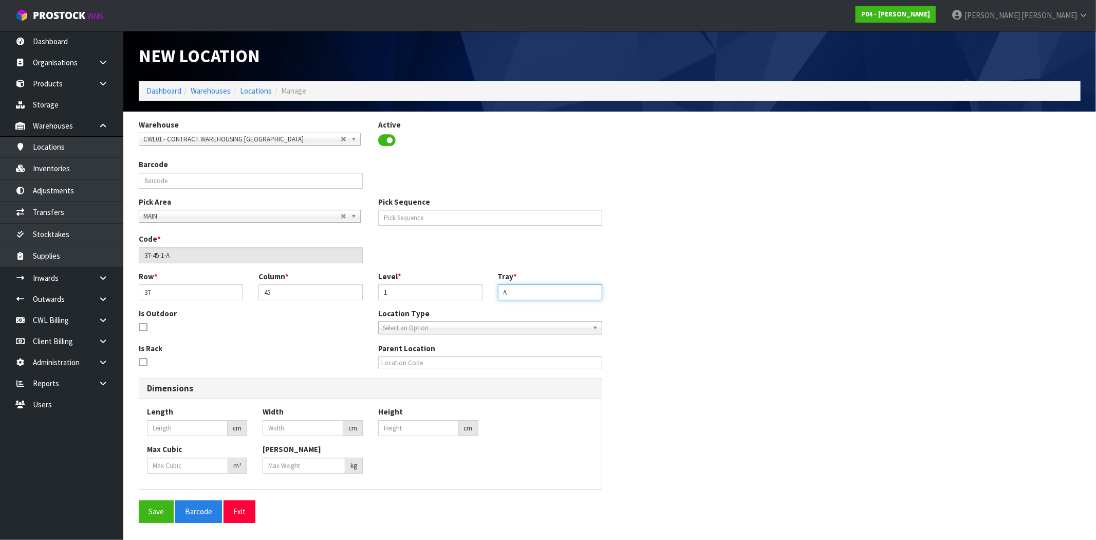
type input "A"
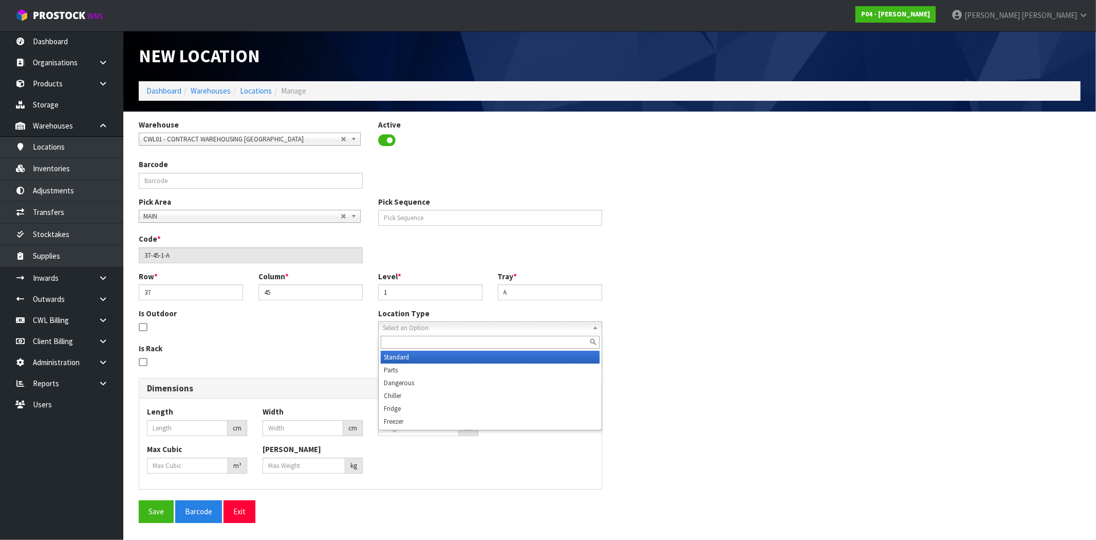
click at [412, 330] on span "Select an Option" at bounding box center [486, 328] width 206 height 12
click at [417, 360] on li "Standard" at bounding box center [490, 356] width 219 height 13
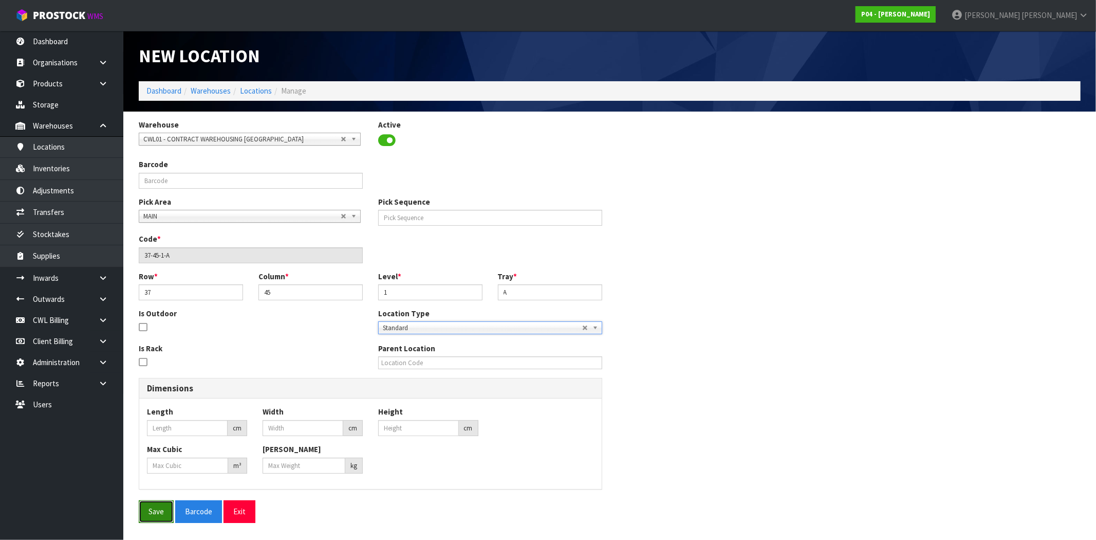
click at [146, 508] on button "Save" at bounding box center [156, 511] width 35 height 22
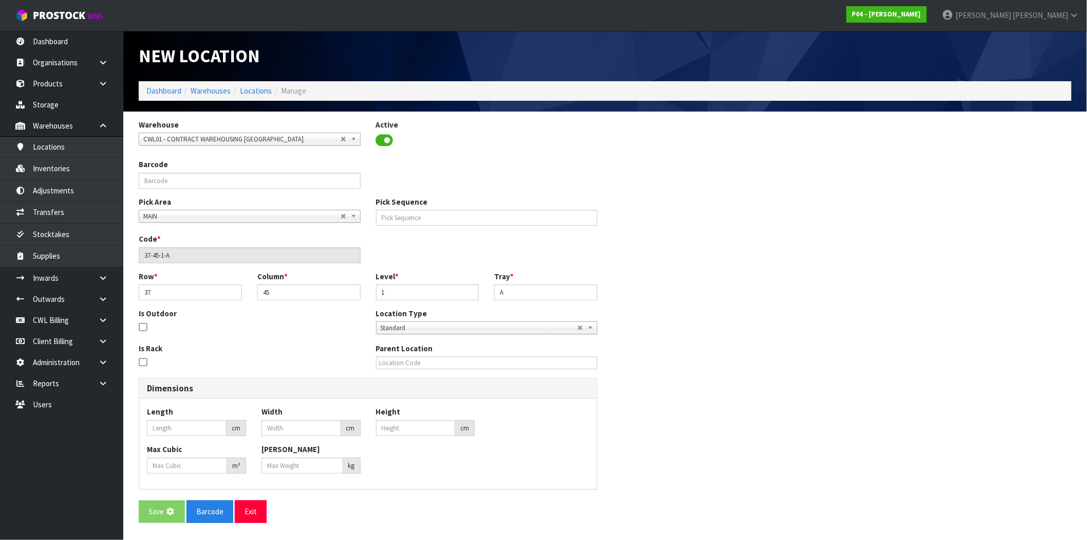
type input "0"
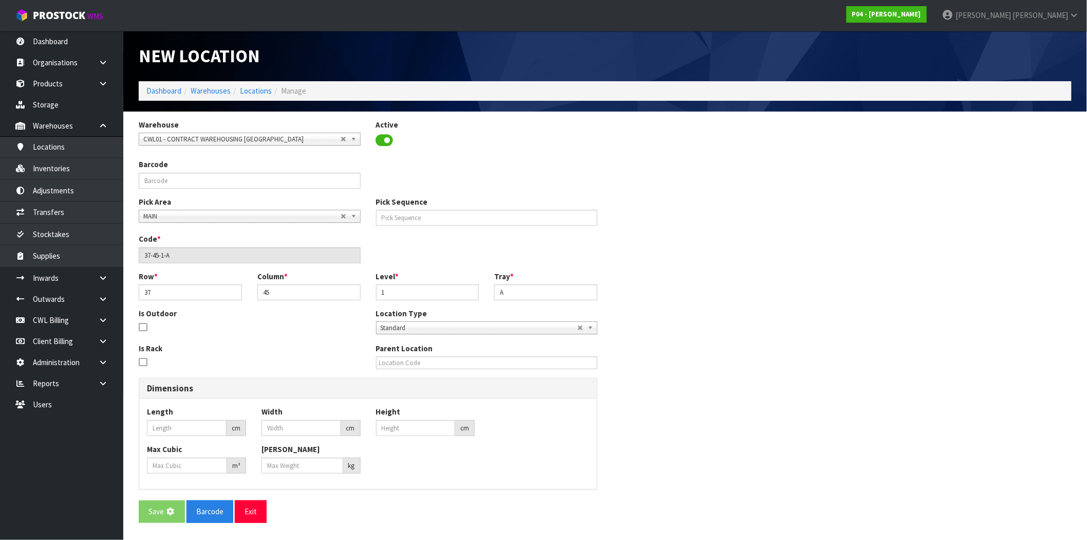
type input "0"
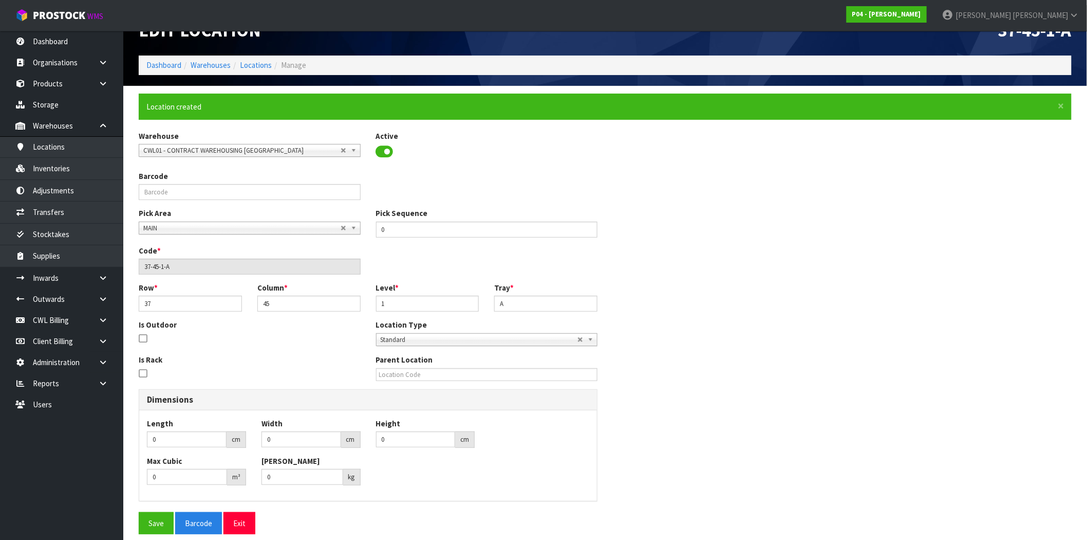
scroll to position [36, 0]
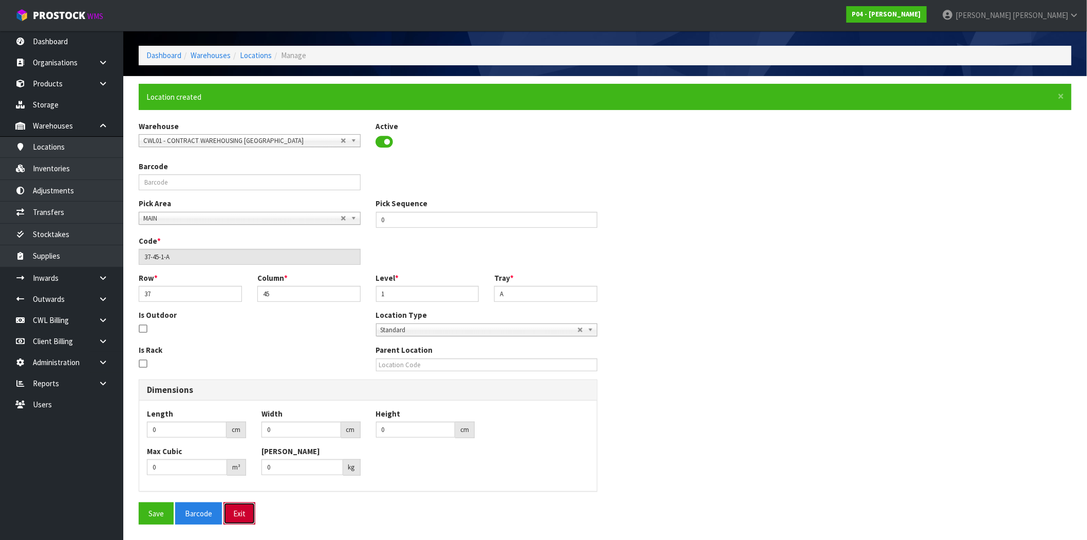
click at [240, 514] on button "Exit" at bounding box center [240, 513] width 32 height 22
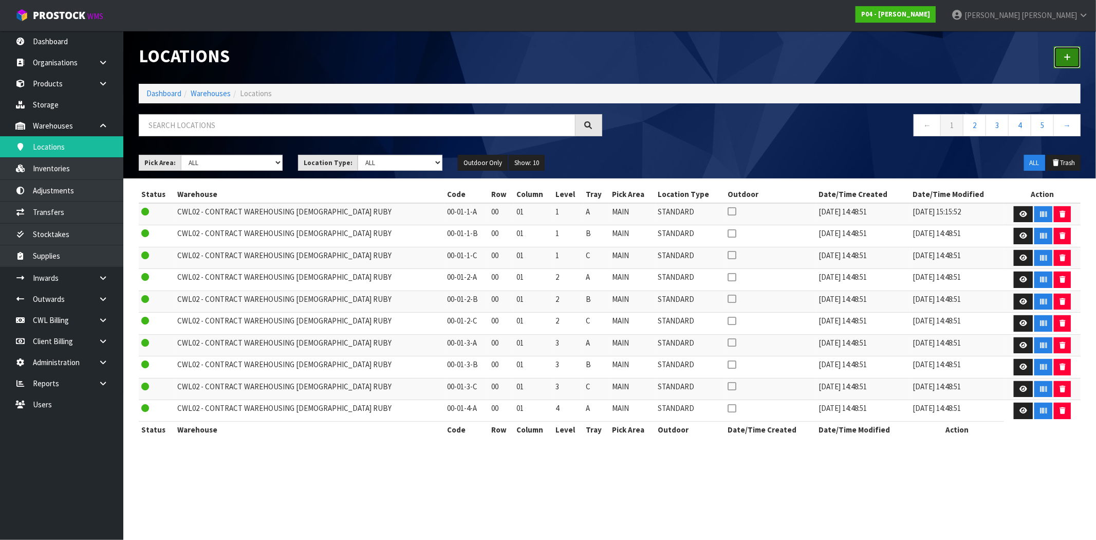
click at [1065, 58] on icon at bounding box center [1067, 57] width 7 height 8
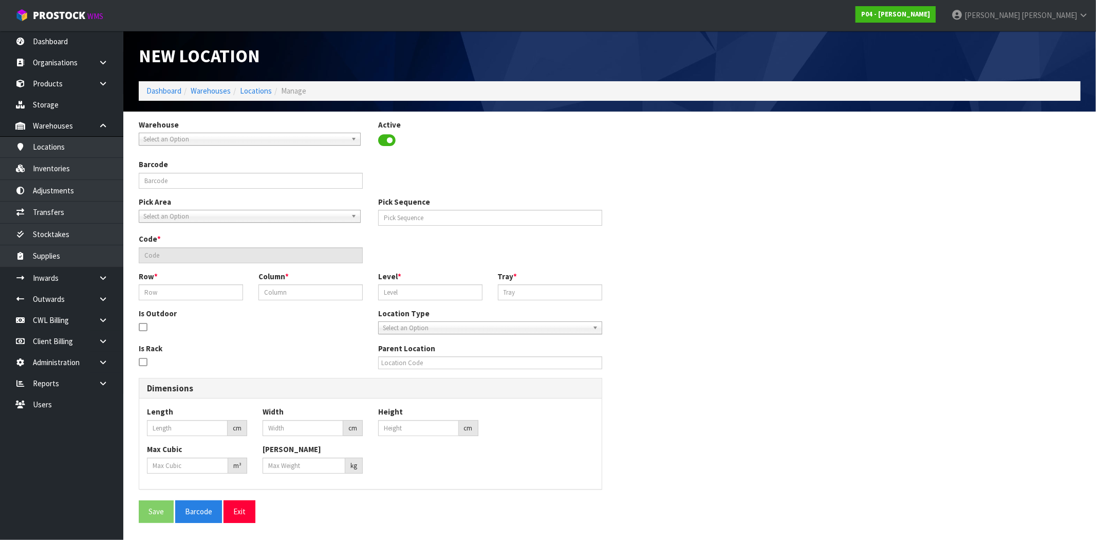
click at [187, 139] on span "Select an Option" at bounding box center [244, 139] width 203 height 12
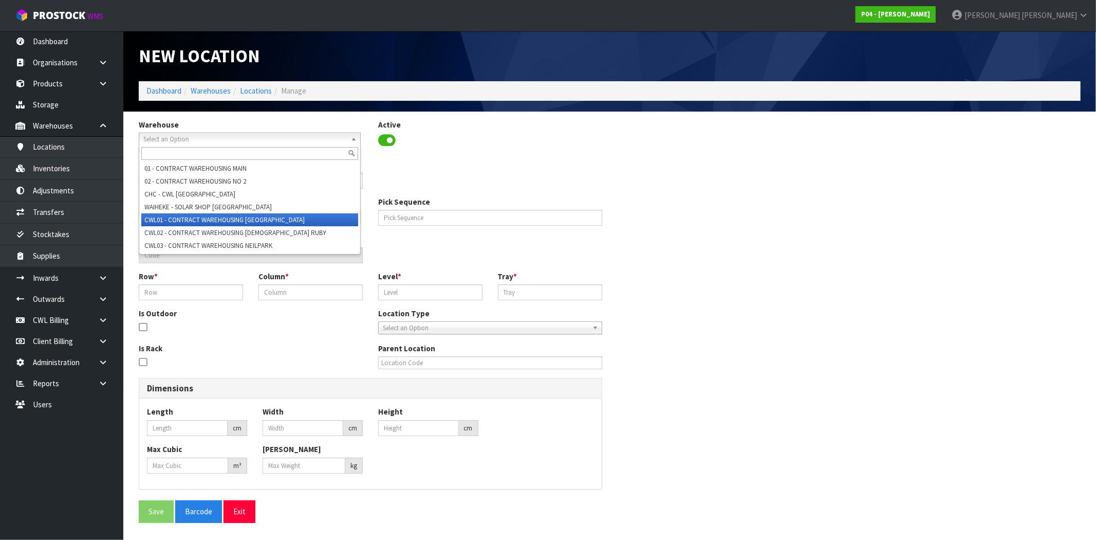
click at [214, 220] on li "CWL01 - CONTRACT WAREHOUSING ALLENS ROAD" at bounding box center [249, 219] width 217 height 13
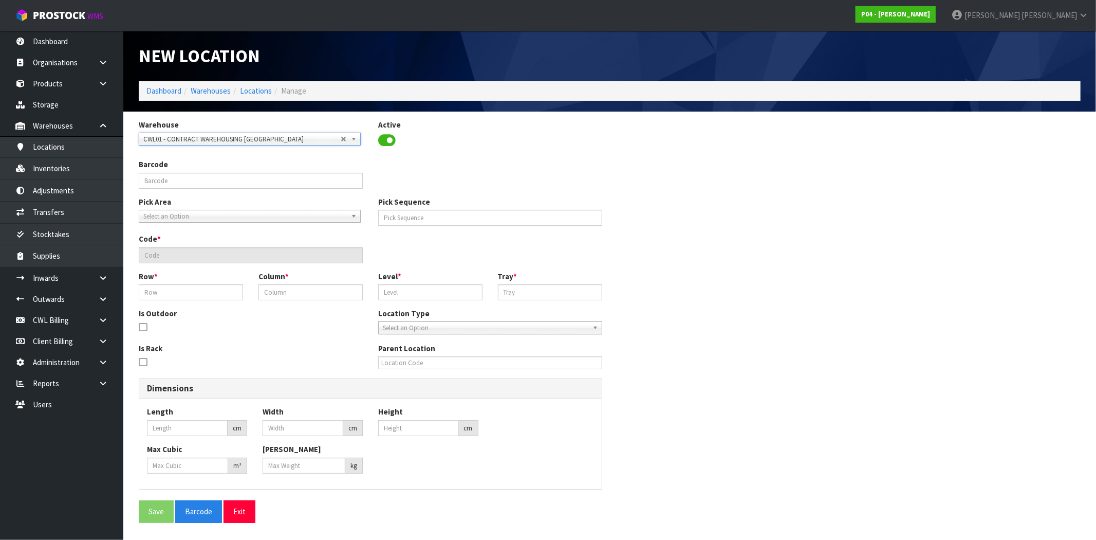
click at [197, 216] on span "Select an Option" at bounding box center [244, 216] width 203 height 12
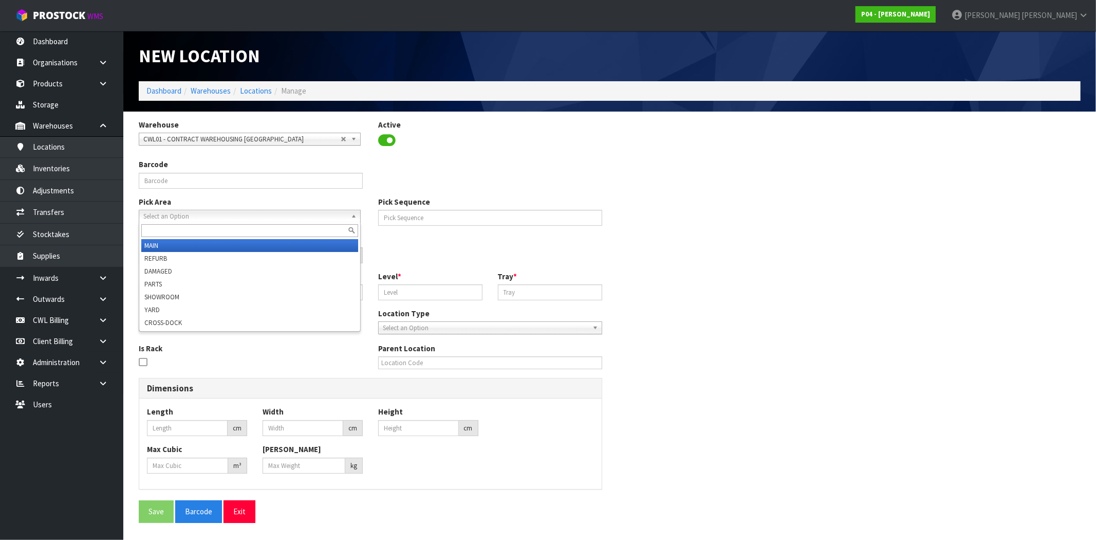
click at [180, 244] on li "MAIN" at bounding box center [249, 245] width 217 height 13
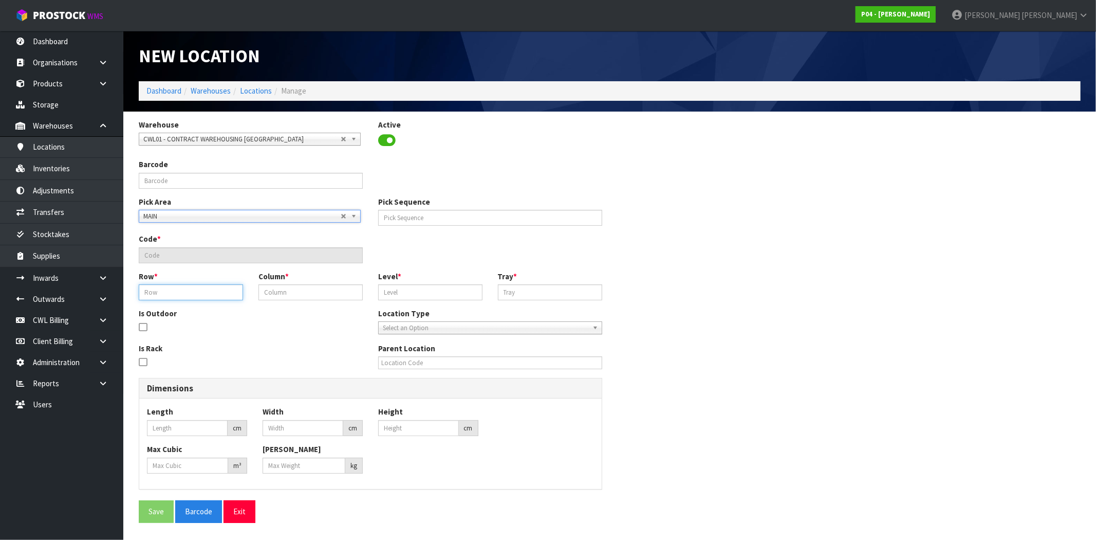
click at [189, 297] on input "text" at bounding box center [191, 292] width 104 height 16
type input "37"
type input "45"
type input "2"
type input "37-45-2-A"
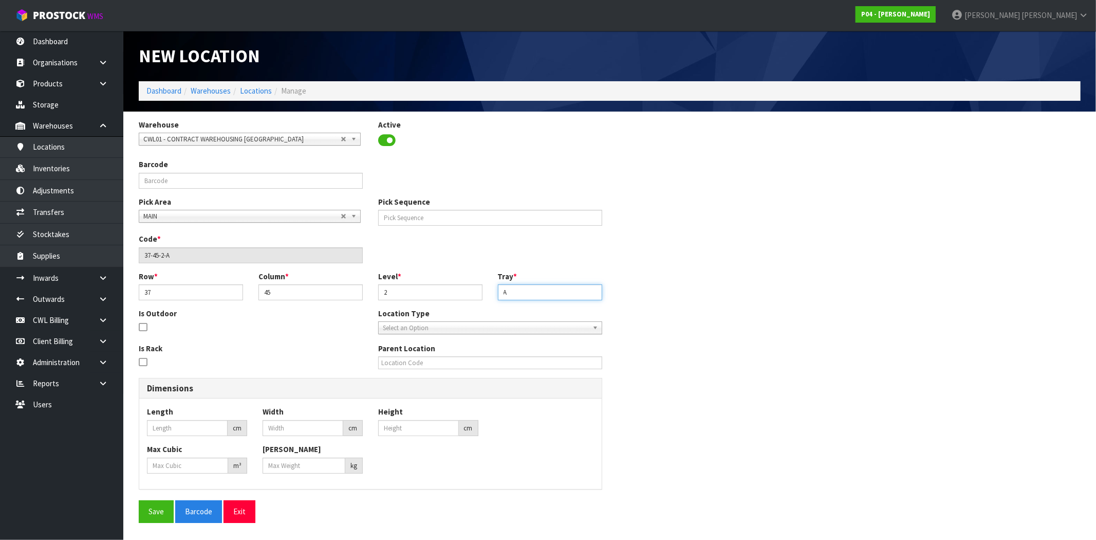
type input "A"
click at [416, 326] on span "Select an Option" at bounding box center [486, 328] width 206 height 12
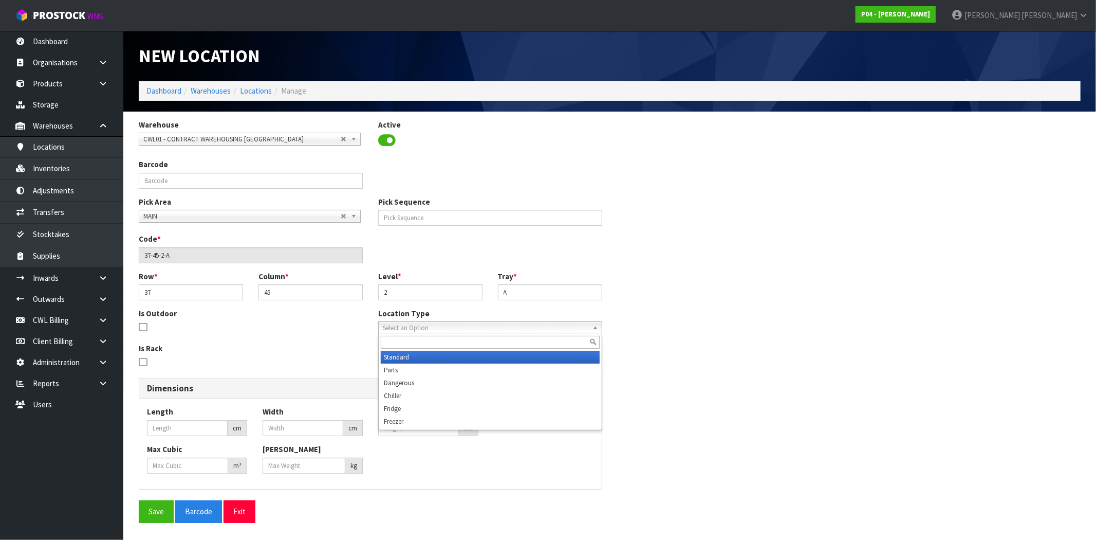
click at [415, 357] on li "Standard" at bounding box center [490, 356] width 219 height 13
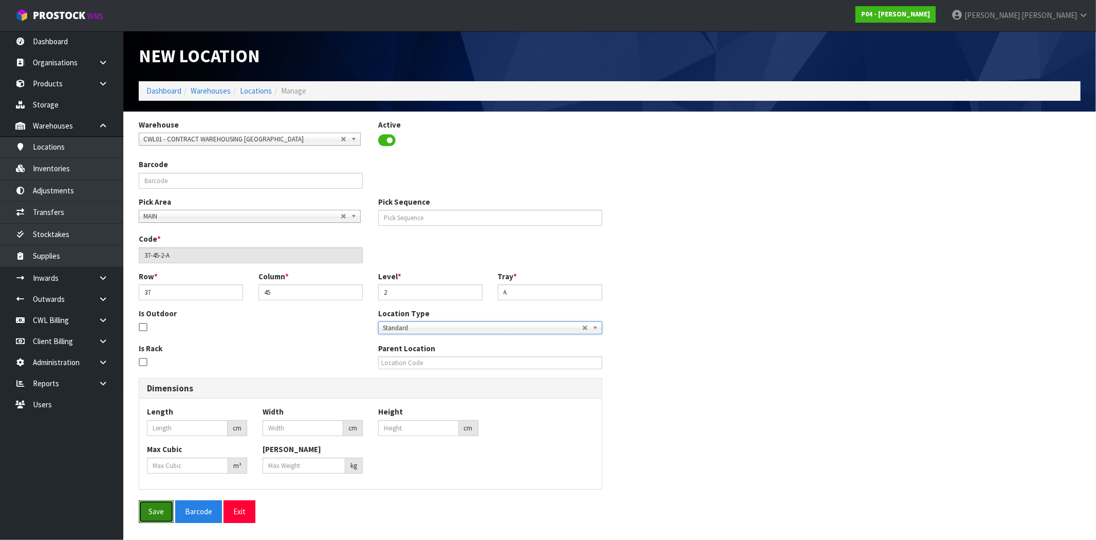
click at [156, 511] on button "Save" at bounding box center [156, 511] width 35 height 22
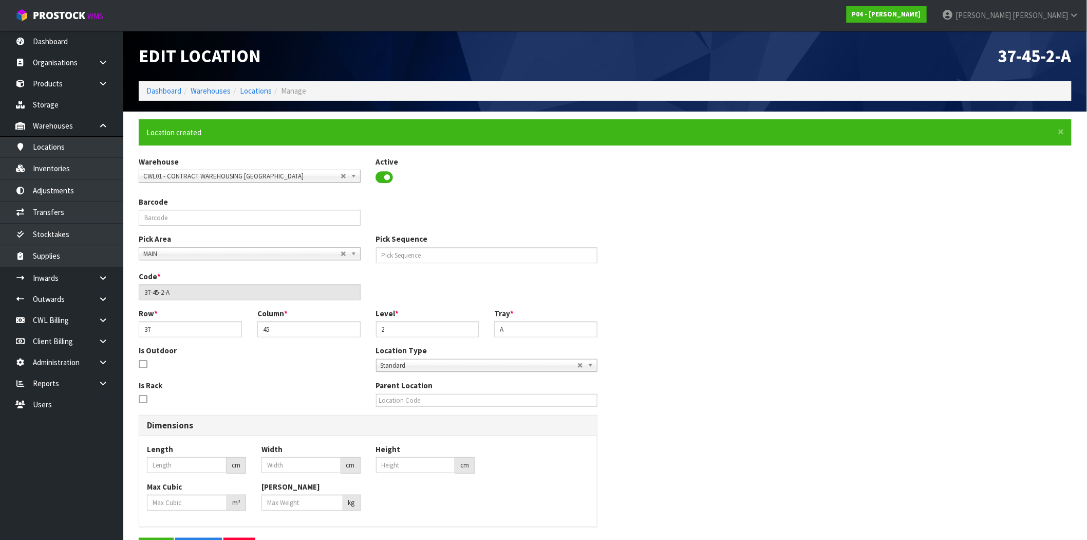
type input "0"
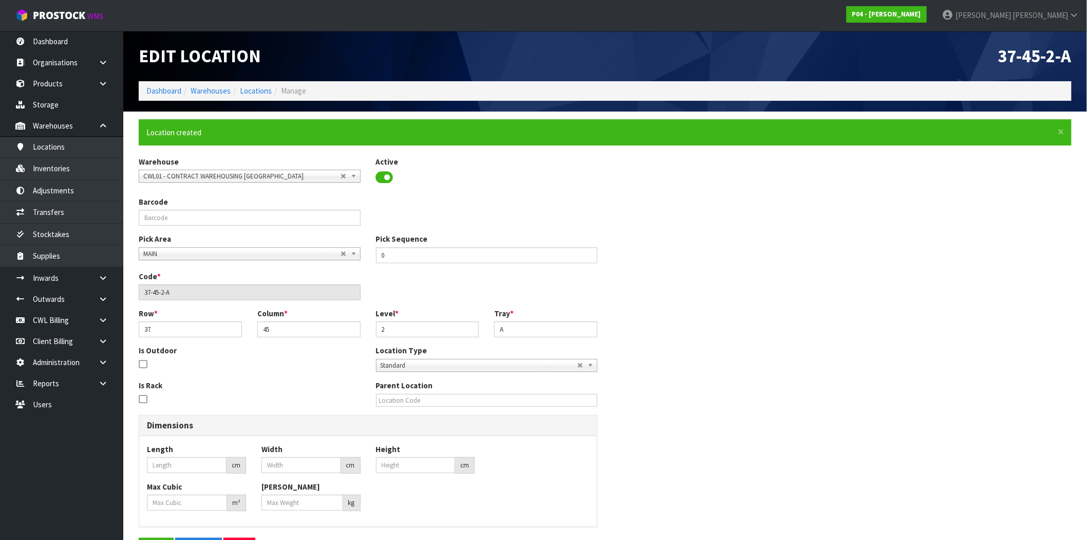
type input "0"
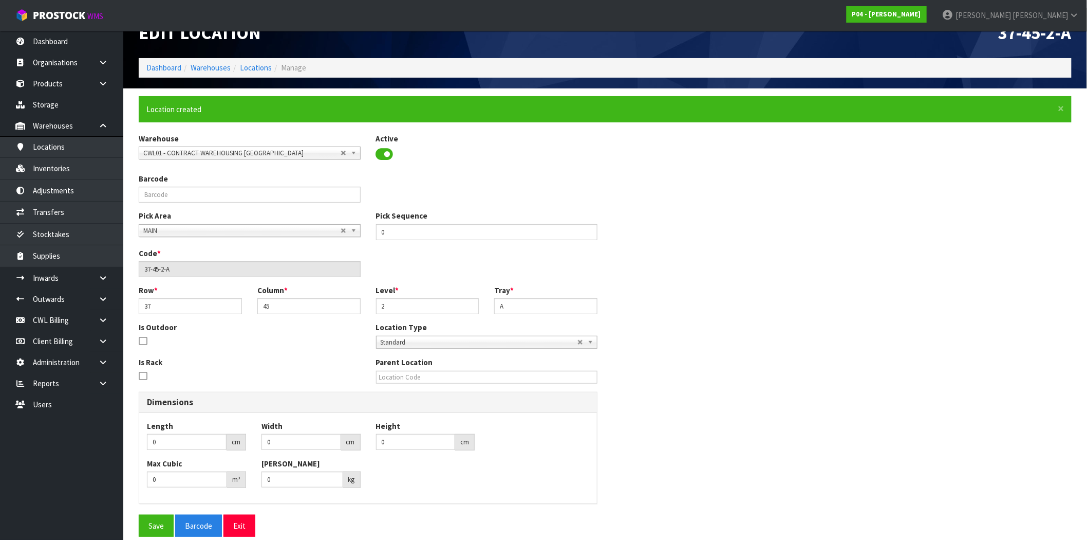
scroll to position [36, 0]
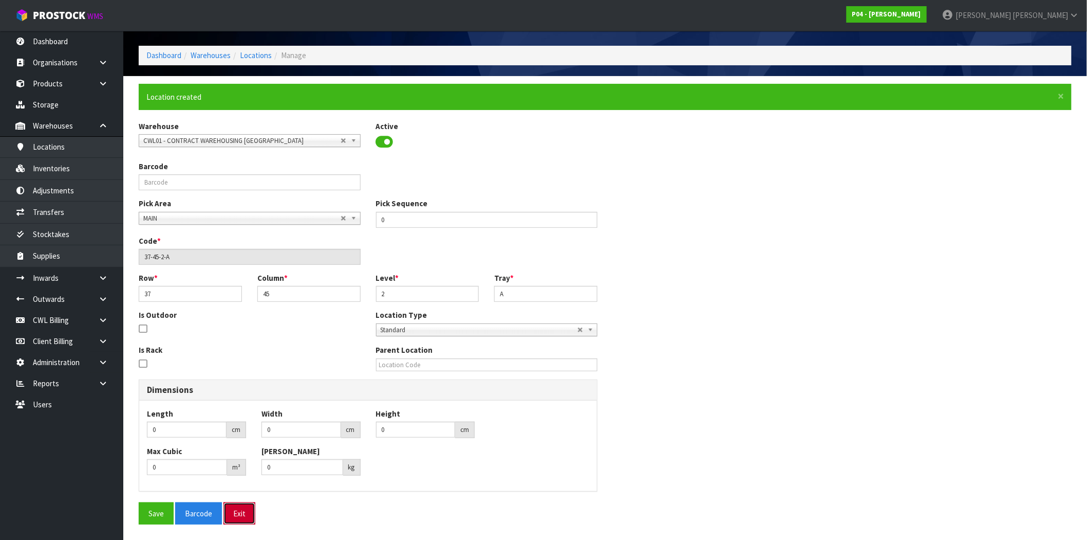
click at [242, 512] on button "Exit" at bounding box center [240, 513] width 32 height 22
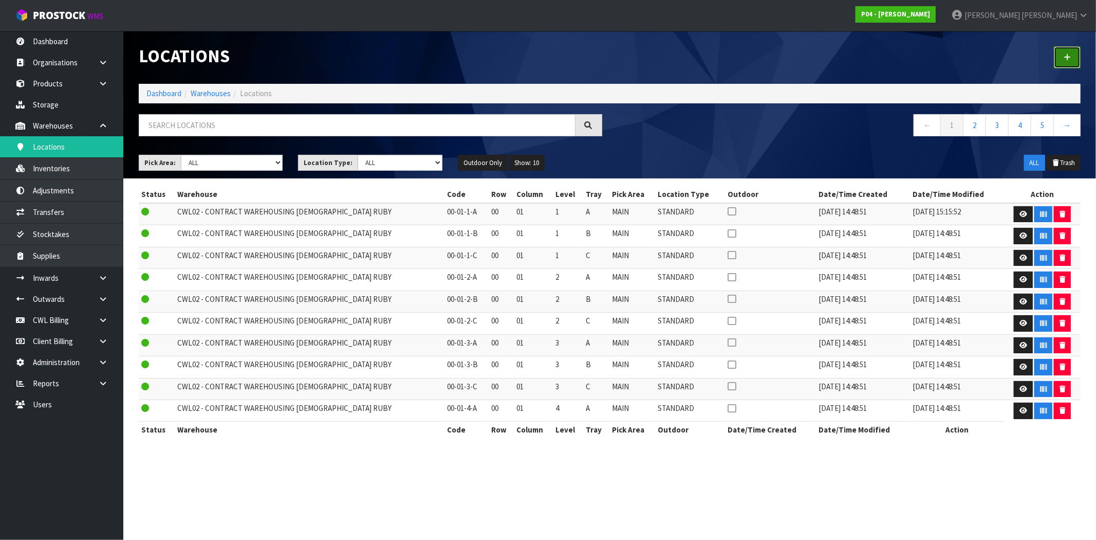
click at [1071, 58] on link at bounding box center [1067, 57] width 27 height 22
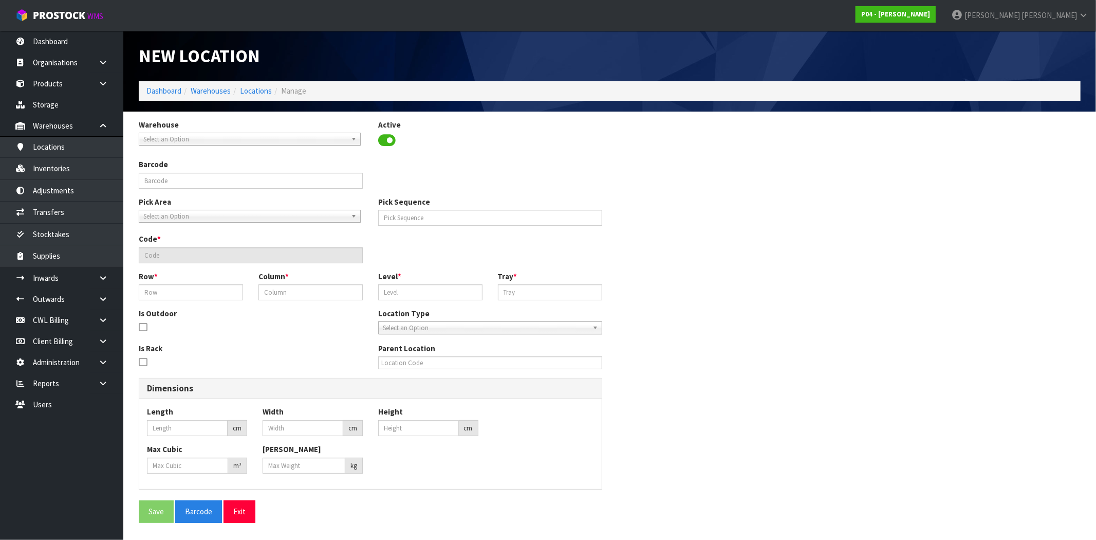
click at [188, 136] on span "Select an Option" at bounding box center [244, 139] width 203 height 12
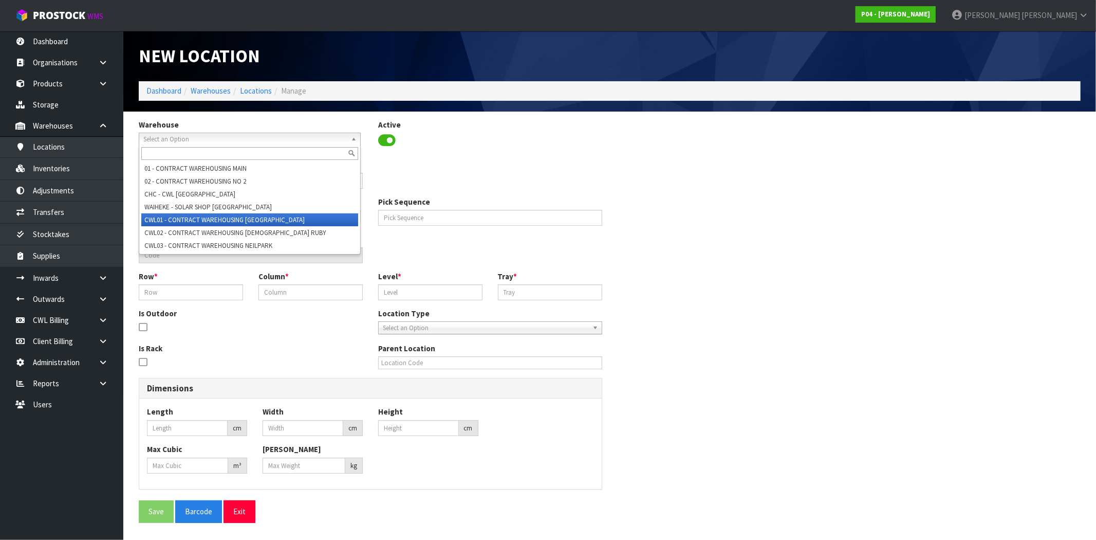
click at [214, 219] on li "CWL01 - CONTRACT WAREHOUSING ALLENS ROAD" at bounding box center [249, 219] width 217 height 13
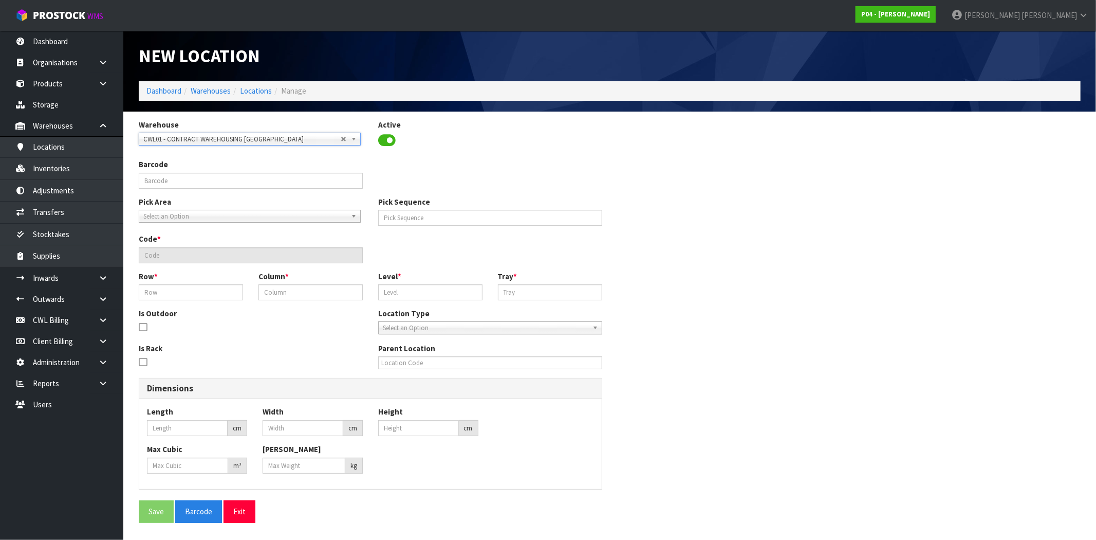
click at [217, 215] on span "Select an Option" at bounding box center [244, 216] width 203 height 12
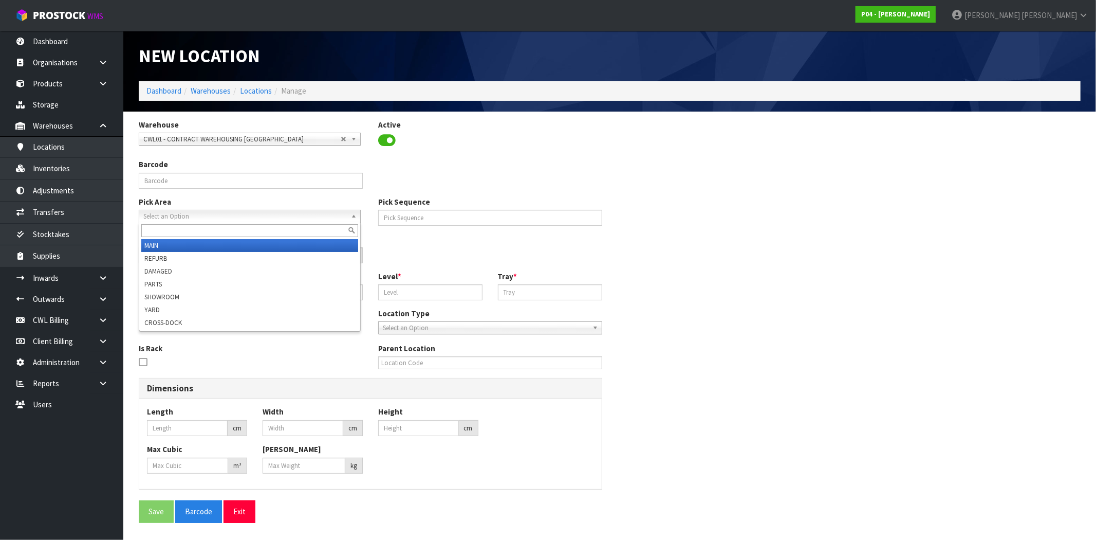
click at [206, 244] on li "MAIN" at bounding box center [249, 245] width 217 height 13
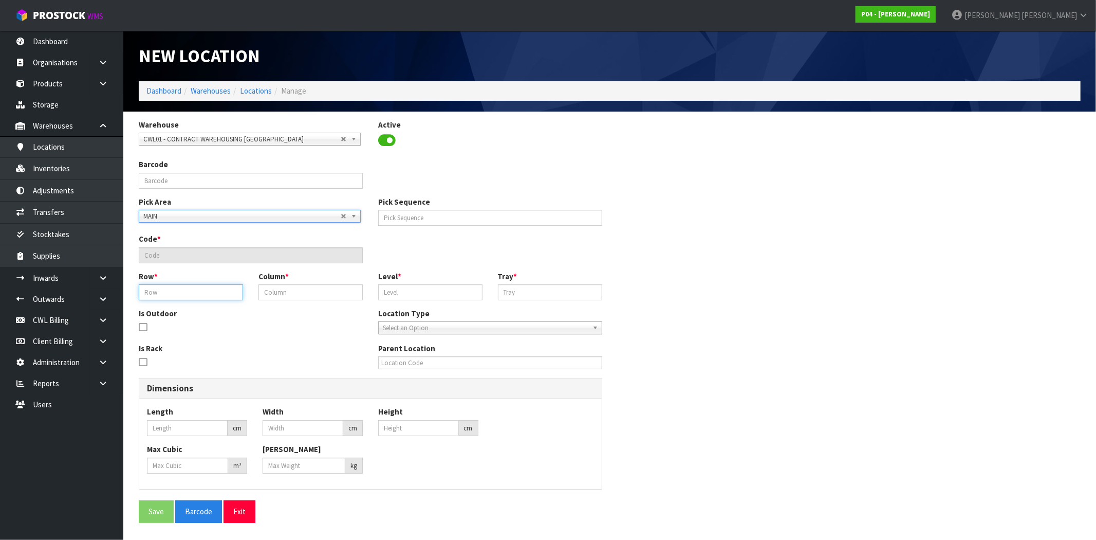
click at [207, 291] on input "text" at bounding box center [191, 292] width 104 height 16
type input "37"
type input "45"
type input "2"
type input "37-45-2-B"
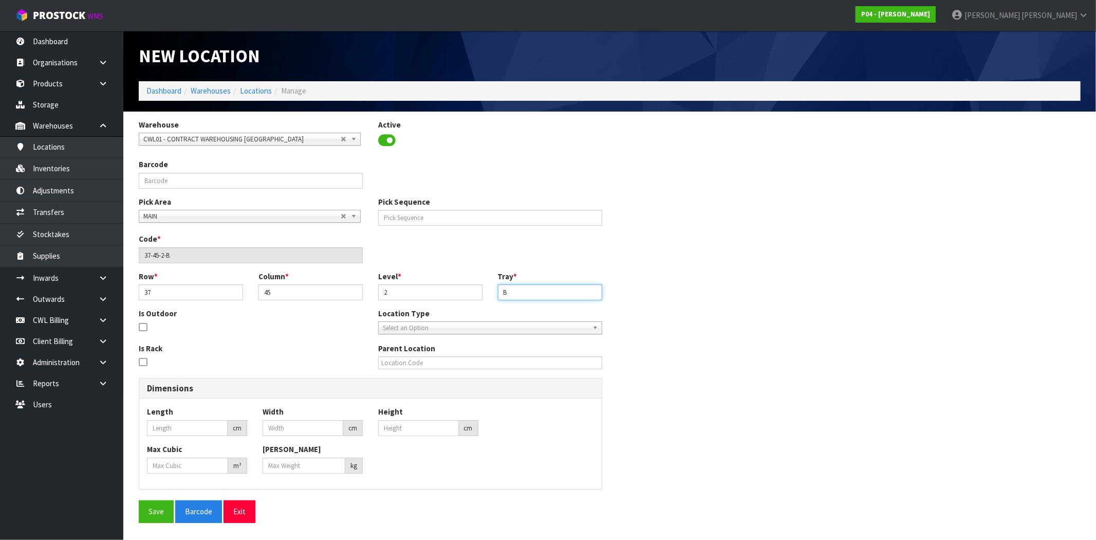
type input "B"
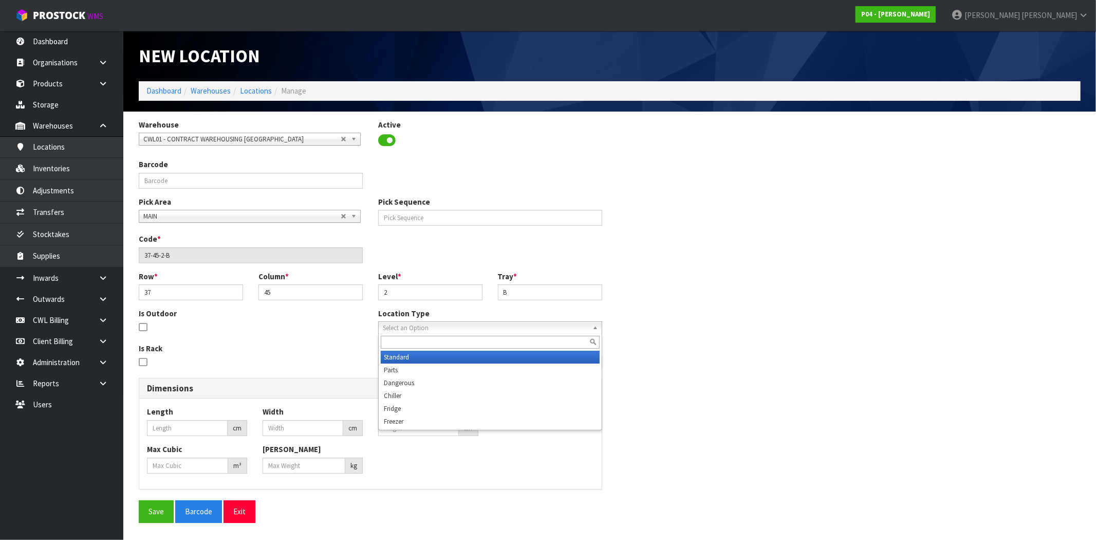
click at [439, 328] on span "Select an Option" at bounding box center [486, 328] width 206 height 12
click at [423, 358] on li "Standard" at bounding box center [490, 356] width 219 height 13
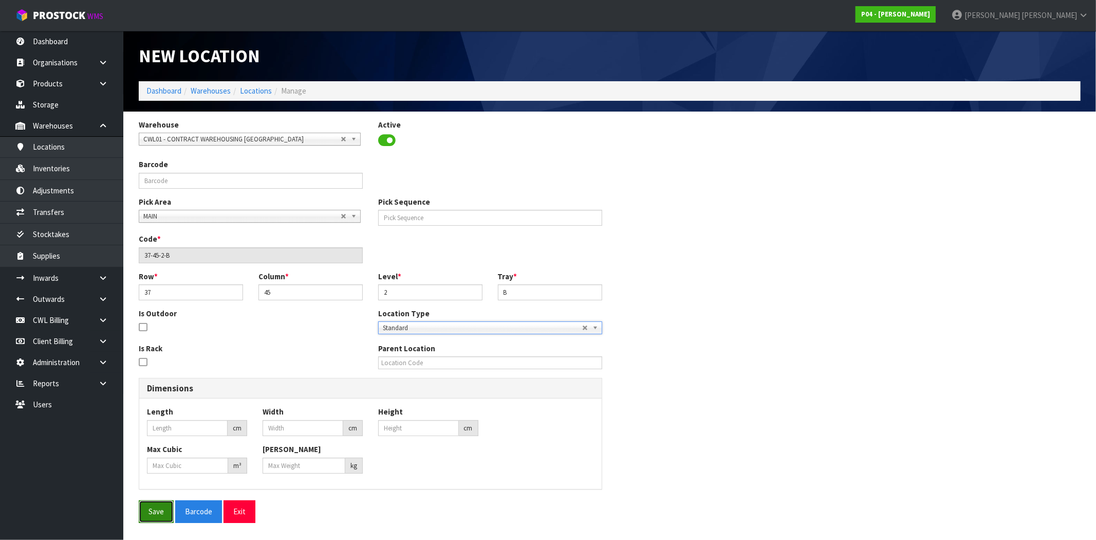
click at [163, 515] on button "Save" at bounding box center [156, 511] width 35 height 22
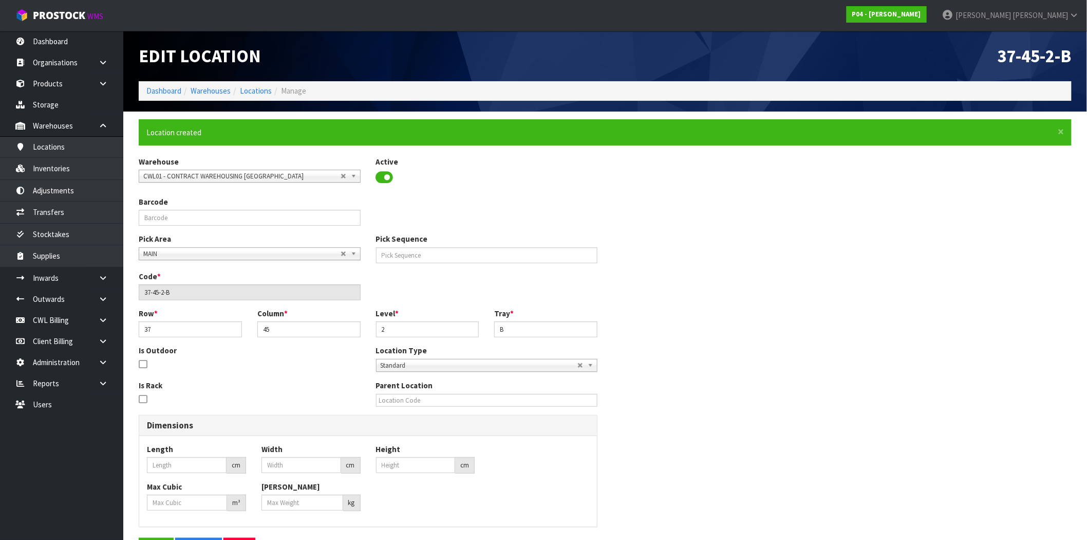
type input "0"
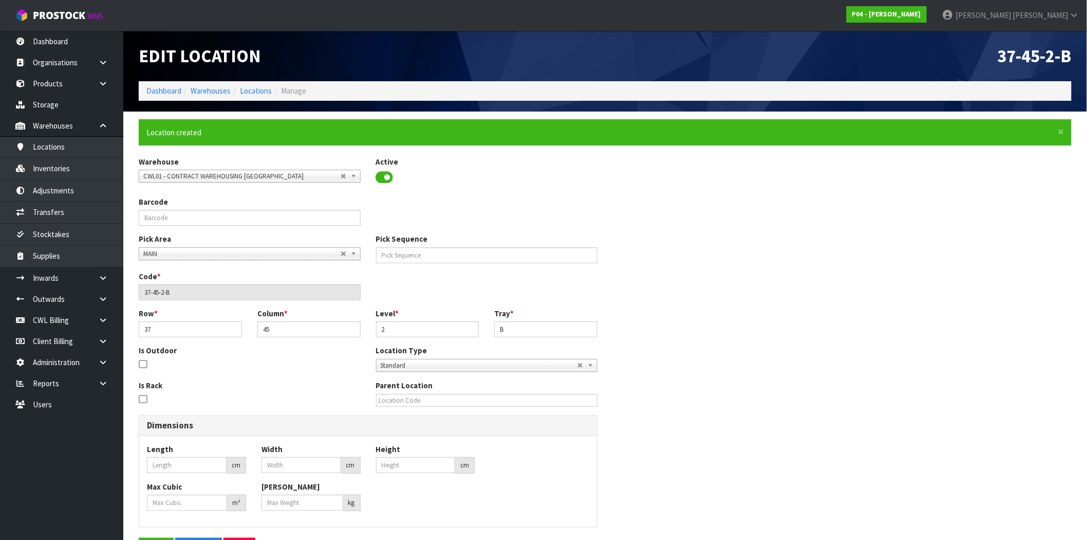
type input "0"
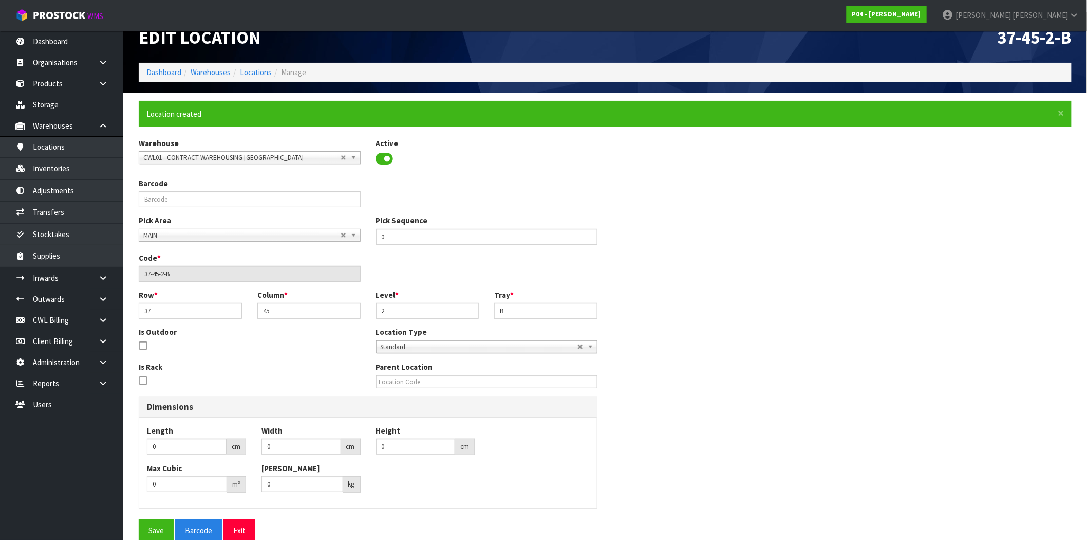
scroll to position [36, 0]
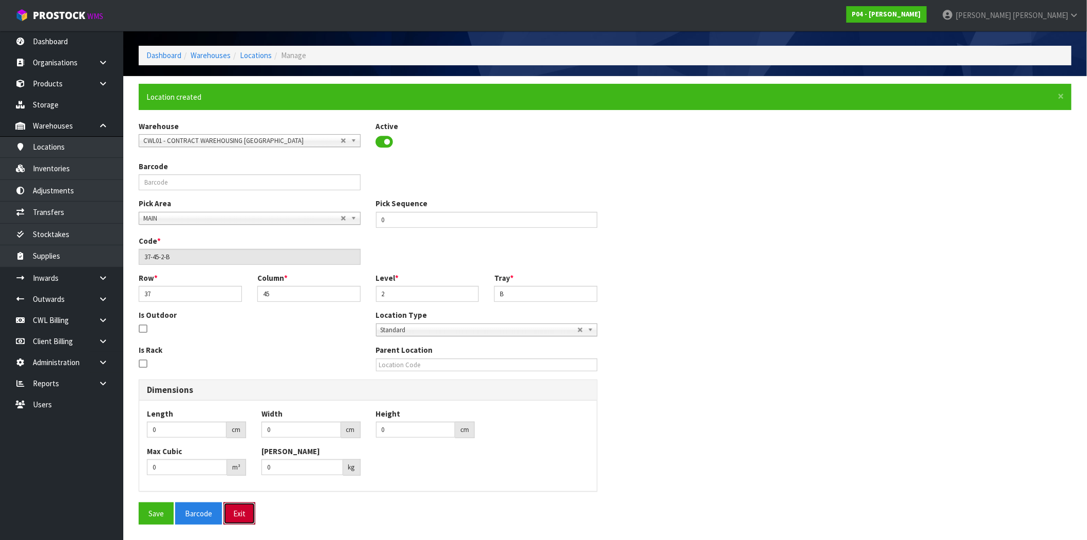
drag, startPoint x: 253, startPoint y: 515, endPoint x: 535, endPoint y: 415, distance: 299.8
click at [253, 515] on button "Exit" at bounding box center [240, 513] width 32 height 22
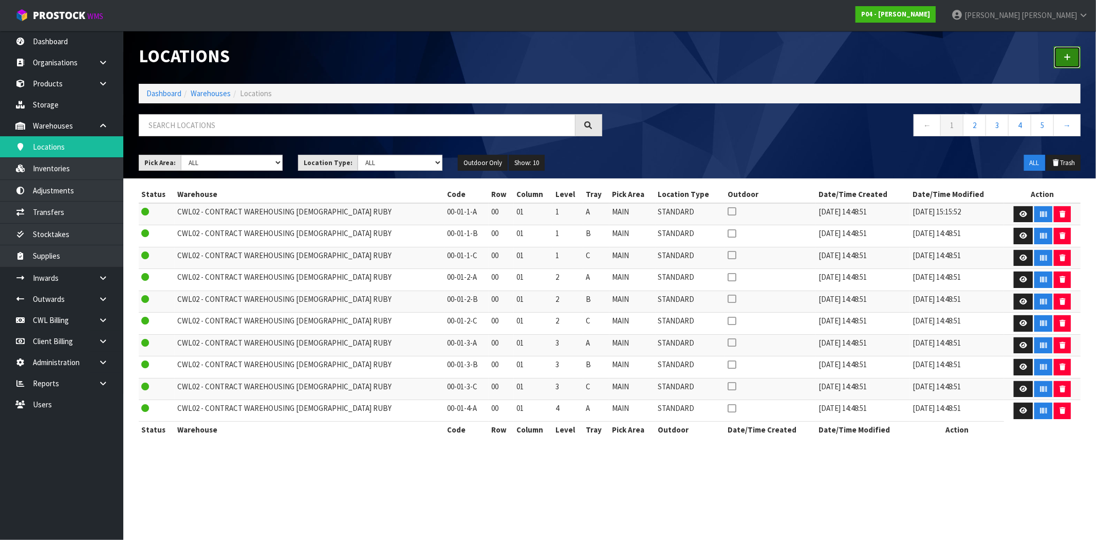
click at [1069, 58] on icon at bounding box center [1067, 57] width 7 height 8
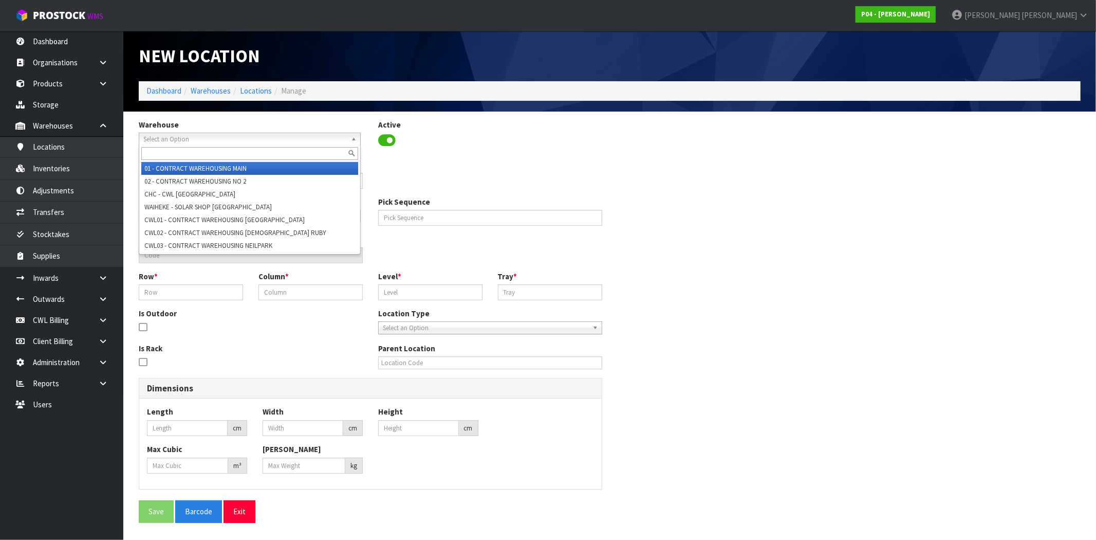
click at [191, 139] on span "Select an Option" at bounding box center [244, 139] width 203 height 12
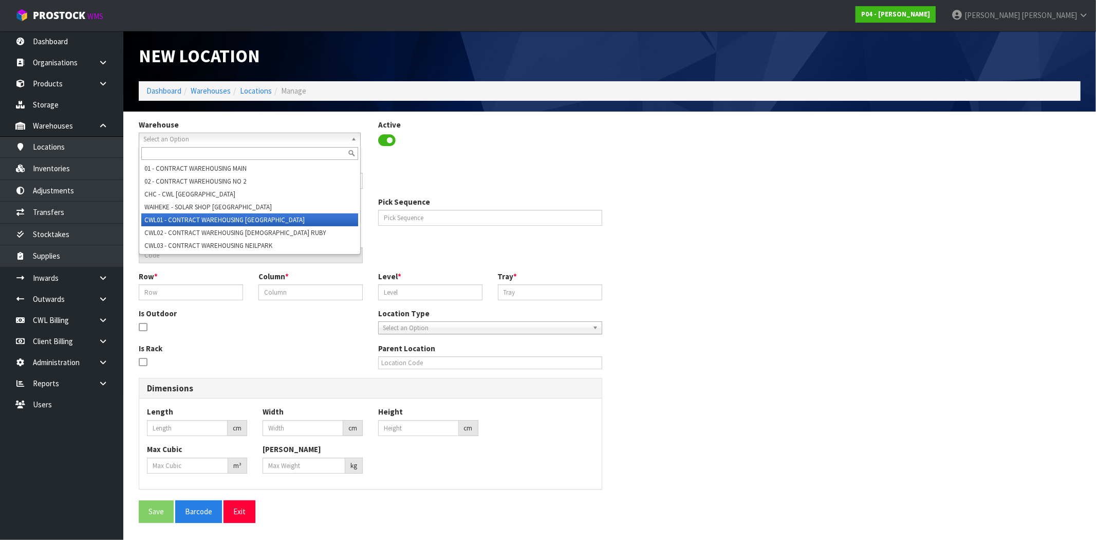
click at [247, 216] on li "CWL01 - CONTRACT WAREHOUSING ALLENS ROAD" at bounding box center [249, 219] width 217 height 13
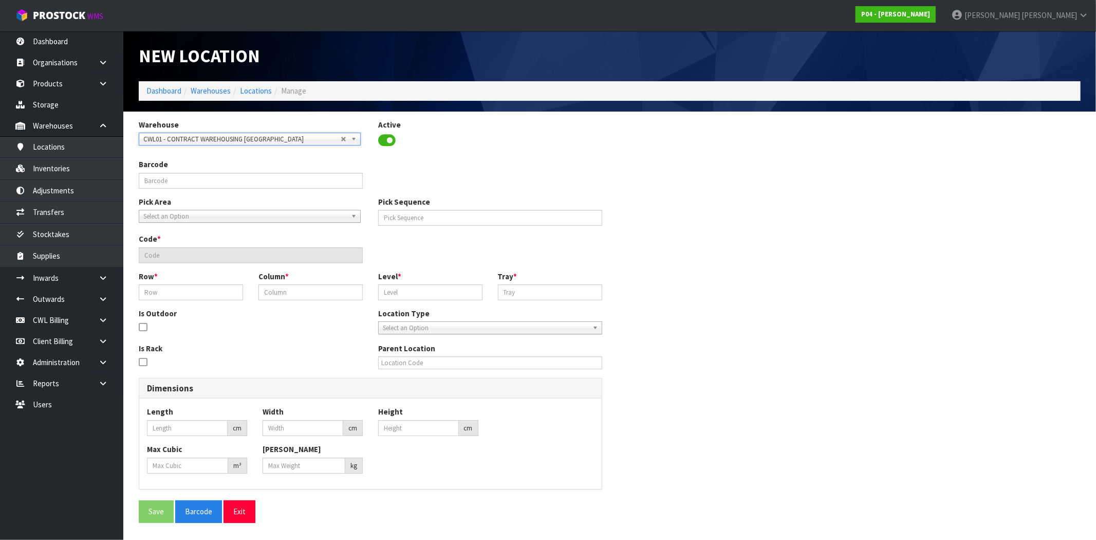
click at [188, 219] on span "Select an Option" at bounding box center [244, 216] width 203 height 12
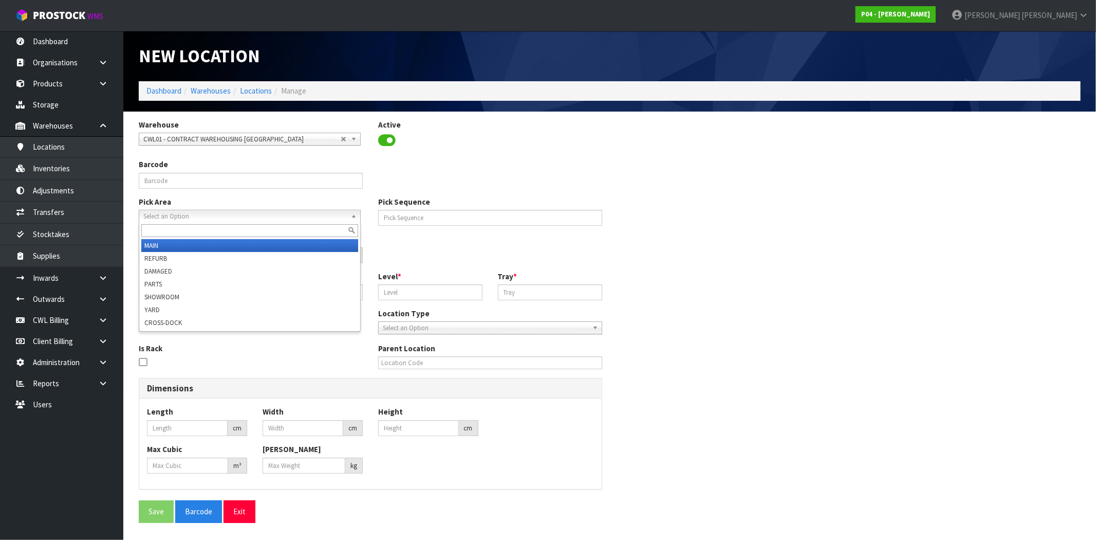
click at [177, 244] on li "MAIN" at bounding box center [249, 245] width 217 height 13
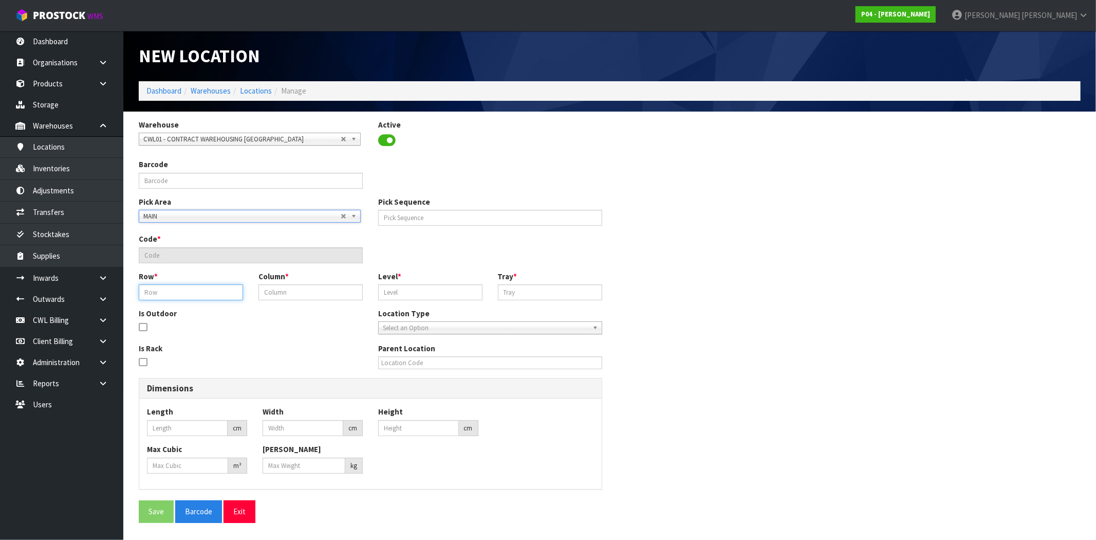
click at [194, 295] on input "text" at bounding box center [191, 292] width 104 height 16
type input "37"
type input "45"
type input "3"
type input "37-45-3-A"
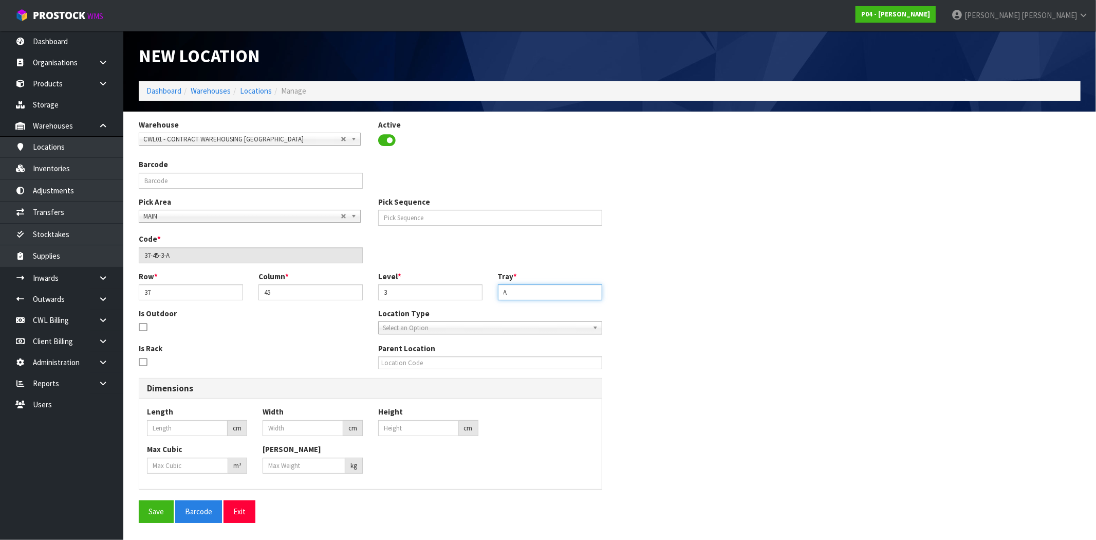
type input "A"
click at [440, 324] on span "Select an Option" at bounding box center [486, 328] width 206 height 12
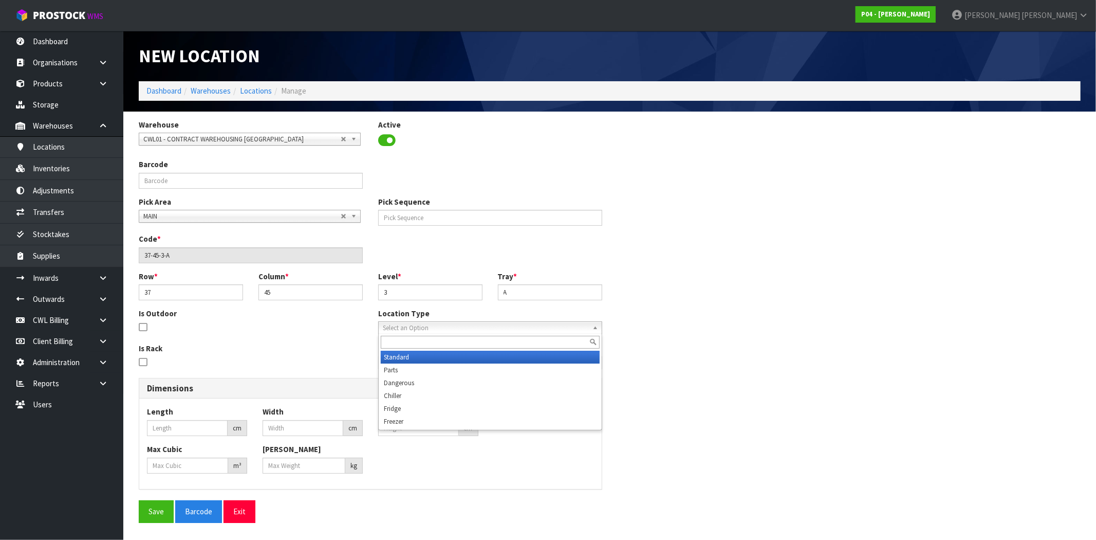
click at [422, 358] on li "Standard" at bounding box center [490, 356] width 219 height 13
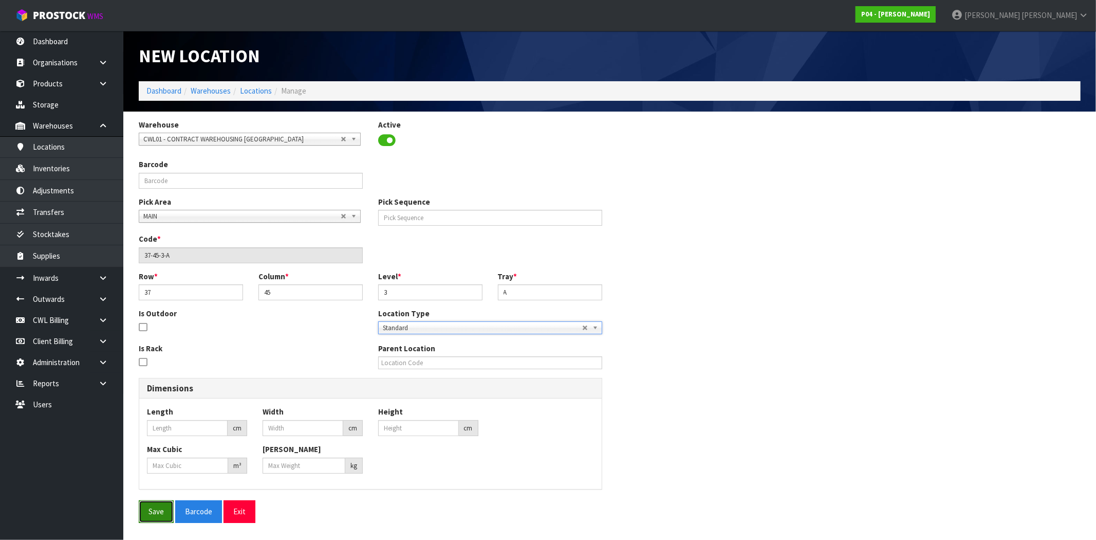
click at [156, 517] on button "Save" at bounding box center [156, 511] width 35 height 22
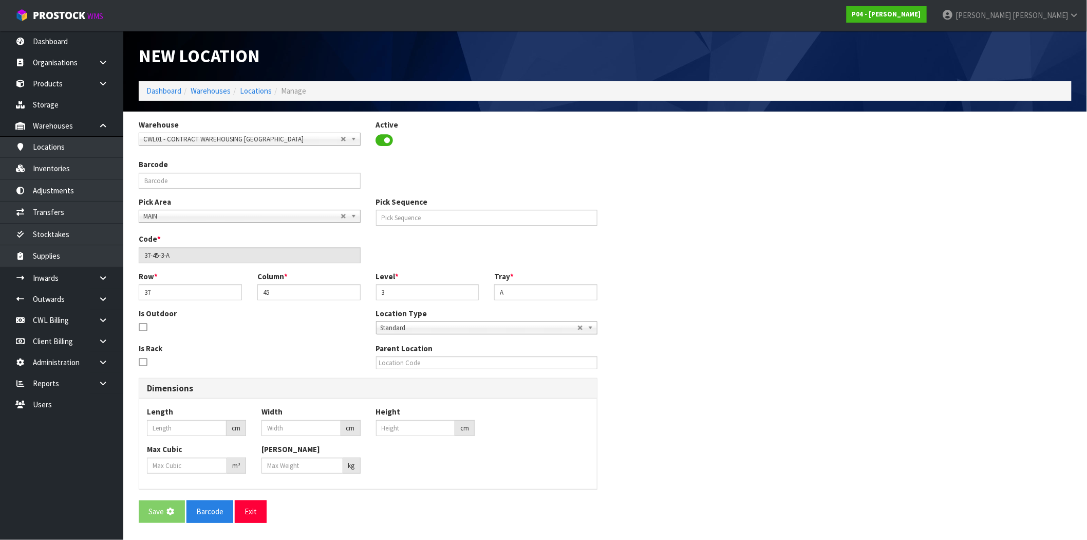
type input "0"
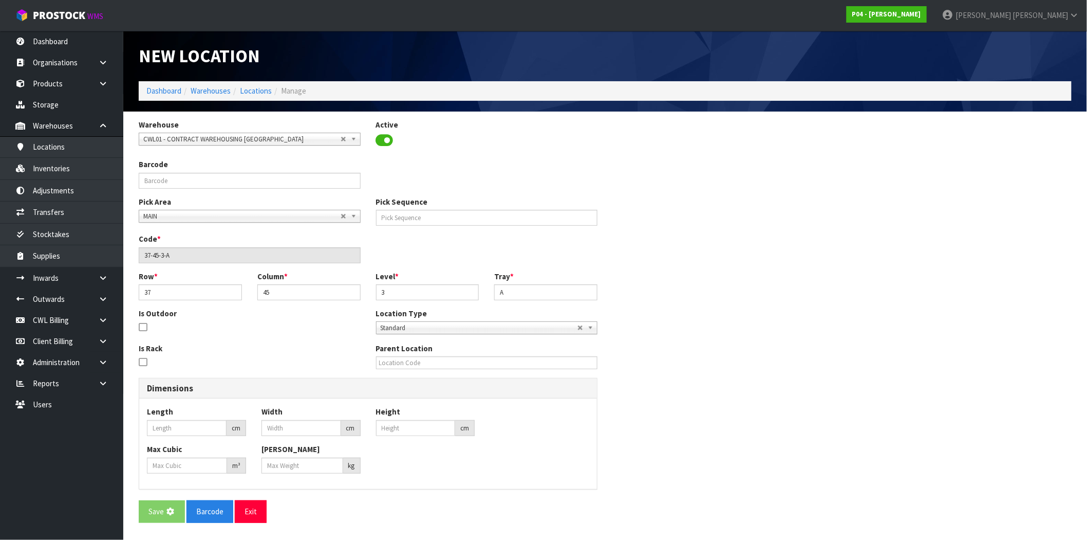
type input "0"
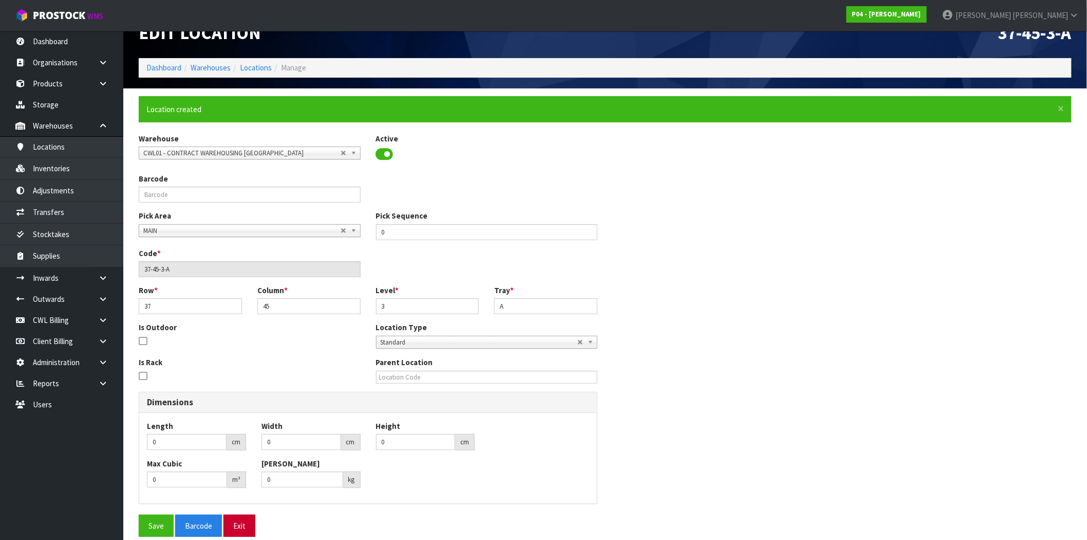
scroll to position [36, 0]
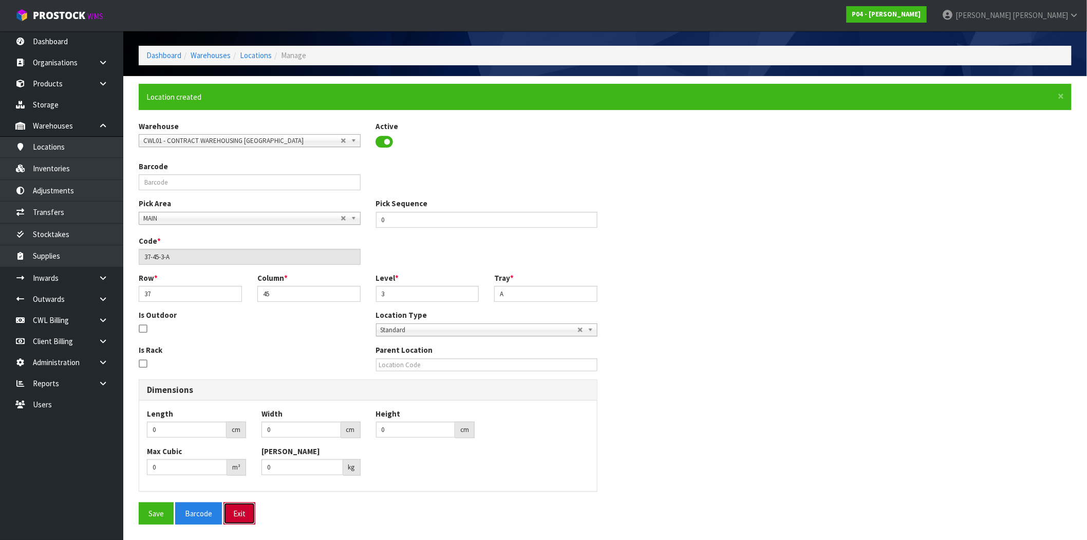
click at [242, 514] on button "Exit" at bounding box center [240, 513] width 32 height 22
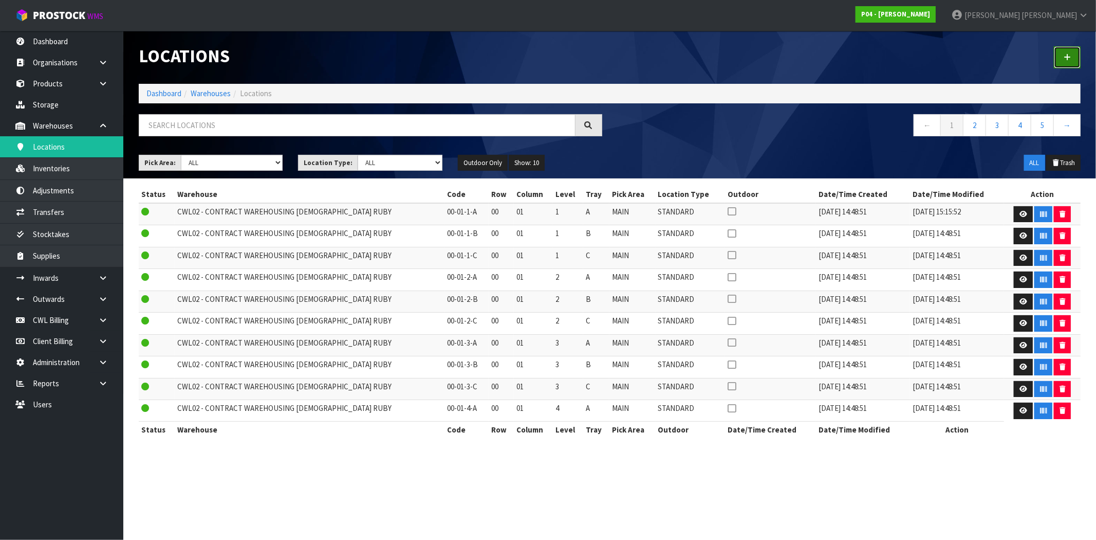
click at [1070, 59] on icon at bounding box center [1067, 57] width 7 height 8
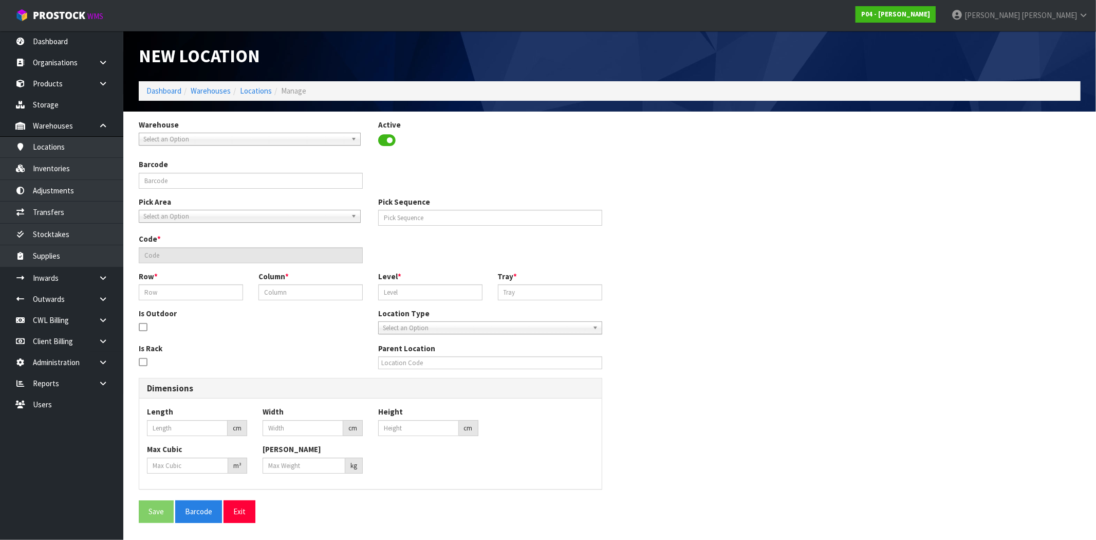
click at [191, 139] on span "Select an Option" at bounding box center [244, 139] width 203 height 12
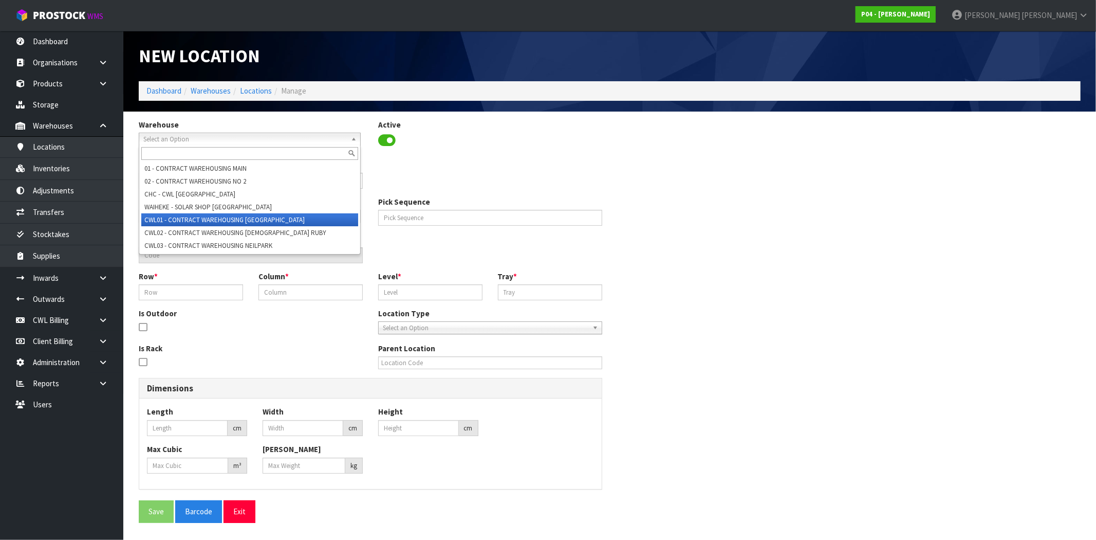
click at [221, 222] on li "CWL01 - CONTRACT WAREHOUSING ALLENS ROAD" at bounding box center [249, 219] width 217 height 13
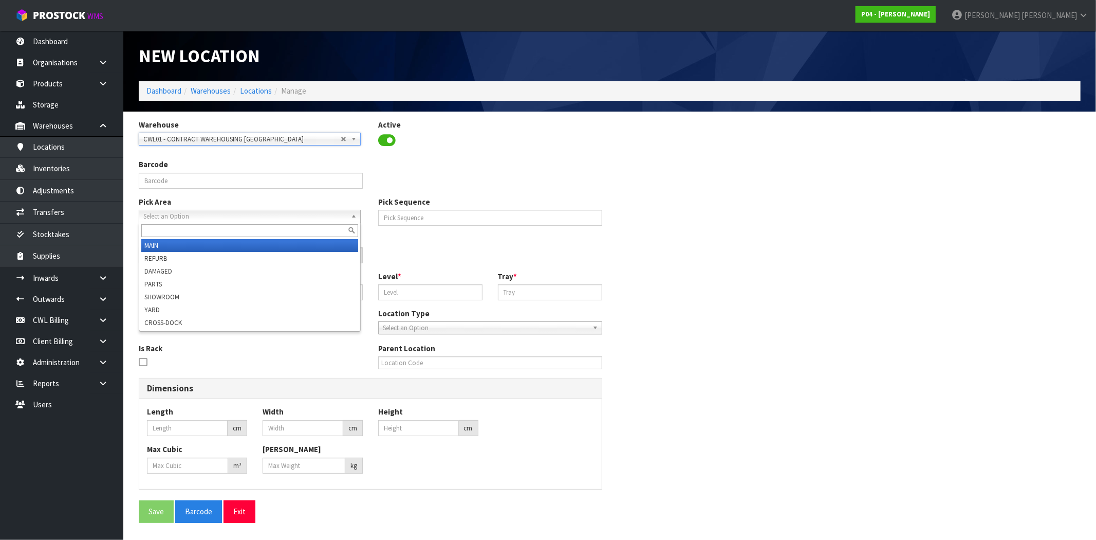
click at [214, 219] on span "Select an Option" at bounding box center [244, 216] width 203 height 12
click at [197, 247] on li "MAIN" at bounding box center [249, 245] width 217 height 13
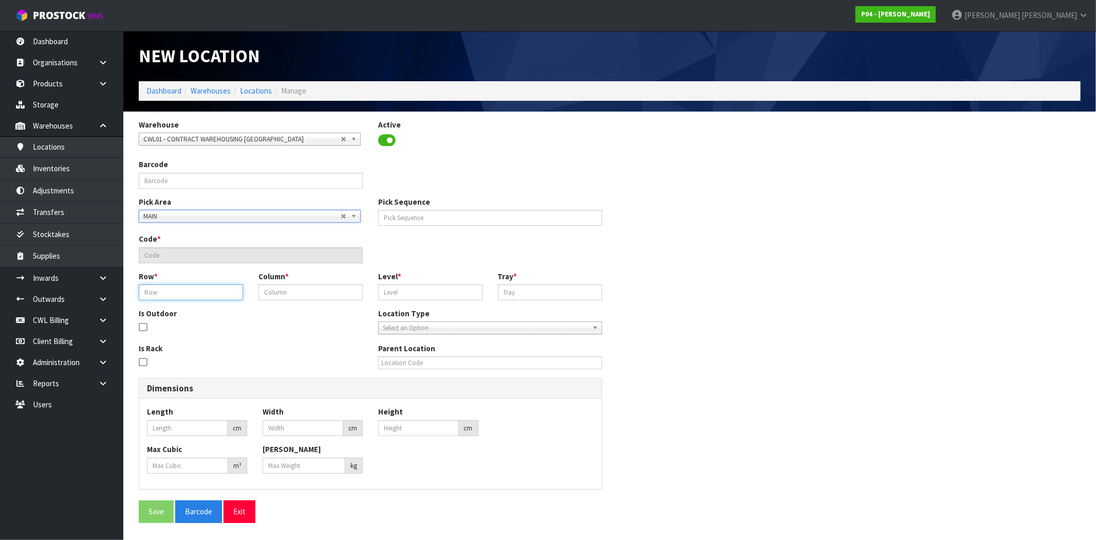
click at [197, 291] on input "text" at bounding box center [191, 292] width 104 height 16
type input "37"
type input "45"
type input "4"
type input "37-45-4-A"
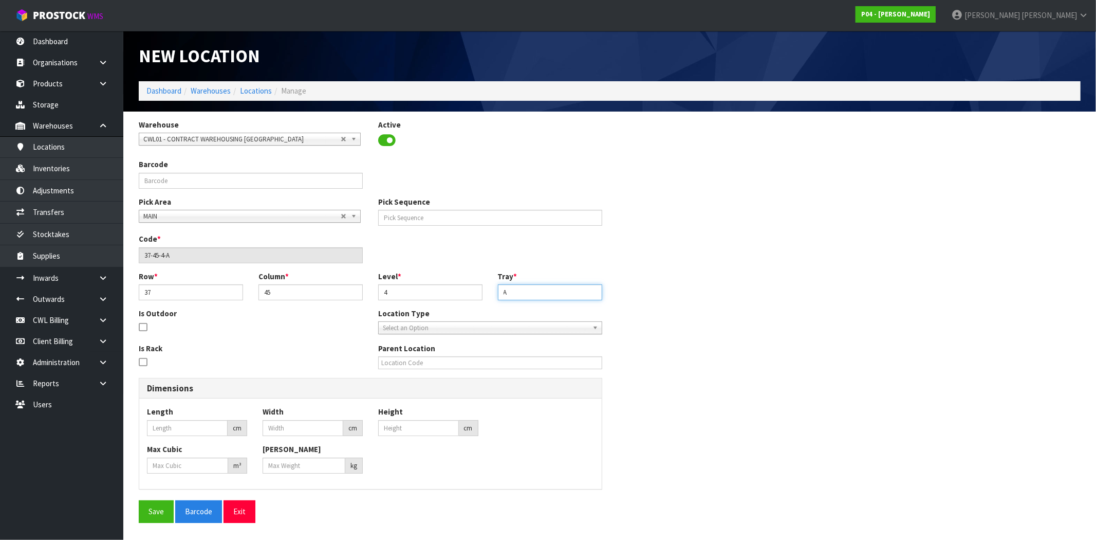
type input "A"
click at [430, 324] on span "Select an Option" at bounding box center [486, 328] width 206 height 12
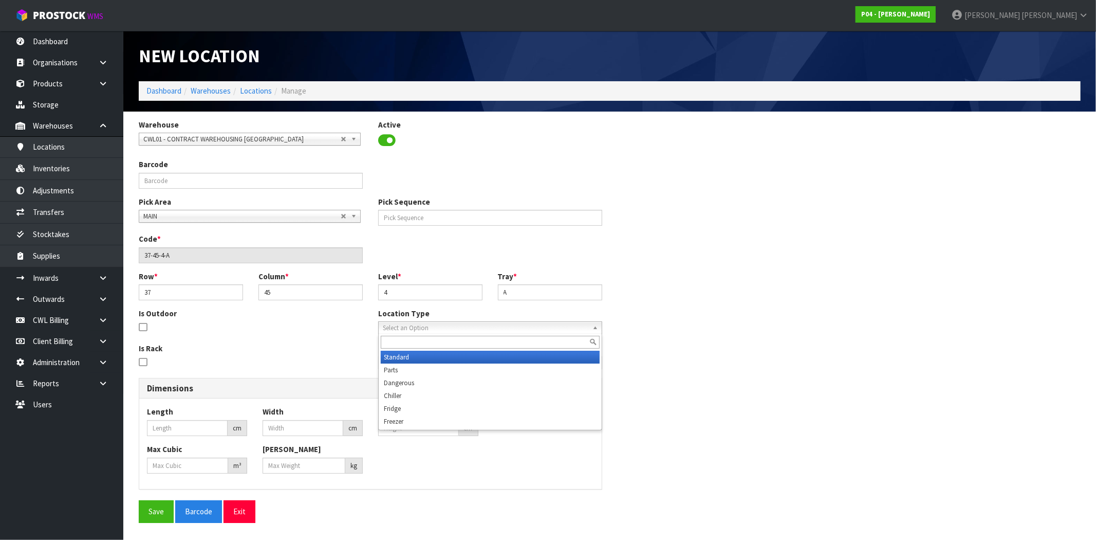
click at [427, 356] on li "Standard" at bounding box center [490, 356] width 219 height 13
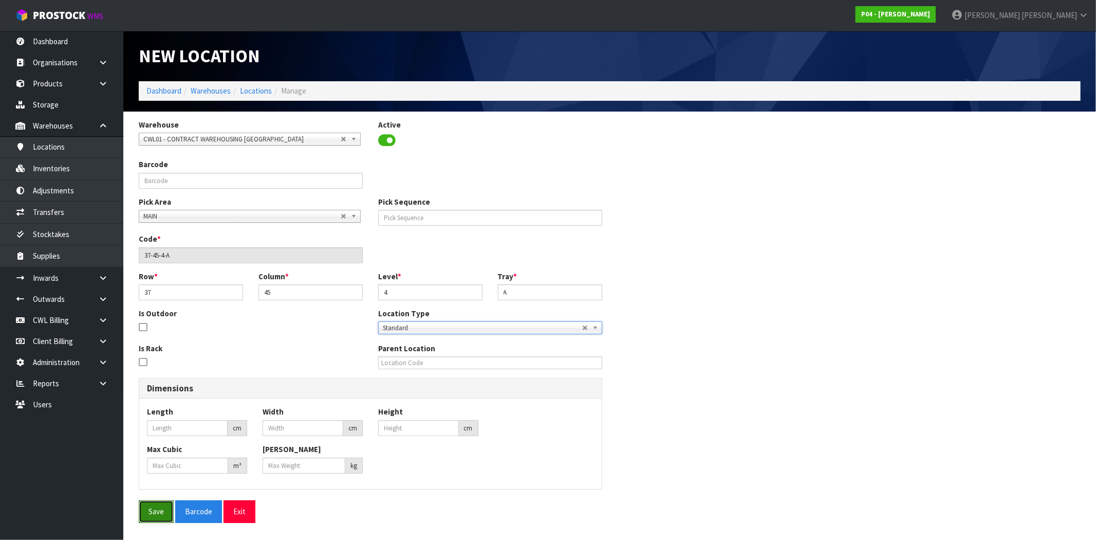
drag, startPoint x: 151, startPoint y: 509, endPoint x: 207, endPoint y: 507, distance: 55.6
click at [152, 509] on button "Save" at bounding box center [156, 511] width 35 height 22
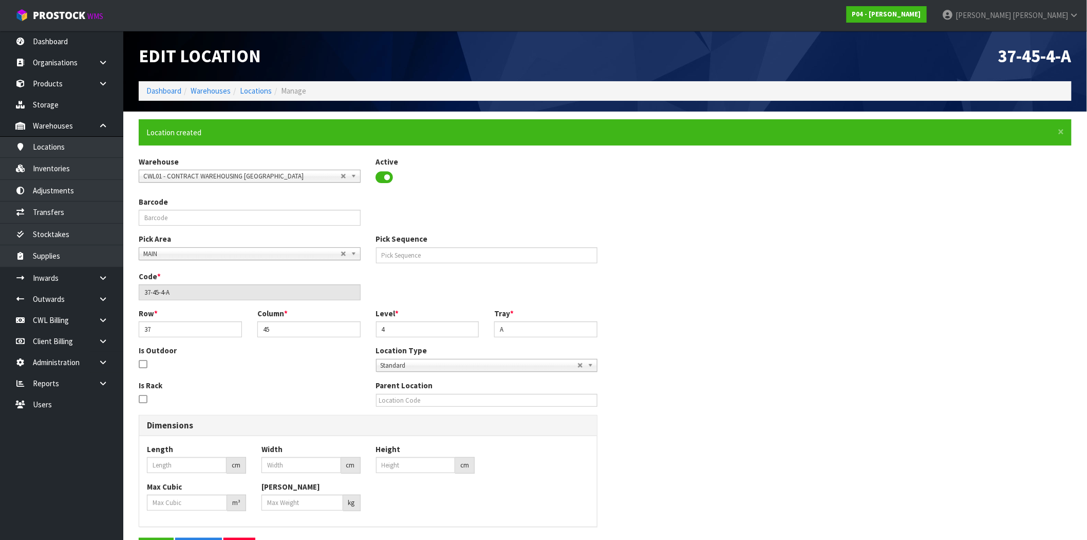
type input "0"
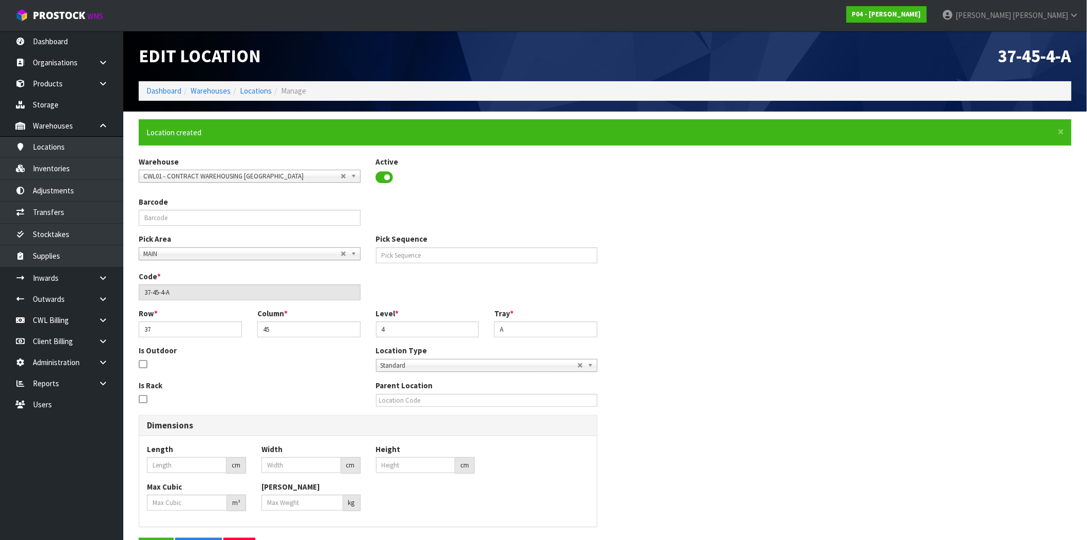
type input "0"
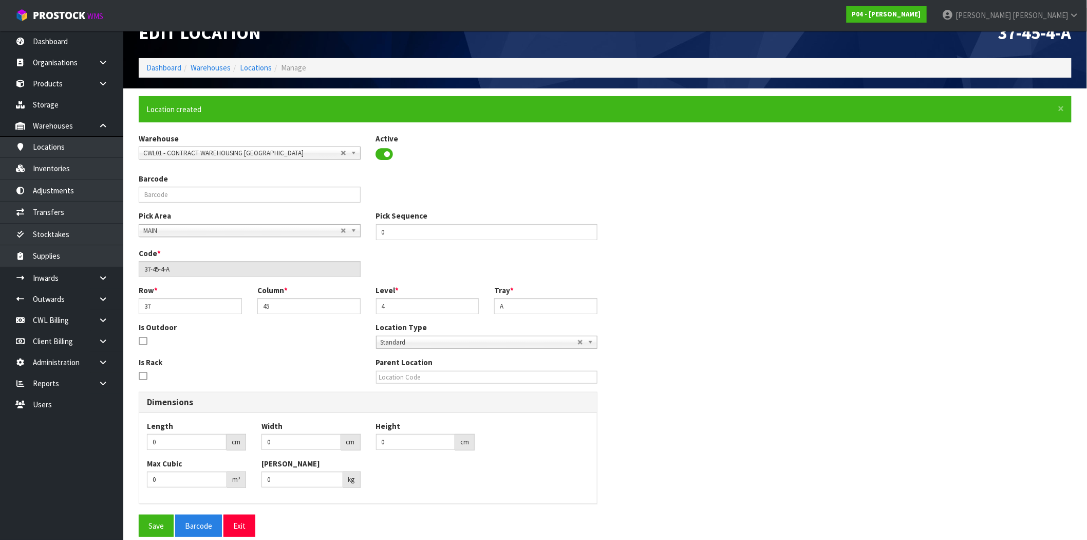
scroll to position [36, 0]
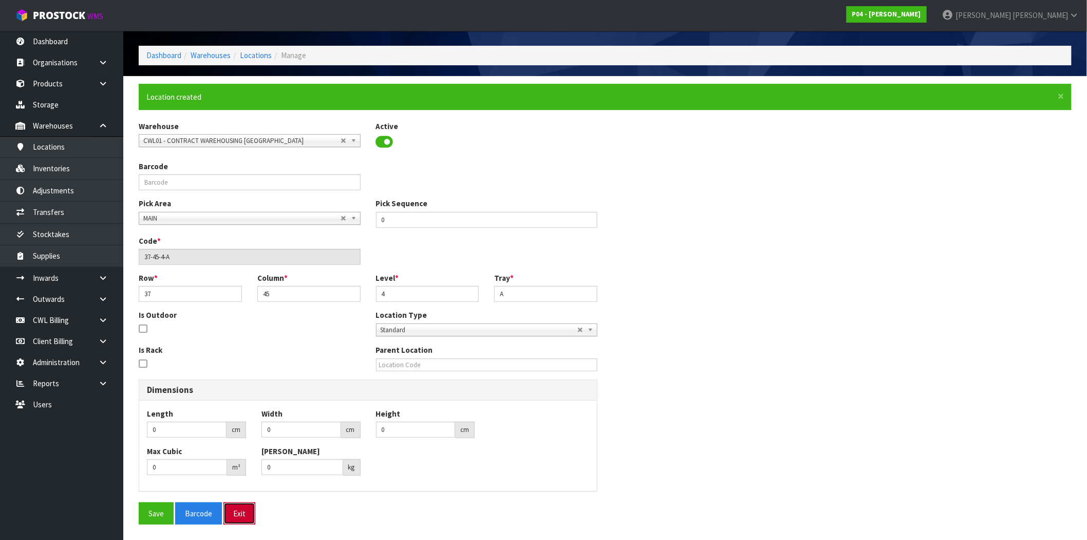
click at [247, 515] on button "Exit" at bounding box center [240, 513] width 32 height 22
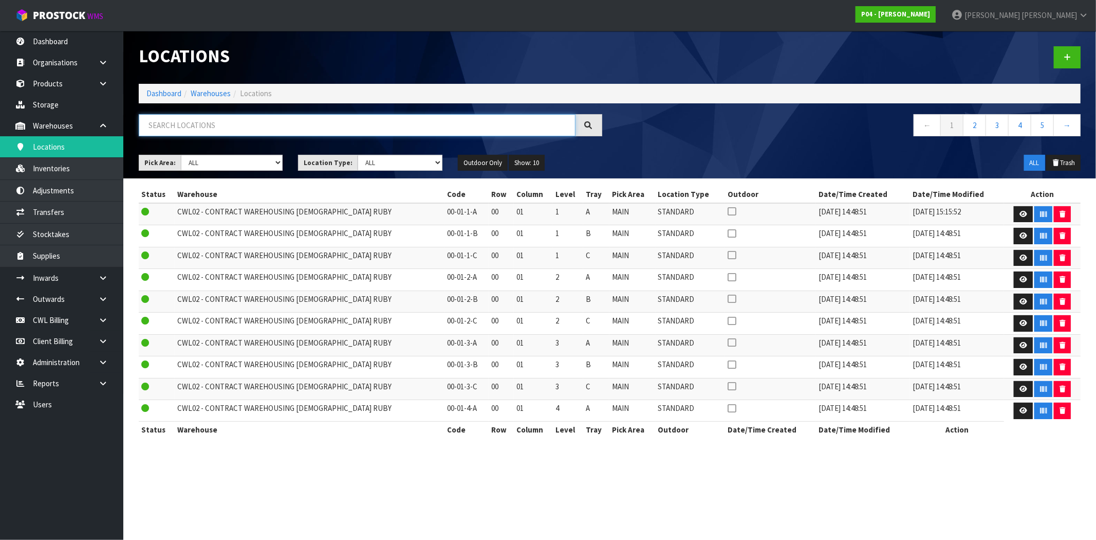
click at [224, 124] on input "text" at bounding box center [357, 125] width 437 height 22
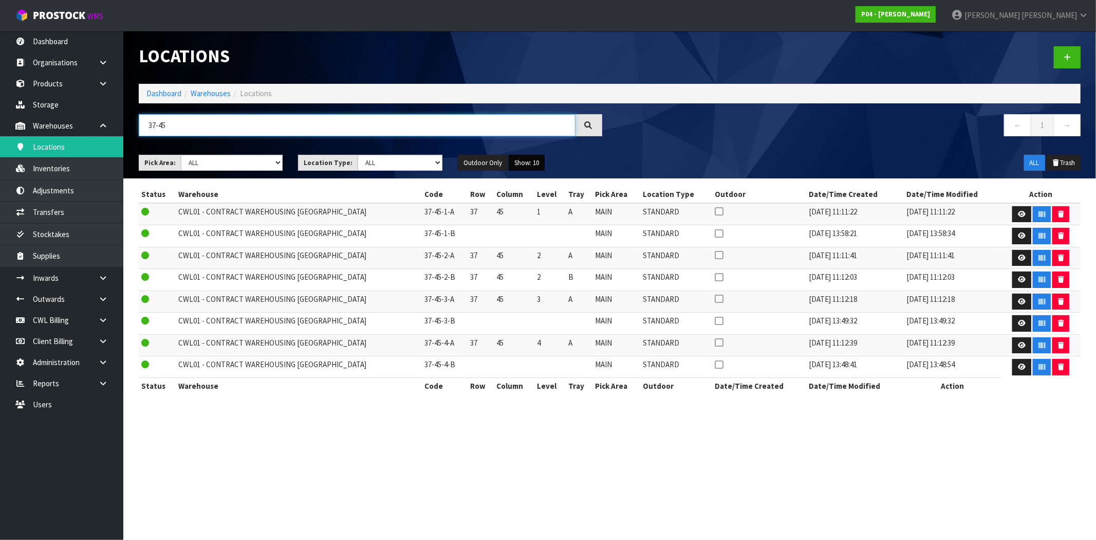
type input "37-45"
click at [534, 160] on button "Show: 10" at bounding box center [527, 163] width 36 height 16
click at [535, 224] on link "50" at bounding box center [549, 224] width 81 height 14
click at [1022, 238] on icon at bounding box center [1022, 235] width 8 height 7
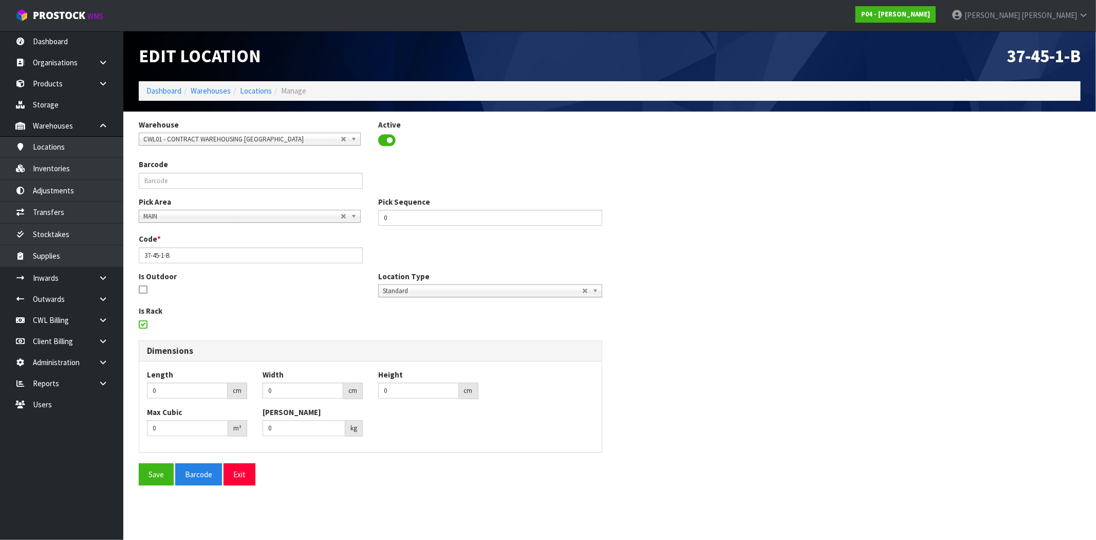
click at [144, 324] on icon at bounding box center [143, 324] width 8 height 1
click at [0, 0] on input "checkbox" at bounding box center [0, 0] width 0 height 0
click at [144, 290] on icon at bounding box center [143, 289] width 8 height 1
click at [0, 0] on input "checkbox" at bounding box center [0, 0] width 0 height 0
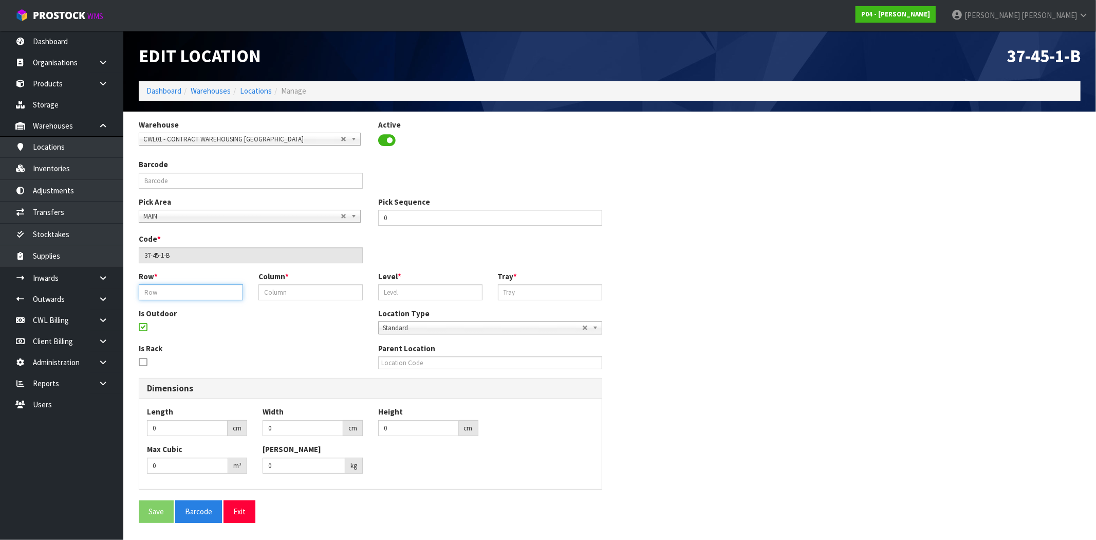
click at [170, 293] on input "text" at bounding box center [191, 292] width 104 height 16
type input "37"
type input "45"
type input "1"
type input "B"
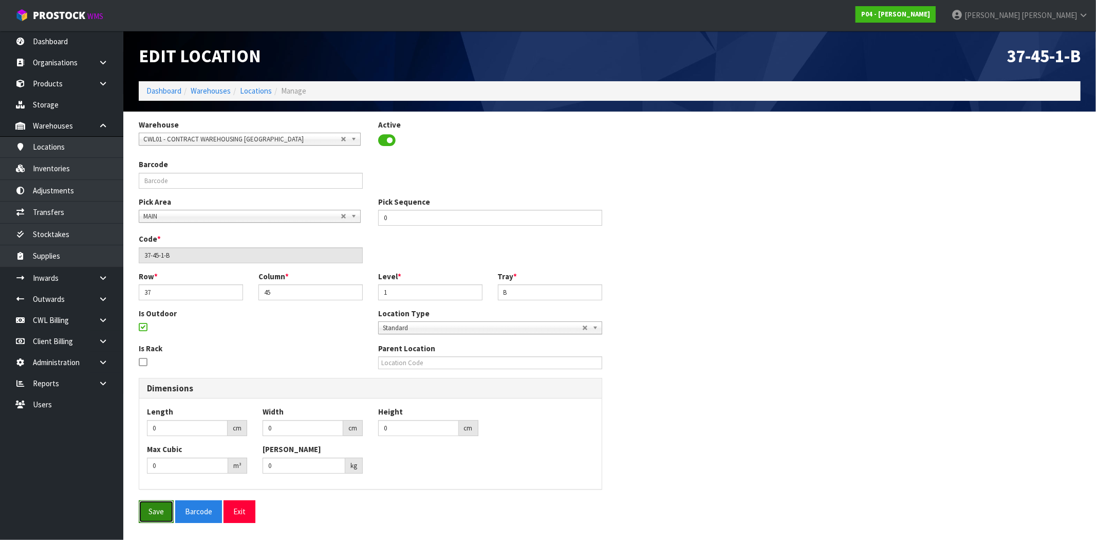
click at [155, 510] on button "Save" at bounding box center [156, 511] width 35 height 22
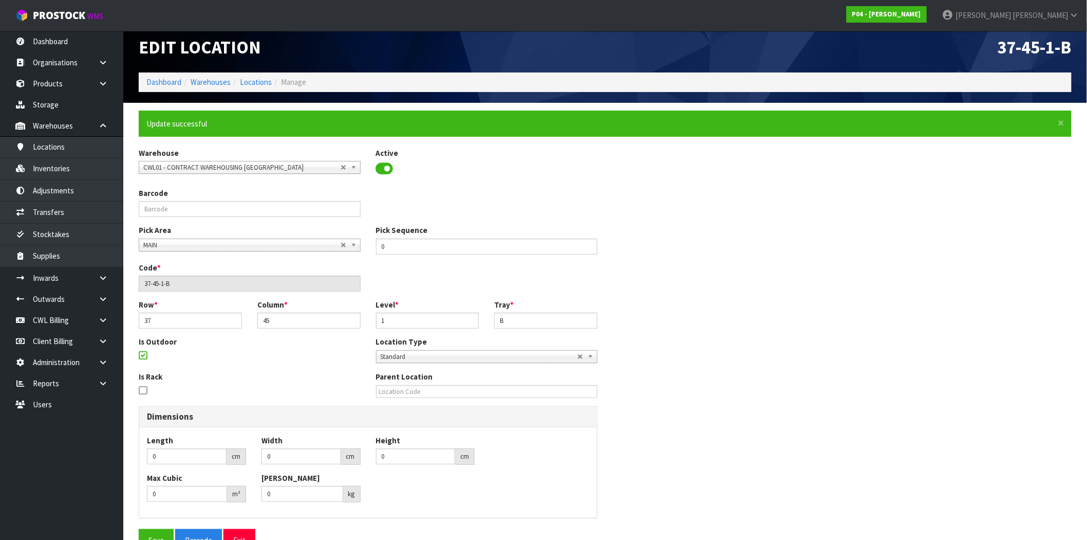
scroll to position [36, 0]
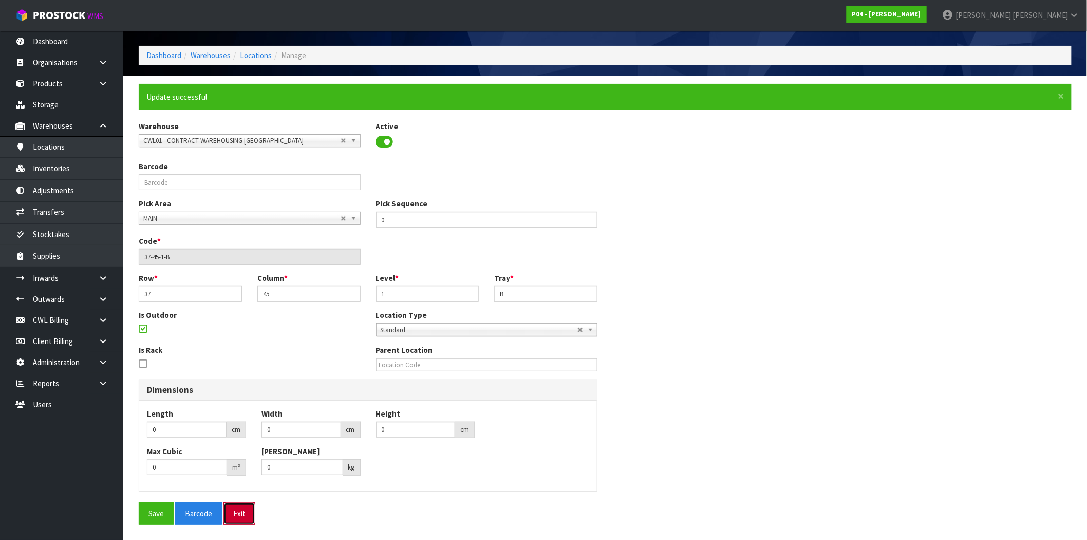
click at [233, 522] on button "Exit" at bounding box center [240, 513] width 32 height 22
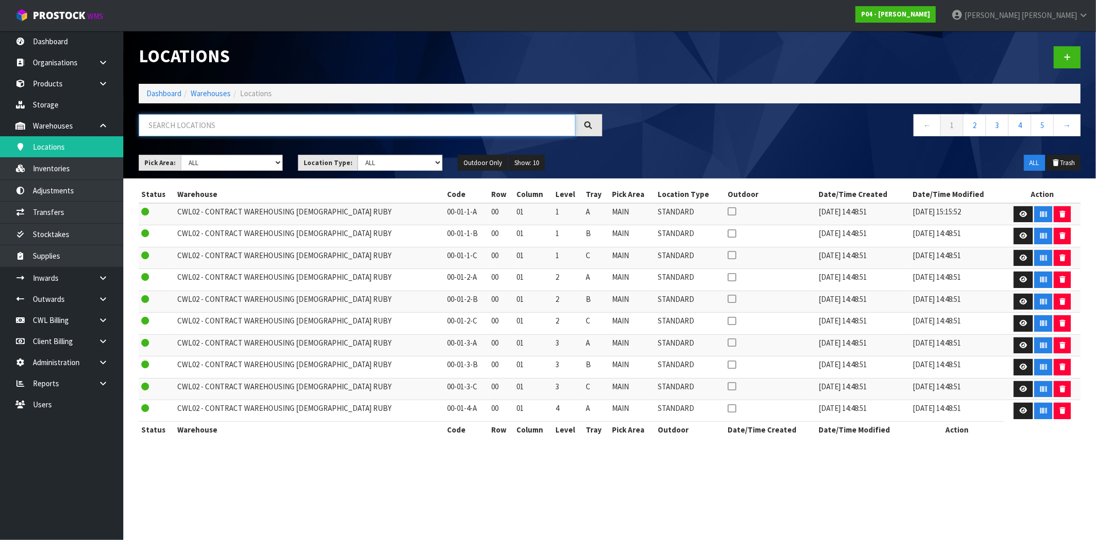
click at [236, 122] on input "text" at bounding box center [357, 125] width 437 height 22
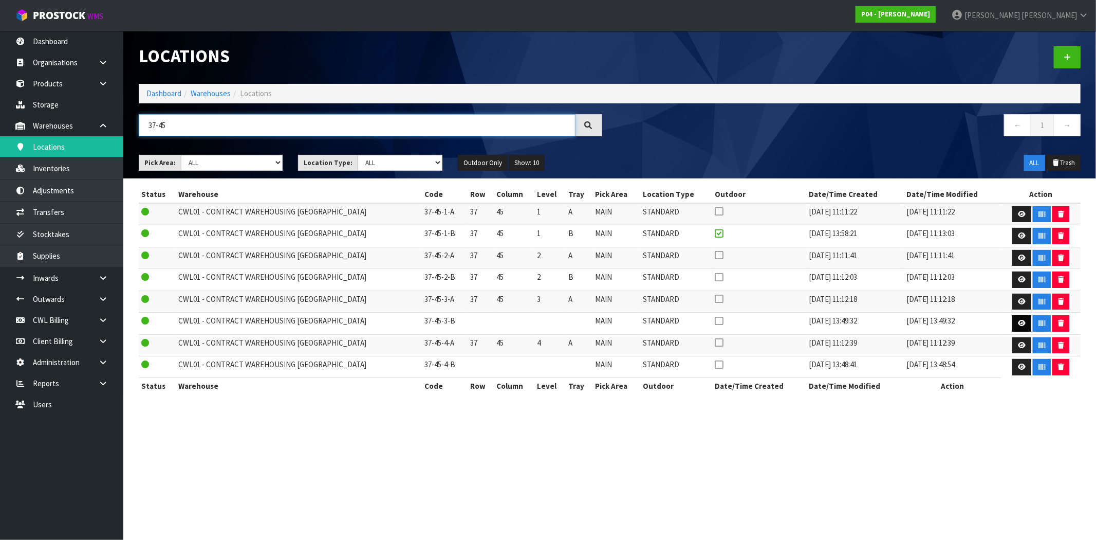
type input "37-45"
click at [1021, 322] on icon at bounding box center [1022, 323] width 8 height 7
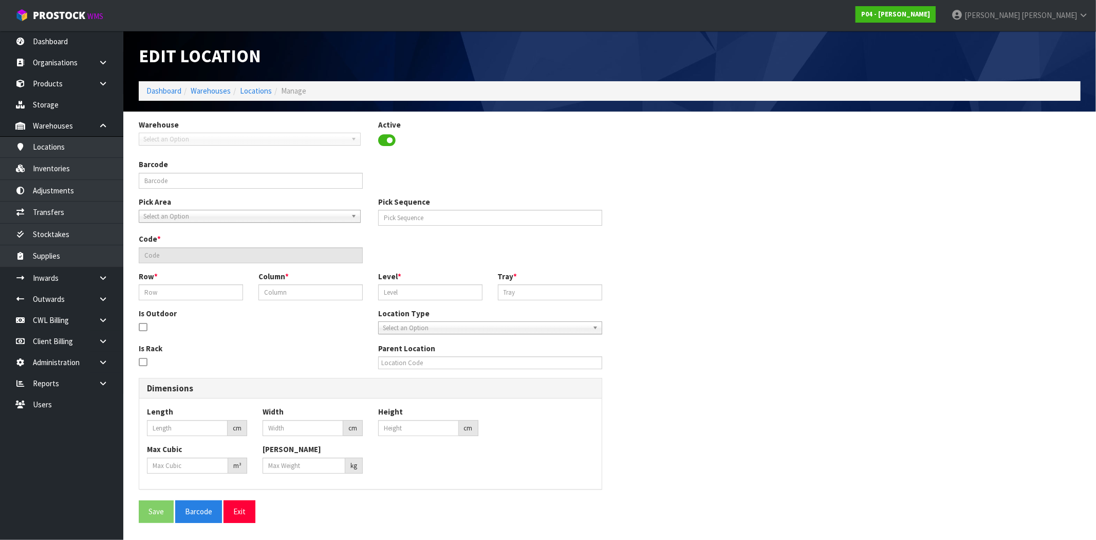
type input "0"
type input "37-45-3-B"
type input "0"
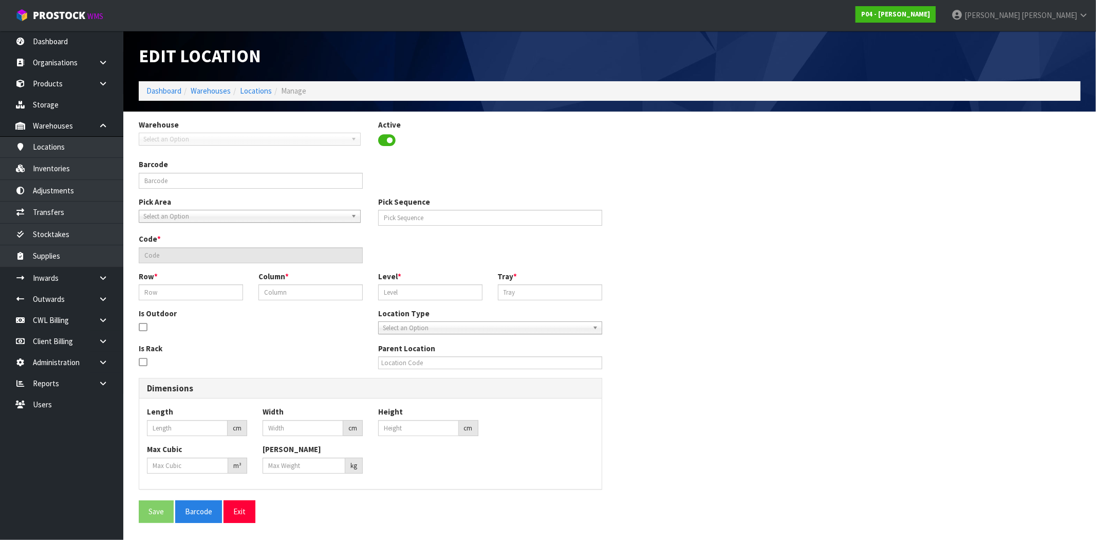
type input "0"
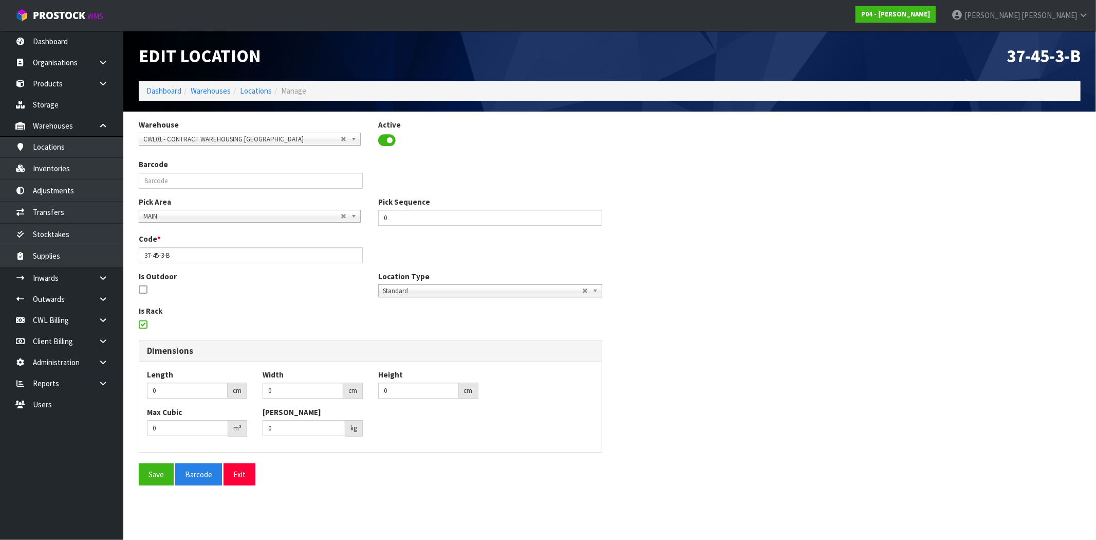
click at [142, 324] on icon at bounding box center [143, 324] width 8 height 1
click at [0, 0] on input "checkbox" at bounding box center [0, 0] width 0 height 0
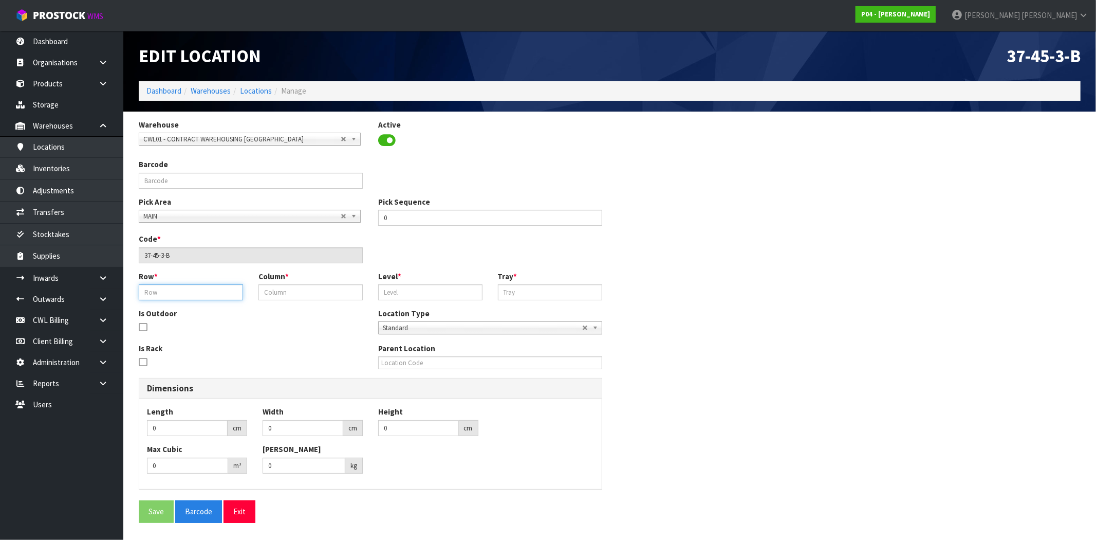
click at [164, 291] on input "text" at bounding box center [191, 292] width 104 height 16
type input "37"
type input "45"
type input "3"
type input "B"
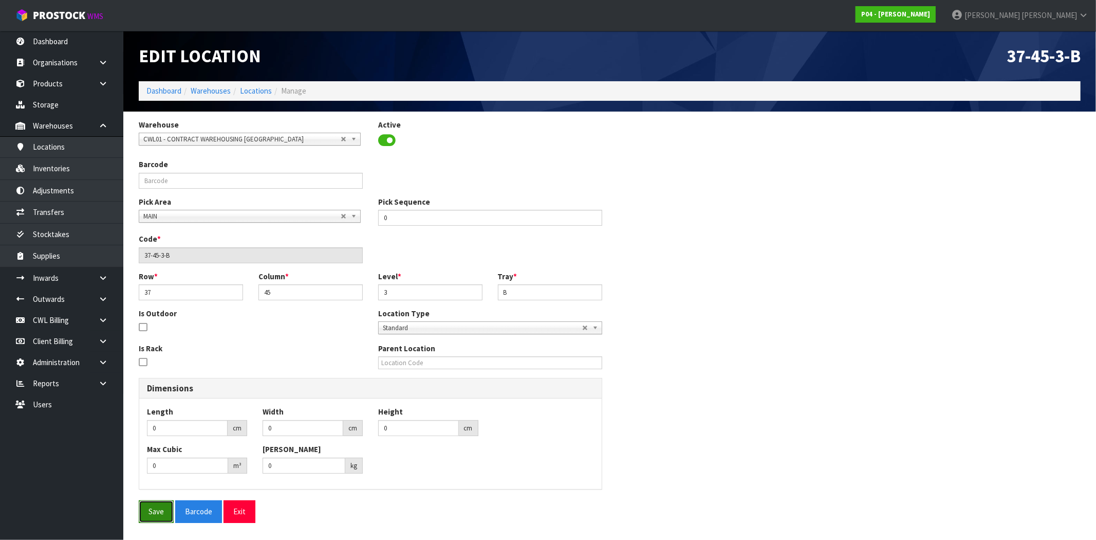
click at [147, 514] on button "Save" at bounding box center [156, 511] width 35 height 22
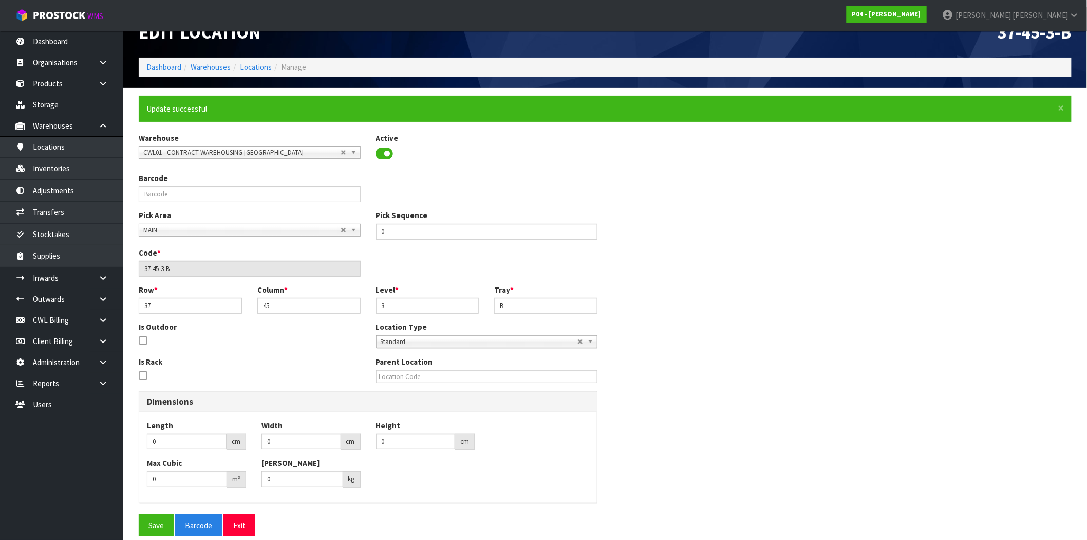
scroll to position [36, 0]
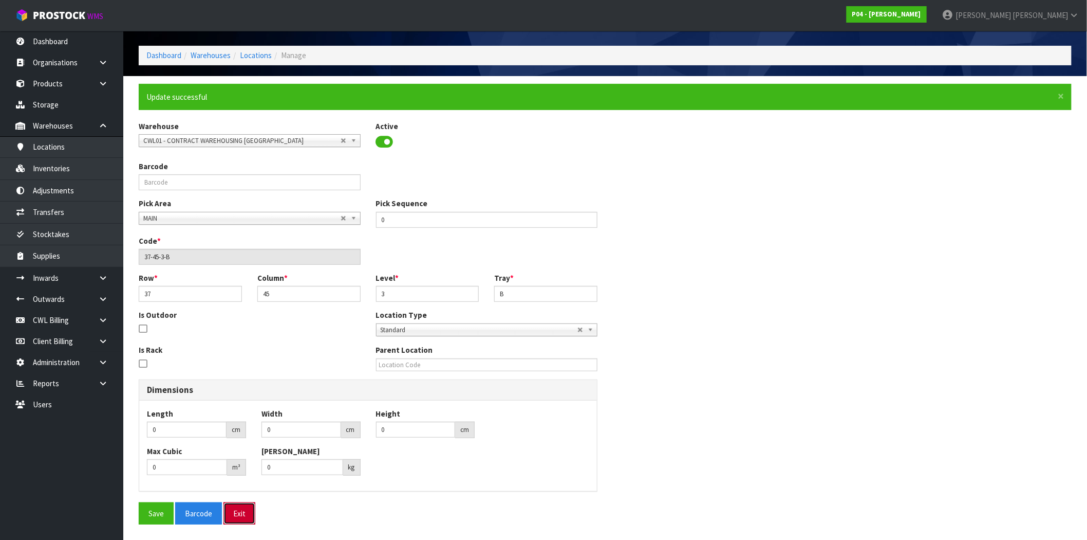
click at [247, 514] on button "Exit" at bounding box center [240, 513] width 32 height 22
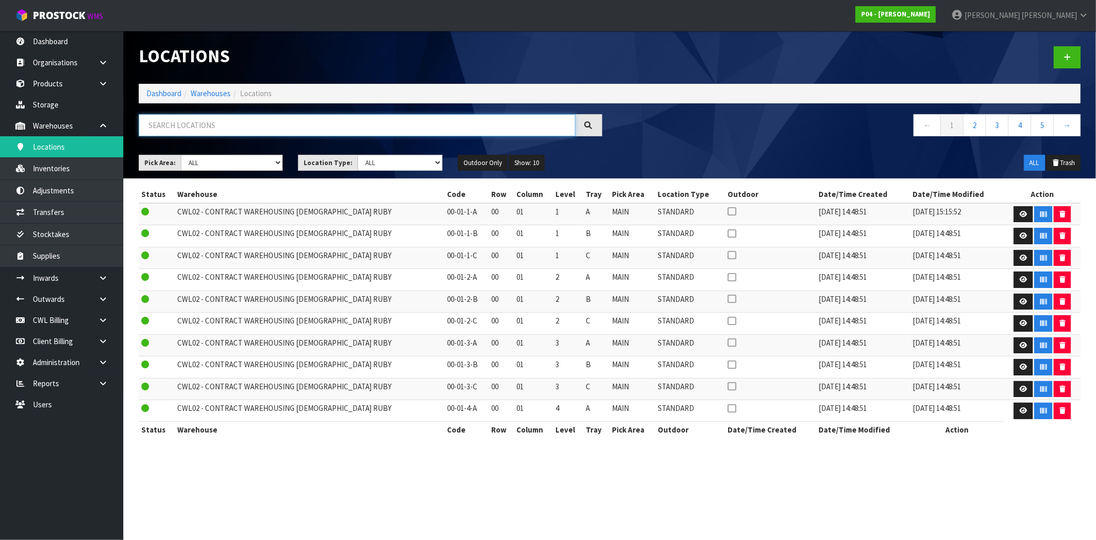
click at [260, 117] on input "text" at bounding box center [357, 125] width 437 height 22
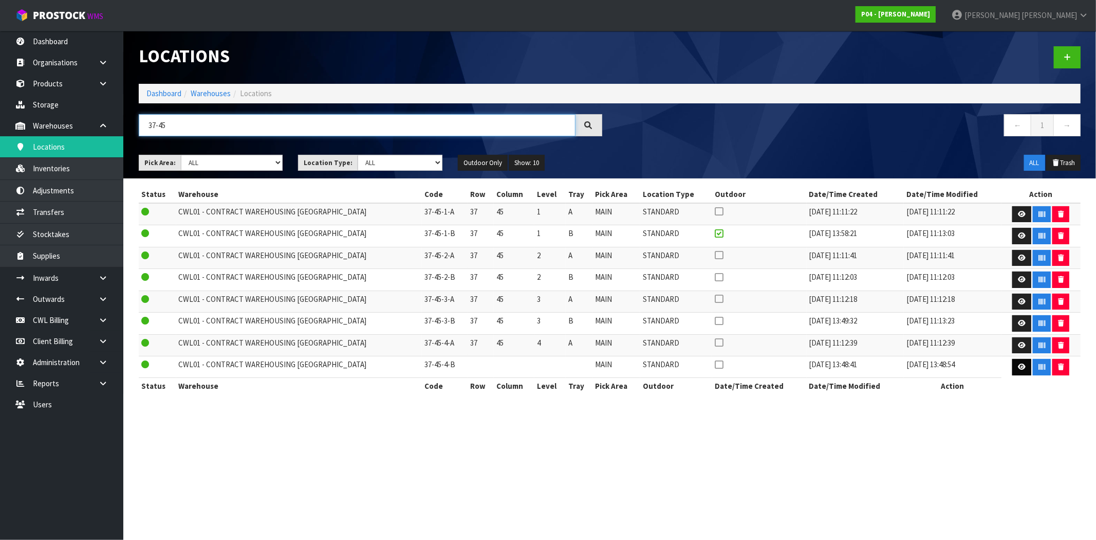
type input "37-45"
click at [1018, 368] on icon at bounding box center [1022, 366] width 8 height 7
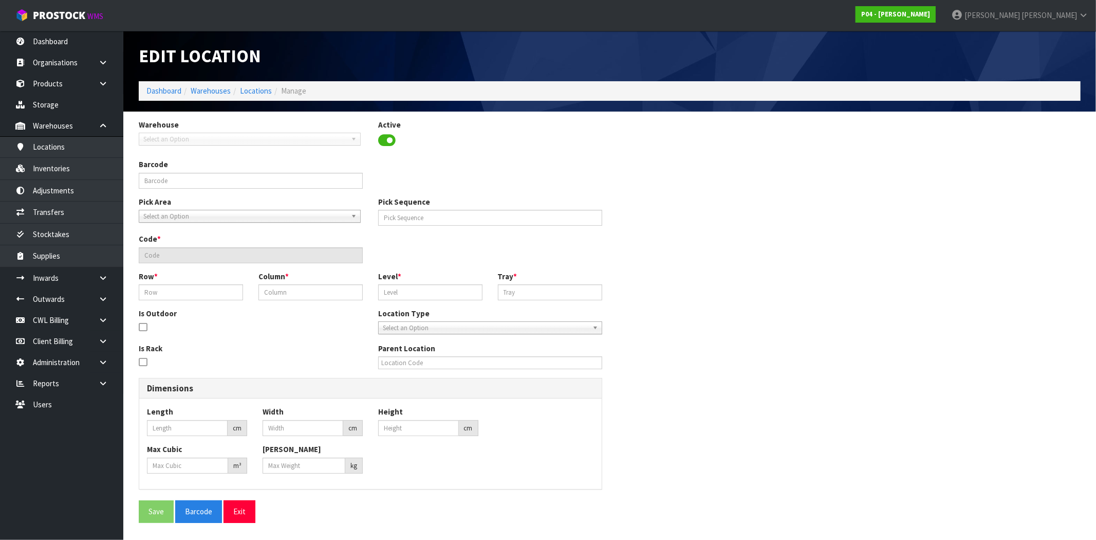
type input "0"
type input "37-45-4-B"
type input "0"
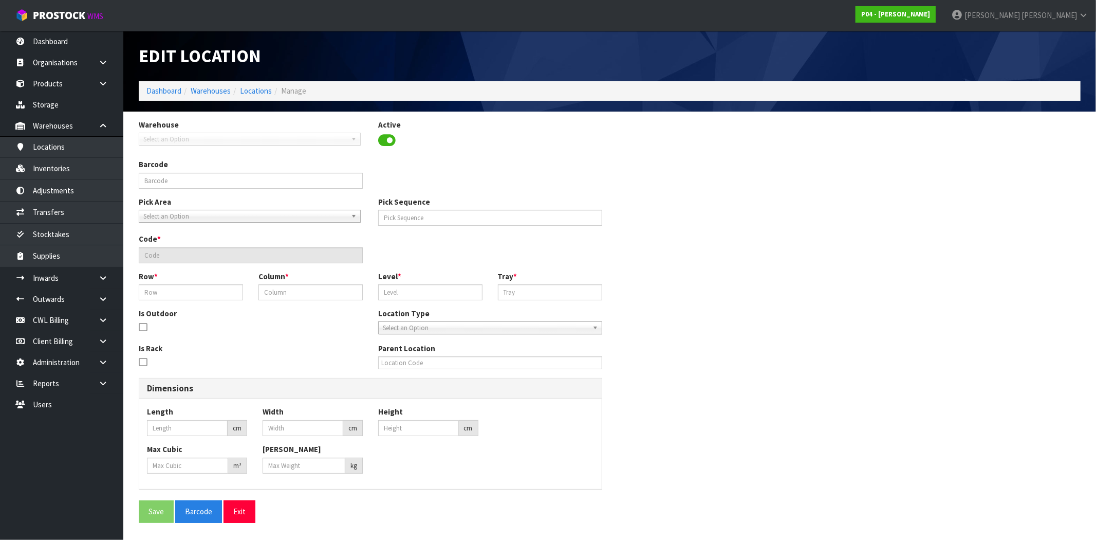
type input "0"
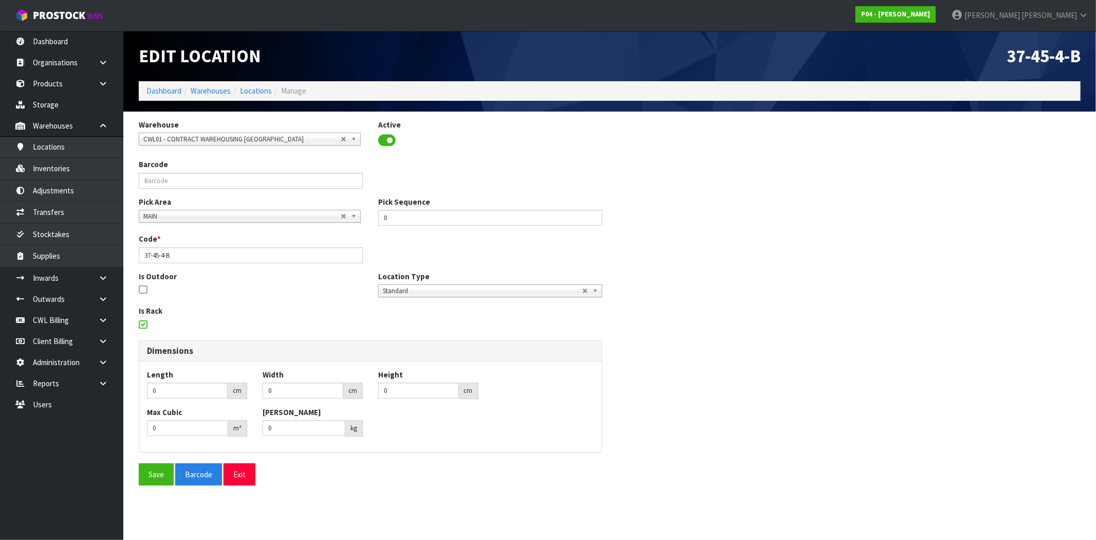
click at [142, 324] on icon at bounding box center [143, 324] width 8 height 1
click at [0, 0] on input "checkbox" at bounding box center [0, 0] width 0 height 0
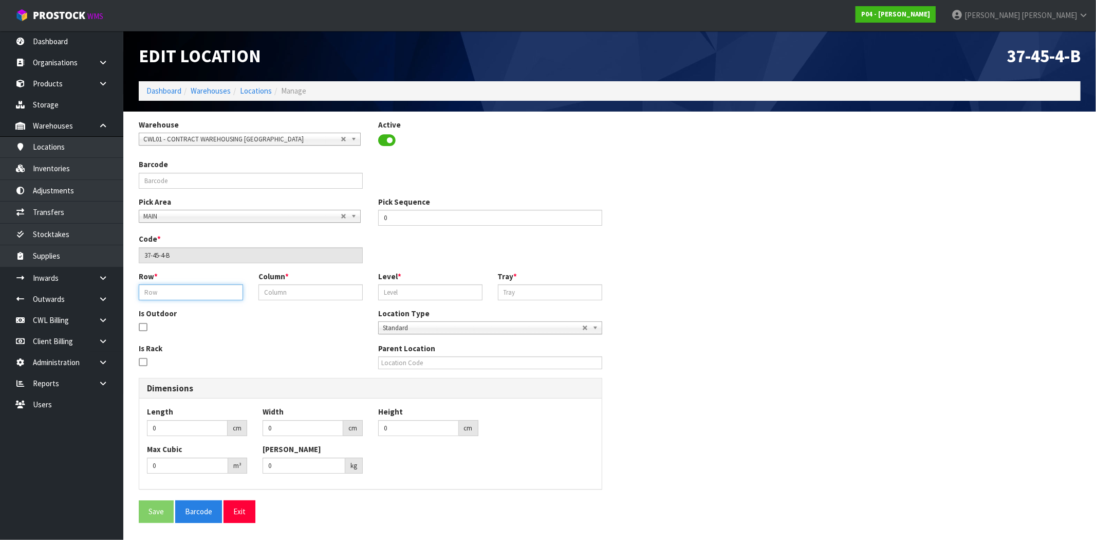
click at [174, 294] on input "text" at bounding box center [191, 292] width 104 height 16
type input "37"
type input "45"
type input "4"
type input "B"
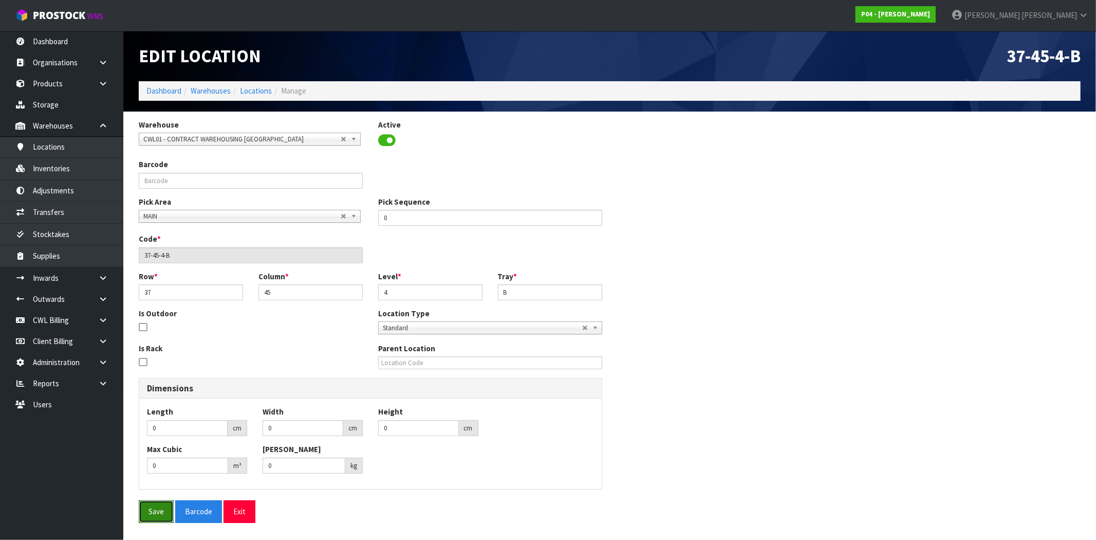
click at [147, 513] on button "Save" at bounding box center [156, 511] width 35 height 22
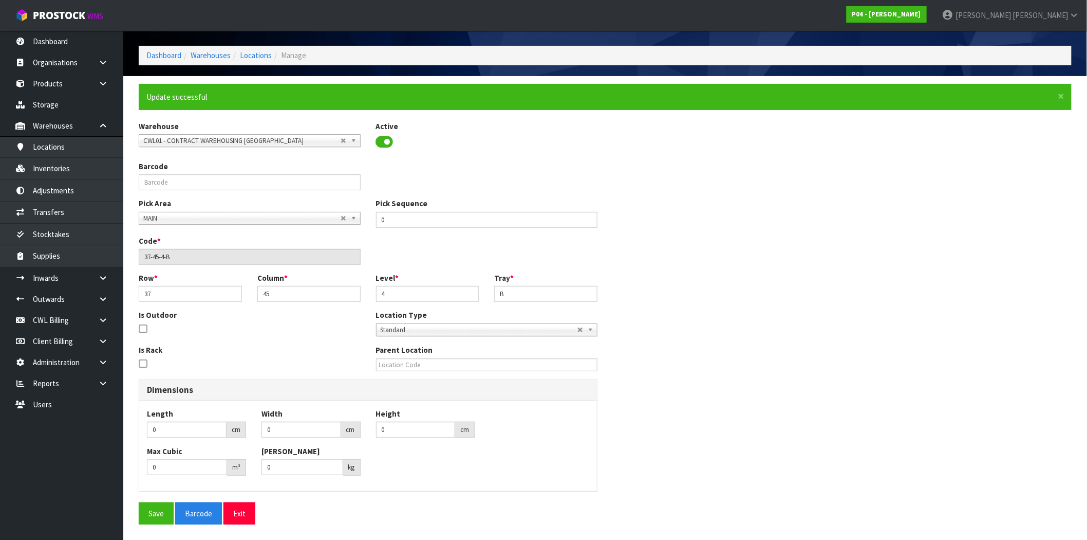
scroll to position [36, 0]
drag, startPoint x: 239, startPoint y: 510, endPoint x: 264, endPoint y: 484, distance: 36.0
click at [239, 509] on button "Exit" at bounding box center [240, 513] width 32 height 22
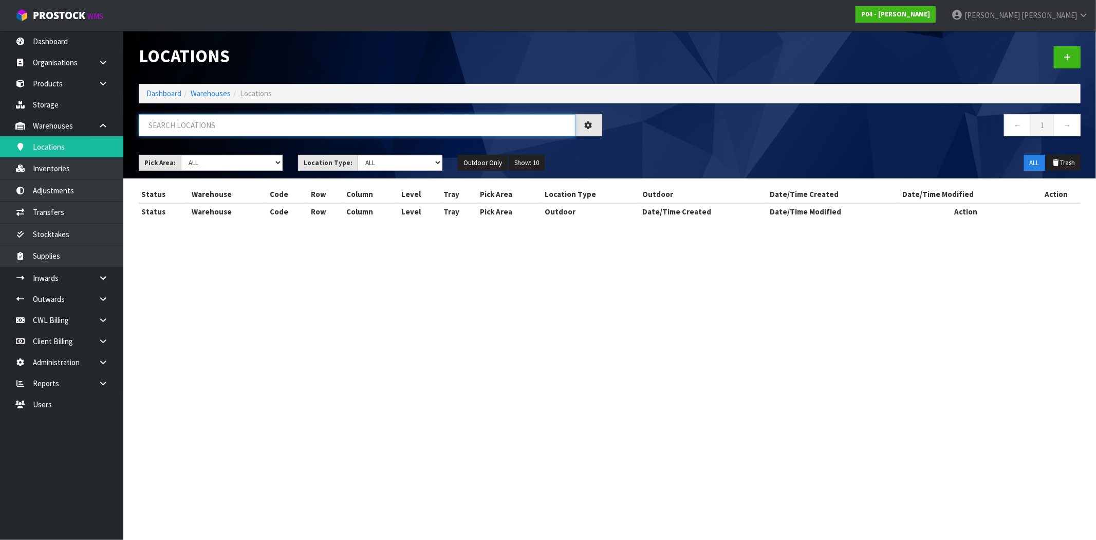
click at [261, 124] on input "text" at bounding box center [357, 125] width 437 height 22
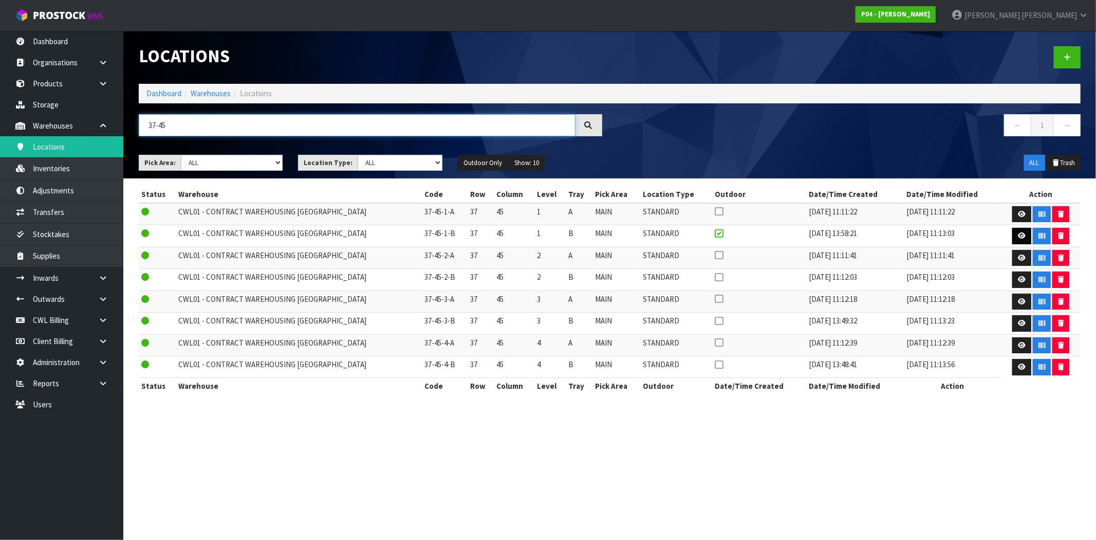
type input "37-45"
click at [1019, 237] on icon at bounding box center [1022, 235] width 8 height 7
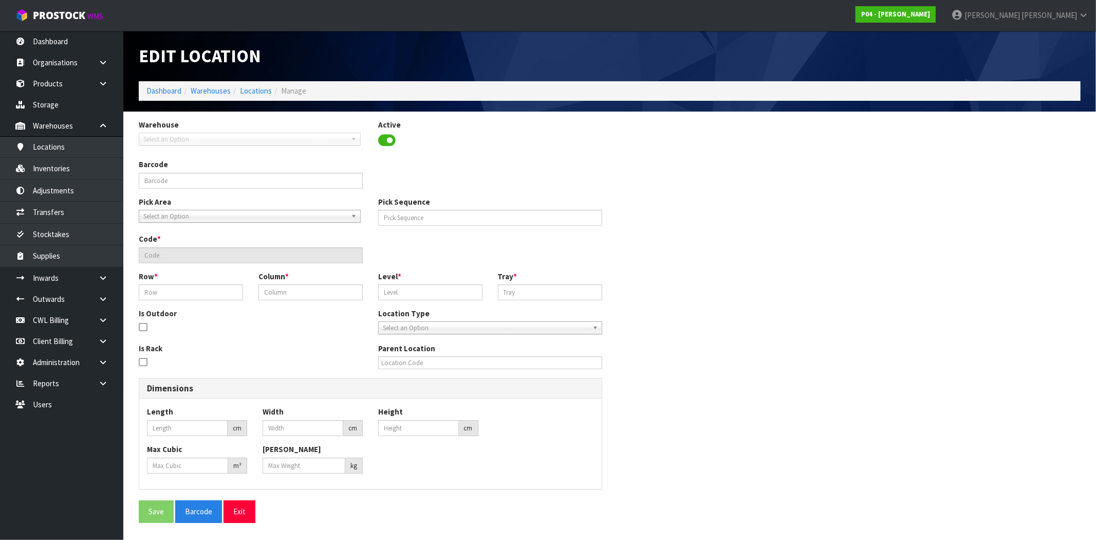
type input "0"
click at [143, 327] on icon at bounding box center [143, 327] width 8 height 1
click at [0, 0] on input "checkbox" at bounding box center [0, 0] width 0 height 0
click at [240, 337] on div "Is Outdoor Location Type Standard Parts Dangerous Chiller Fridge Freezer Standa…" at bounding box center [609, 325] width 957 height 35
click at [161, 519] on button "Save" at bounding box center [156, 511] width 35 height 22
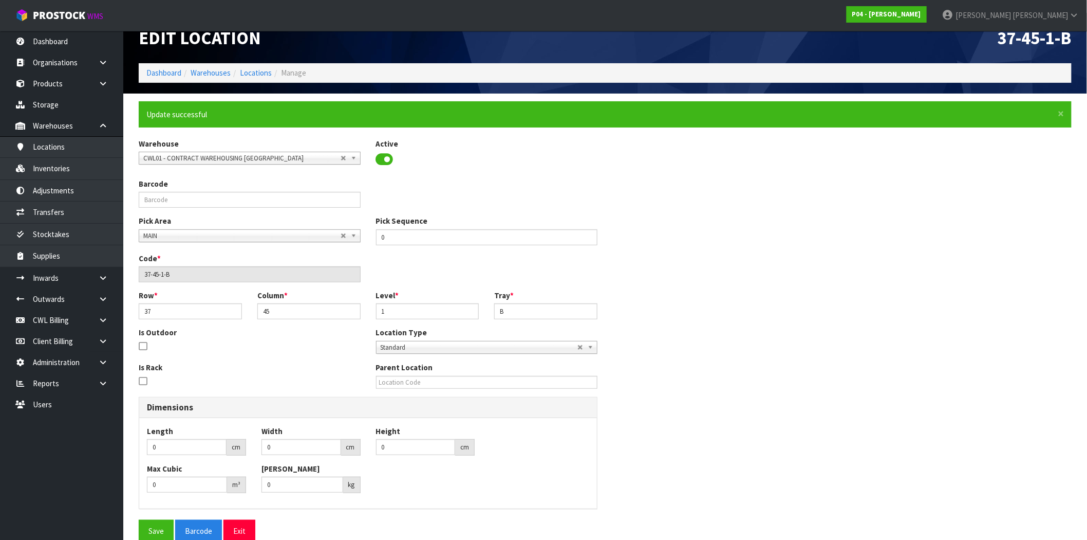
scroll to position [36, 0]
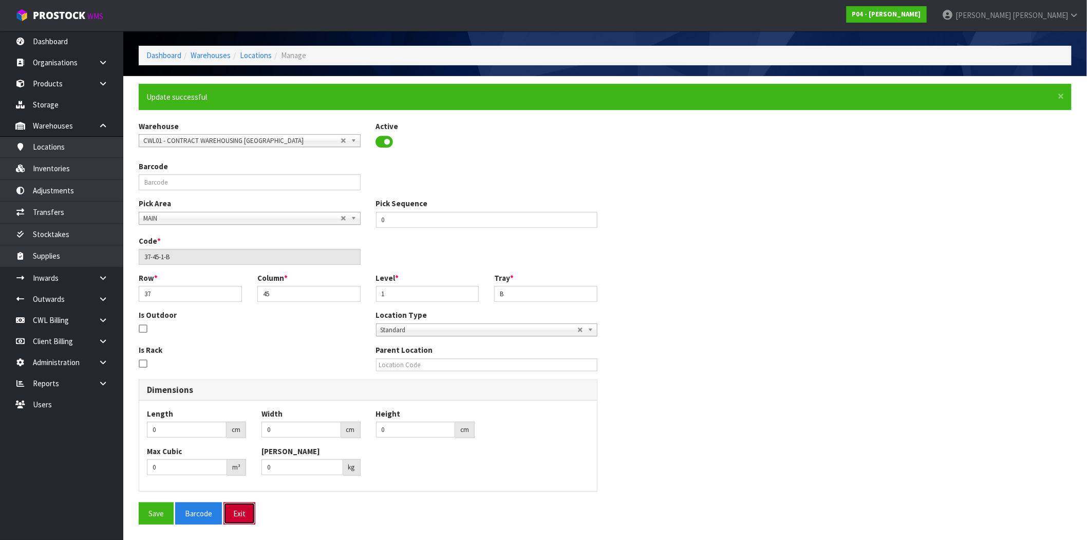
click at [235, 516] on button "Exit" at bounding box center [240, 513] width 32 height 22
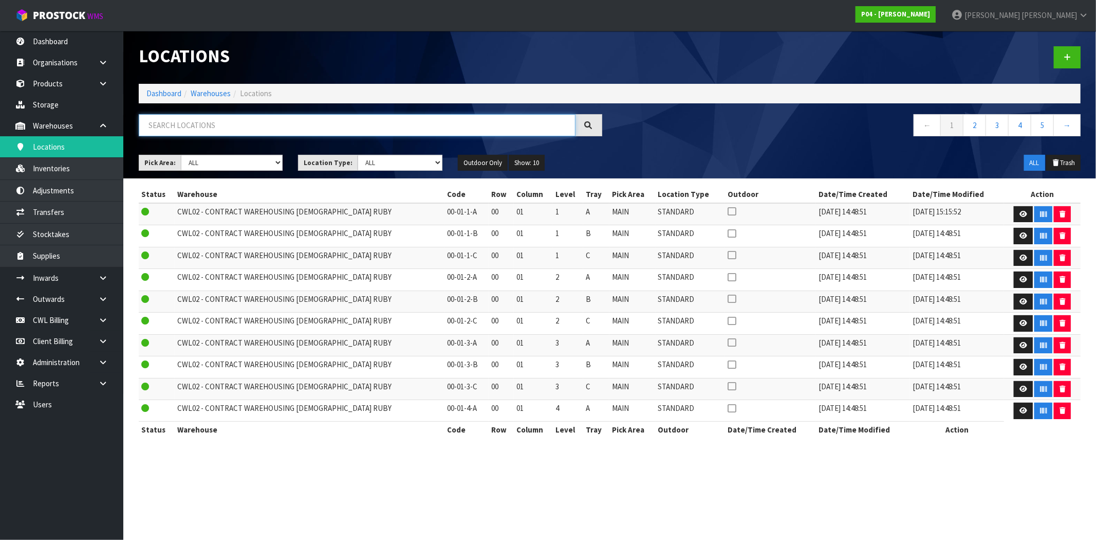
click at [232, 125] on input "text" at bounding box center [357, 125] width 437 height 22
click at [524, 161] on button "Show: 10" at bounding box center [527, 163] width 36 height 16
click at [535, 229] on link "50" at bounding box center [549, 224] width 81 height 14
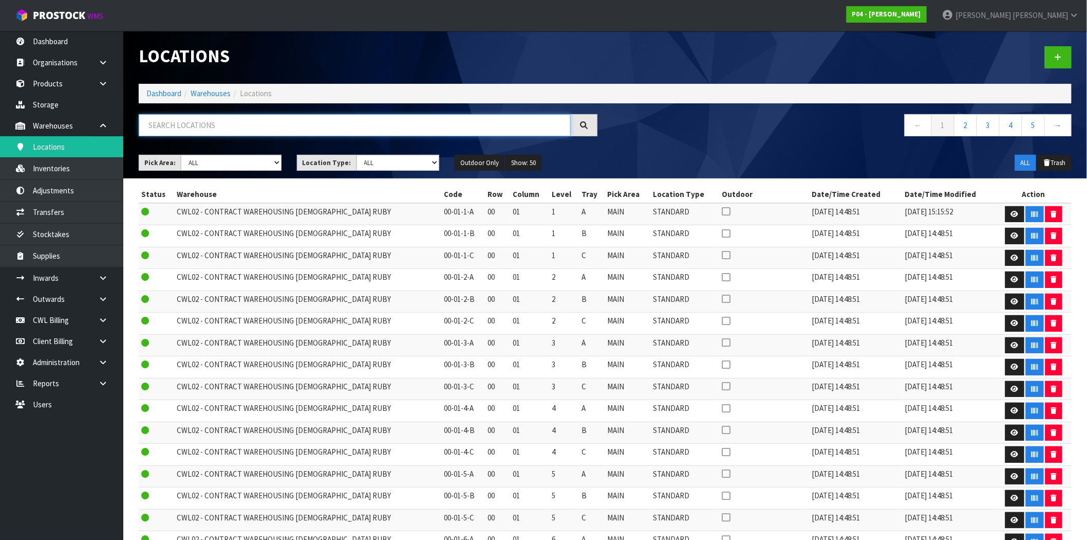
click at [225, 116] on input "text" at bounding box center [355, 125] width 432 height 22
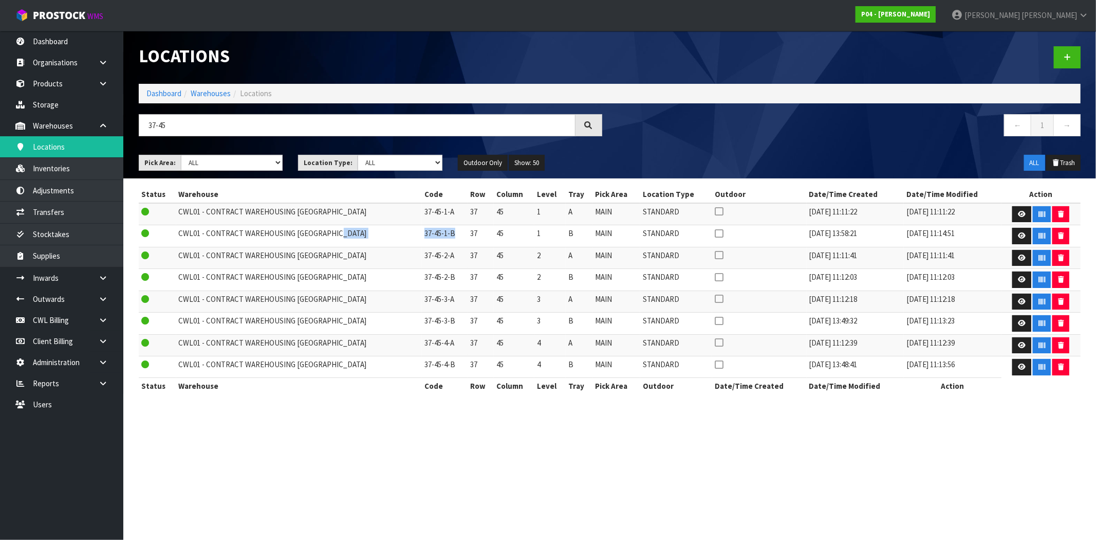
drag, startPoint x: 438, startPoint y: 233, endPoint x: 401, endPoint y: 235, distance: 37.0
click at [401, 235] on tr "CWL01 - CONTRACT WAREHOUSING ALLENS ROAD 37-45-1-B 37 45 1 B MAIN STANDARD 14/0…" at bounding box center [610, 236] width 942 height 22
copy tr "37-45-1-B"
click at [100, 363] on icon at bounding box center [103, 362] width 10 height 8
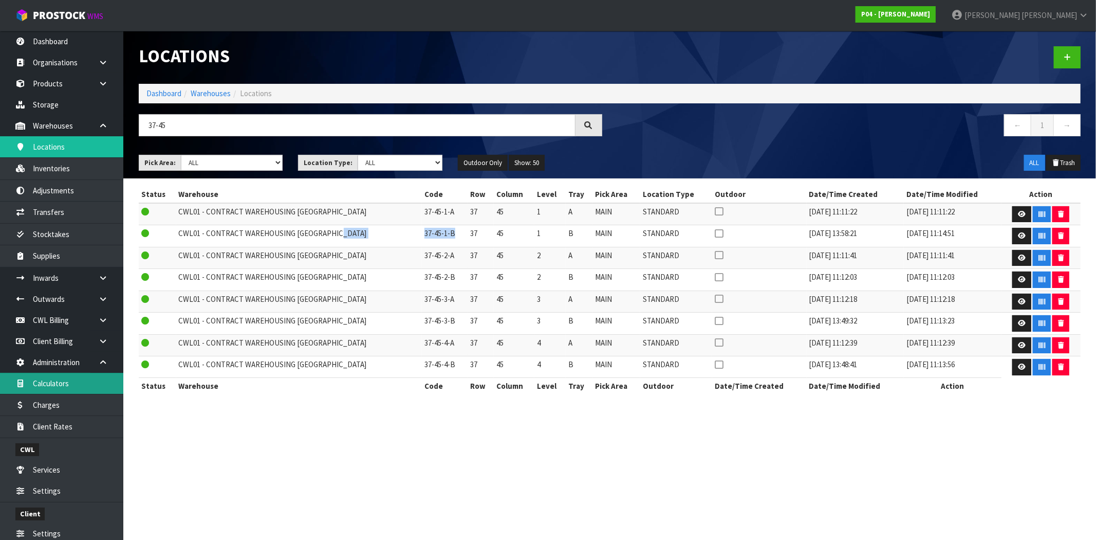
scroll to position [68, 0]
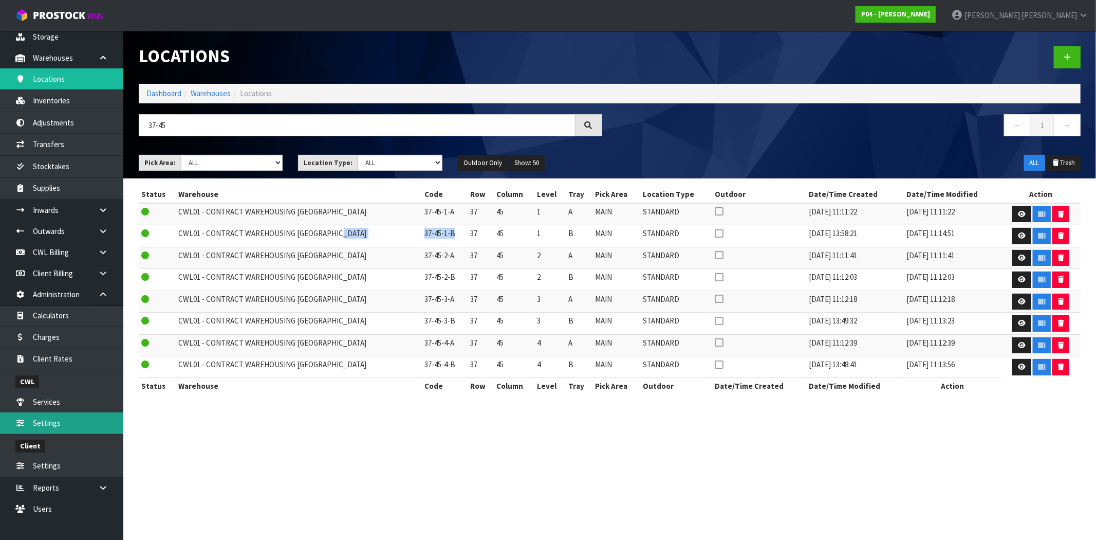
click at [51, 420] on link "Settings" at bounding box center [61, 422] width 123 height 21
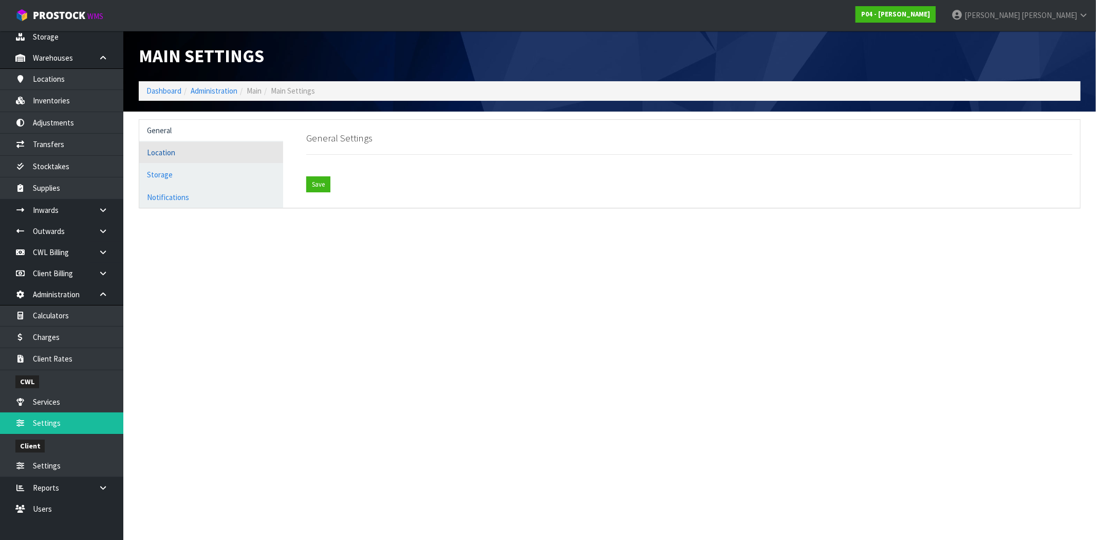
click at [171, 152] on link "Location" at bounding box center [211, 152] width 144 height 21
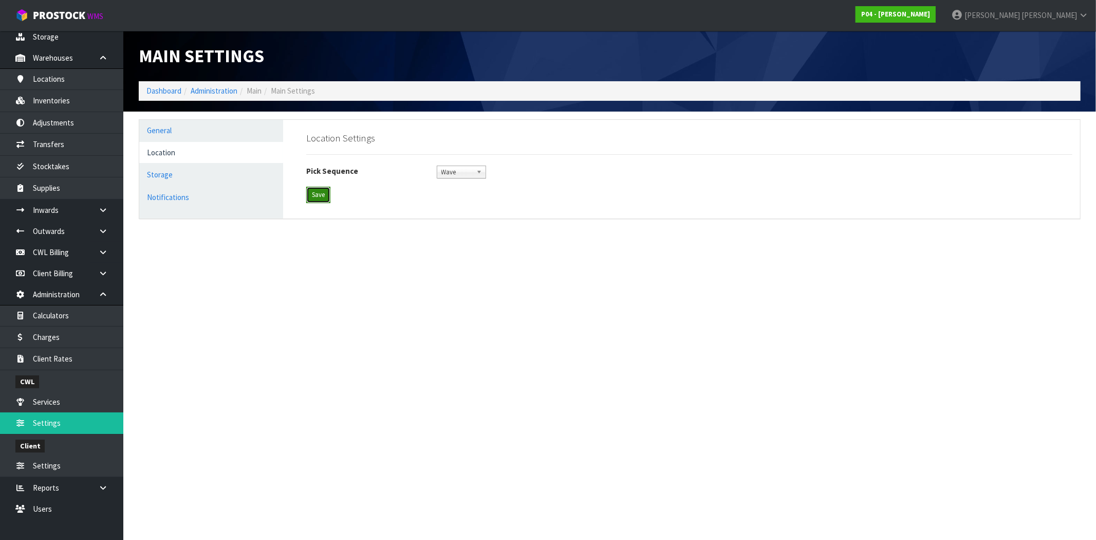
click at [319, 200] on button "Save" at bounding box center [318, 195] width 24 height 16
click at [53, 79] on link "Locations" at bounding box center [61, 78] width 123 height 21
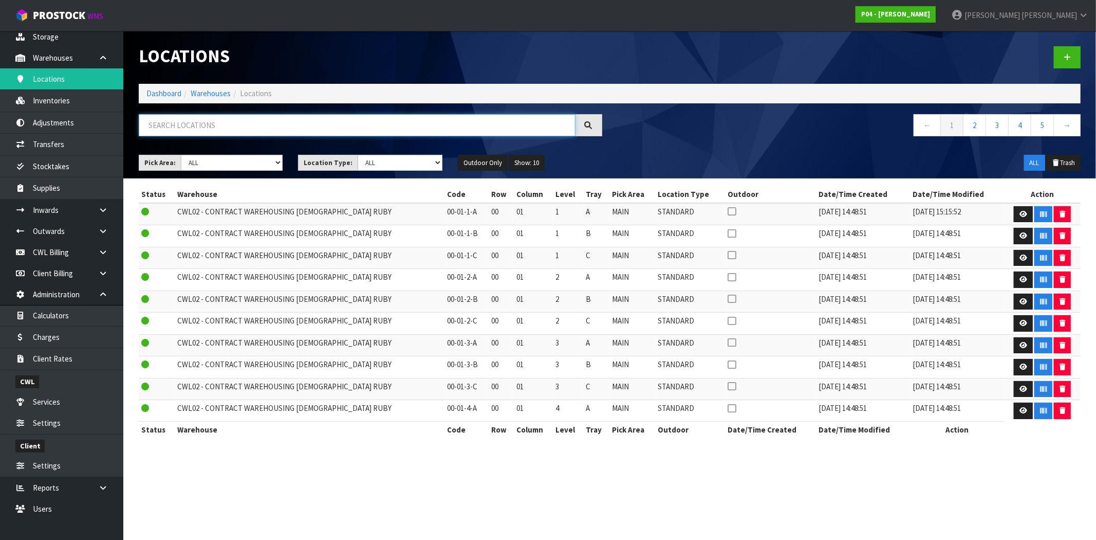
click at [223, 124] on input "text" at bounding box center [357, 125] width 437 height 22
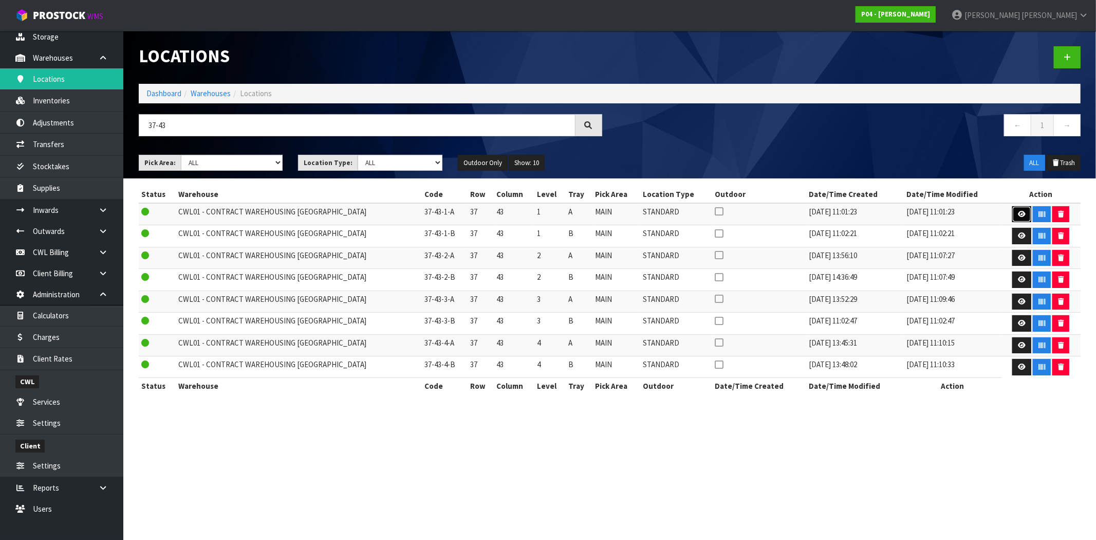
click at [1019, 216] on icon at bounding box center [1022, 214] width 8 height 7
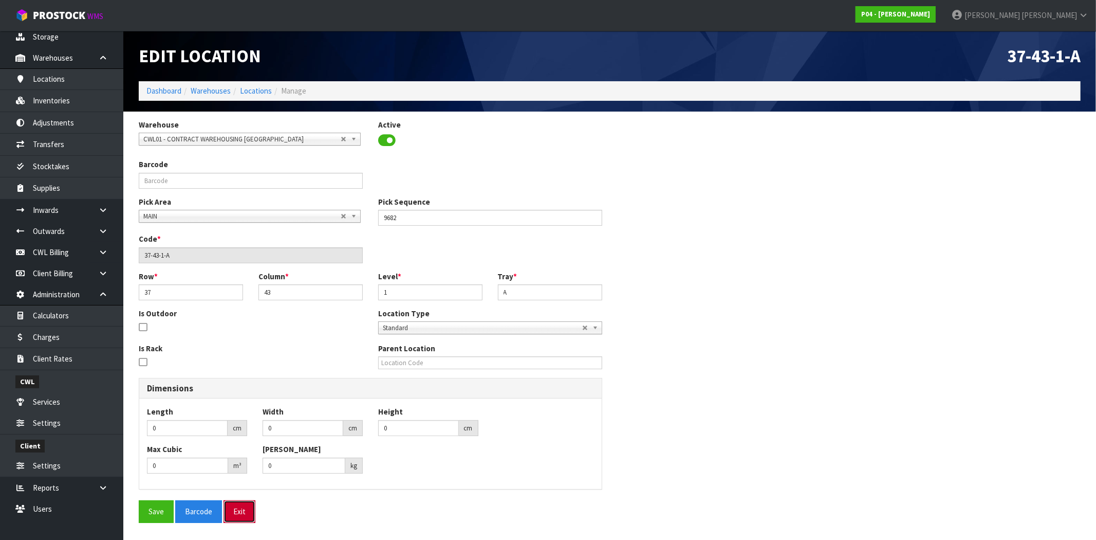
click at [243, 516] on button "Exit" at bounding box center [240, 511] width 32 height 22
